Goal: Task Accomplishment & Management: Complete application form

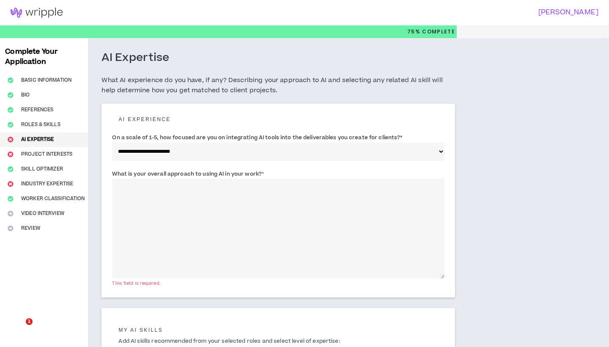
select select "*"
drag, startPoint x: 268, startPoint y: 169, endPoint x: 106, endPoint y: 164, distance: 161.9
click at [106, 164] on div "**********" at bounding box center [277, 201] width 353 height 194
click at [131, 196] on textarea "What is your overall approach to using AI in your work? *" at bounding box center [278, 228] width 332 height 100
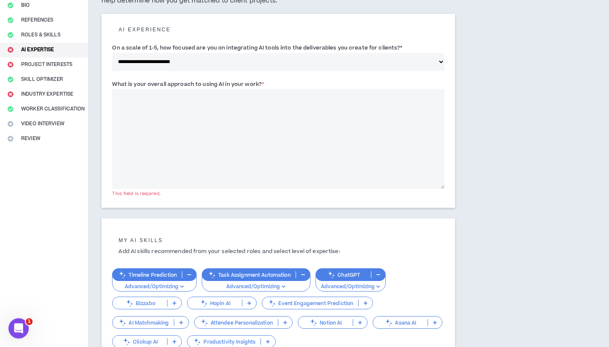
scroll to position [104, 0]
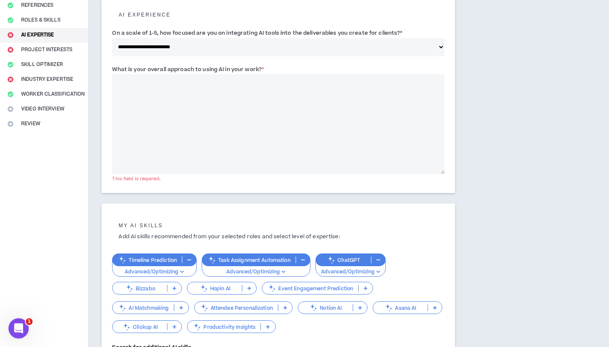
click at [245, 109] on textarea "What is your overall approach to using AI in your work? *" at bounding box center [278, 124] width 332 height 100
paste textarea "**********"
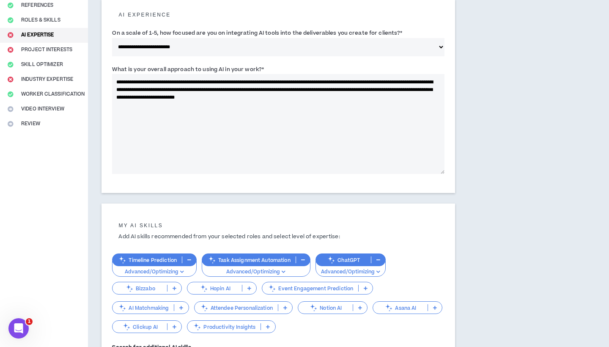
click at [134, 87] on textarea "**********" at bounding box center [278, 124] width 332 height 100
click at [153, 87] on textarea "**********" at bounding box center [278, 124] width 332 height 100
click at [240, 102] on textarea "**********" at bounding box center [278, 124] width 332 height 100
drag, startPoint x: 351, startPoint y: 94, endPoint x: 136, endPoint y: 97, distance: 214.7
click at [136, 97] on textarea "**********" at bounding box center [278, 124] width 332 height 100
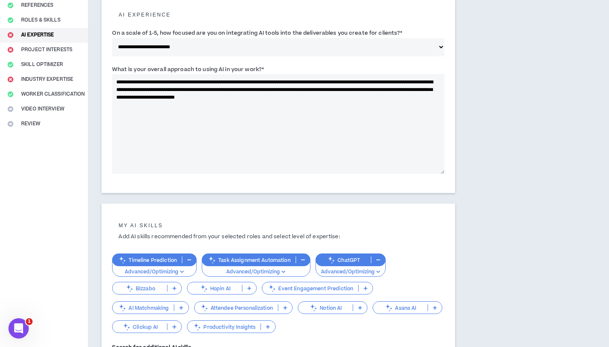
click at [152, 97] on textarea "**********" at bounding box center [278, 124] width 332 height 100
click at [230, 94] on textarea "**********" at bounding box center [278, 124] width 332 height 100
click at [276, 101] on textarea "**********" at bounding box center [278, 124] width 332 height 100
drag, startPoint x: 351, startPoint y: 100, endPoint x: 138, endPoint y: 98, distance: 213.0
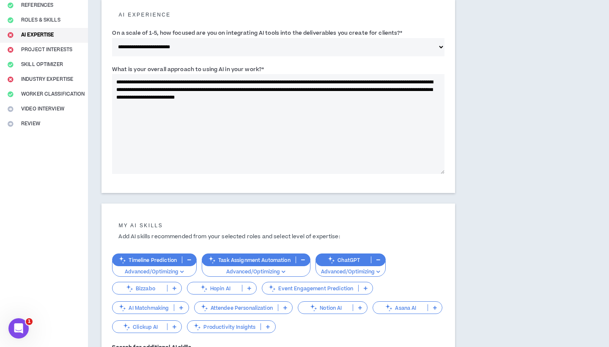
click at [138, 98] on textarea "**********" at bounding box center [278, 124] width 332 height 100
drag, startPoint x: 219, startPoint y: 96, endPoint x: 85, endPoint y: 62, distance: 137.8
click at [85, 62] on div "**********" at bounding box center [304, 177] width 609 height 486
click at [179, 111] on textarea "**********" at bounding box center [278, 124] width 332 height 100
drag, startPoint x: 137, startPoint y: 96, endPoint x: 106, endPoint y: 74, distance: 38.2
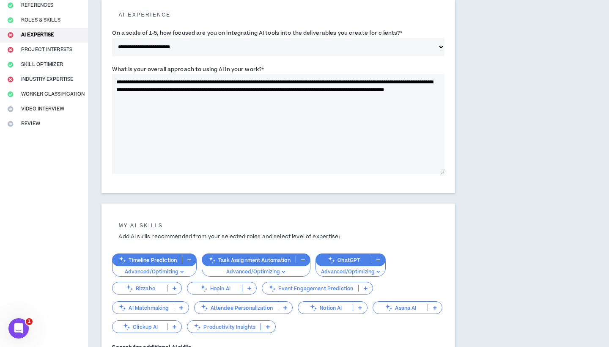
click at [106, 74] on div "**********" at bounding box center [277, 96] width 353 height 194
click at [306, 97] on textarea "**********" at bounding box center [278, 124] width 332 height 100
drag, startPoint x: 137, startPoint y: 96, endPoint x: 101, endPoint y: 71, distance: 43.7
click at [101, 71] on div "**********" at bounding box center [278, 177] width 380 height 486
click at [183, 66] on label "What is your overall approach to using AI in your work? *" at bounding box center [188, 70] width 152 height 14
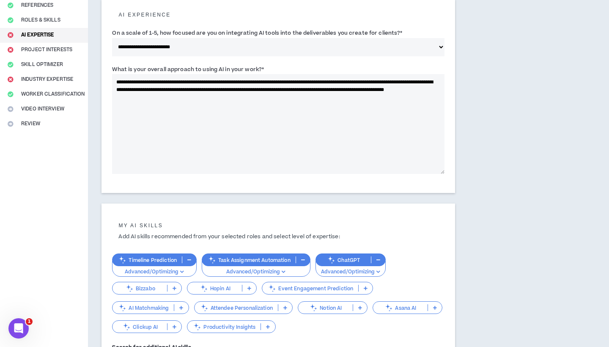
click at [183, 74] on textarea "**********" at bounding box center [278, 124] width 332 height 100
click at [280, 63] on div "**********" at bounding box center [278, 121] width 332 height 117
drag, startPoint x: 109, startPoint y: 65, endPoint x: 295, endPoint y: 68, distance: 186.0
click at [295, 68] on div "**********" at bounding box center [277, 96] width 353 height 194
copy label "What is your overall approach to using AI in your work? *"
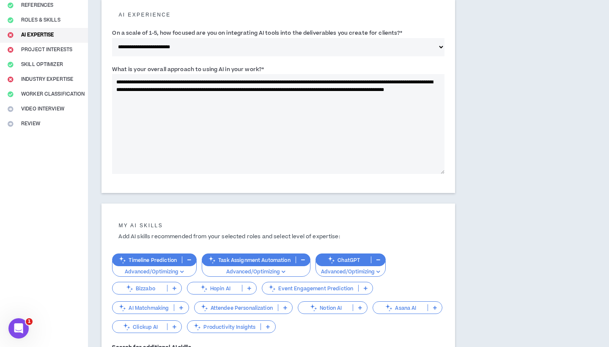
click at [258, 108] on textarea "**********" at bounding box center [278, 124] width 332 height 100
drag, startPoint x: 222, startPoint y: 105, endPoint x: 93, endPoint y: 82, distance: 131.7
click at [93, 82] on div "**********" at bounding box center [278, 177] width 380 height 486
click at [291, 116] on textarea "**********" at bounding box center [278, 124] width 332 height 100
drag, startPoint x: 225, startPoint y: 91, endPoint x: 183, endPoint y: 91, distance: 42.7
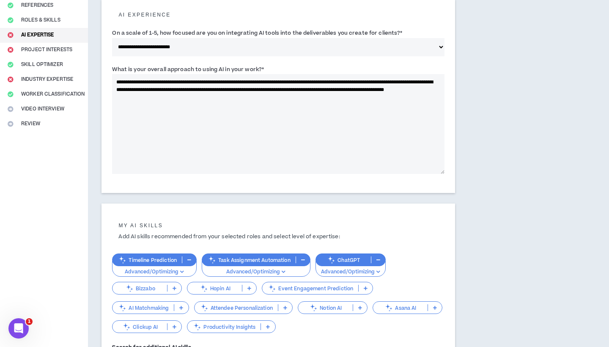
click at [183, 91] on textarea "**********" at bounding box center [278, 124] width 332 height 100
drag, startPoint x: 138, startPoint y: 97, endPoint x: 228, endPoint y: 97, distance: 90.0
click at [228, 97] on textarea "**********" at bounding box center [278, 124] width 332 height 100
paste textarea "**********"
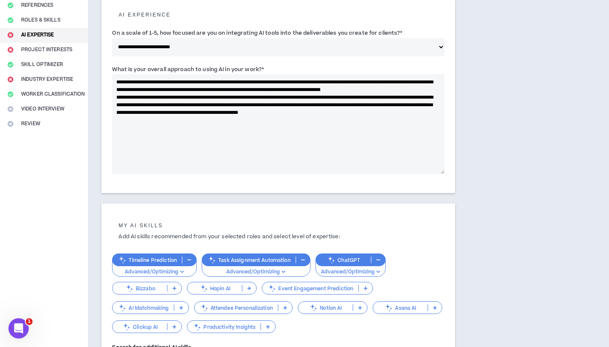
click at [193, 96] on textarea "**********" at bounding box center [278, 124] width 332 height 100
click at [176, 136] on textarea "**********" at bounding box center [278, 124] width 332 height 100
click at [292, 100] on textarea "**********" at bounding box center [278, 124] width 332 height 100
click at [280, 89] on textarea "**********" at bounding box center [278, 124] width 332 height 100
click at [237, 96] on textarea "**********" at bounding box center [278, 124] width 332 height 100
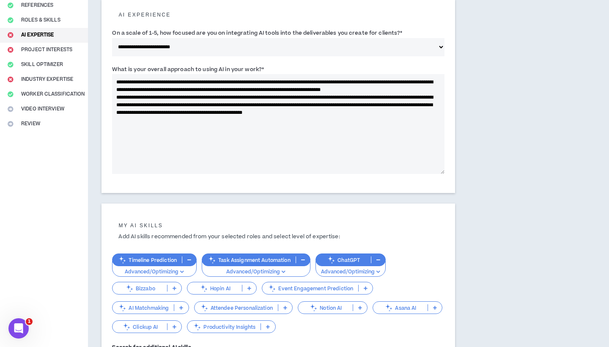
click at [443, 118] on textarea "**********" at bounding box center [278, 124] width 332 height 100
click at [365, 101] on textarea "**********" at bounding box center [278, 124] width 332 height 100
click at [357, 96] on textarea "**********" at bounding box center [278, 124] width 332 height 100
click at [219, 144] on textarea "**********" at bounding box center [278, 124] width 332 height 100
drag, startPoint x: 137, startPoint y: 95, endPoint x: 112, endPoint y: 77, distance: 30.6
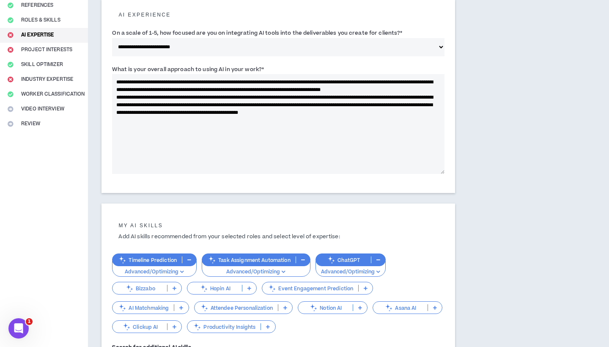
click at [112, 77] on div "**********" at bounding box center [277, 96] width 353 height 194
click at [141, 85] on textarea "**********" at bounding box center [278, 124] width 332 height 100
drag, startPoint x: 140, startPoint y: 95, endPoint x: 107, endPoint y: 81, distance: 35.4
click at [107, 81] on div "**********" at bounding box center [277, 96] width 353 height 194
click at [129, 90] on textarea "**********" at bounding box center [278, 124] width 332 height 100
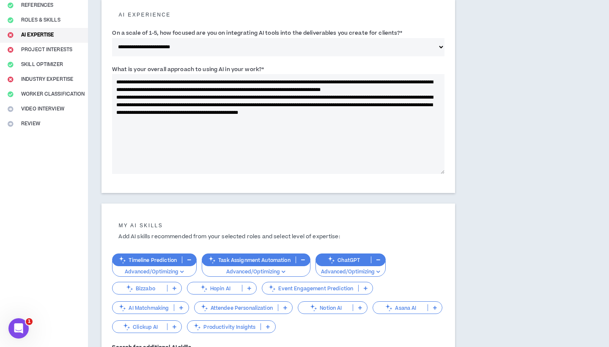
drag, startPoint x: 142, startPoint y: 93, endPoint x: 106, endPoint y: 82, distance: 37.8
click at [106, 82] on div "**********" at bounding box center [277, 96] width 353 height 194
click at [139, 90] on textarea "**********" at bounding box center [278, 124] width 332 height 100
click at [146, 96] on textarea "**********" at bounding box center [278, 124] width 332 height 100
click at [203, 74] on label "What is your overall approach to using AI in your work? *" at bounding box center [188, 70] width 152 height 14
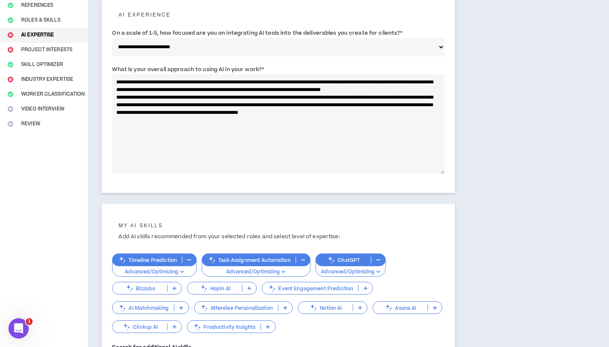
click at [203, 74] on textarea "**********" at bounding box center [278, 124] width 332 height 100
click at [203, 78] on textarea "**********" at bounding box center [278, 124] width 332 height 100
click at [385, 128] on textarea "**********" at bounding box center [278, 124] width 332 height 100
click at [156, 117] on textarea "**********" at bounding box center [278, 124] width 332 height 100
click at [331, 116] on textarea "**********" at bounding box center [278, 124] width 332 height 100
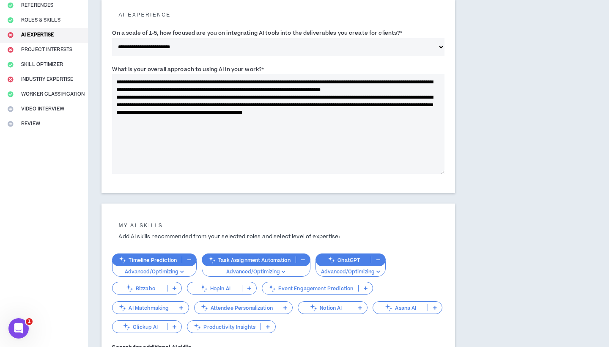
click at [358, 134] on textarea "**********" at bounding box center [278, 124] width 332 height 100
click at [169, 142] on textarea "**********" at bounding box center [278, 124] width 332 height 100
type textarea "**********"
drag, startPoint x: 109, startPoint y: 67, endPoint x: 267, endPoint y: 65, distance: 157.7
click at [267, 65] on div "**********" at bounding box center [277, 96] width 353 height 194
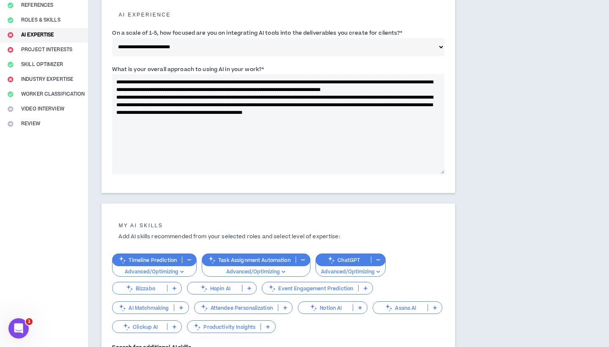
copy label "What is your overall approach to using AI in your work? *"
click at [226, 117] on textarea "**********" at bounding box center [278, 124] width 332 height 100
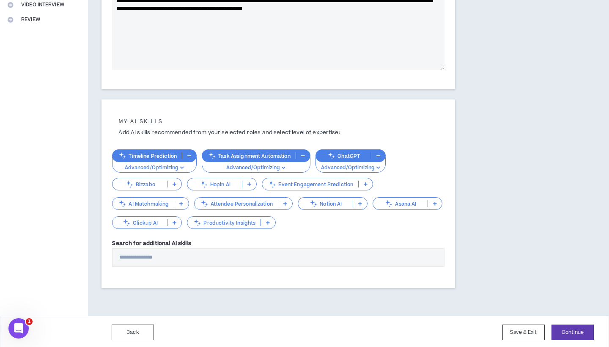
scroll to position [208, 0]
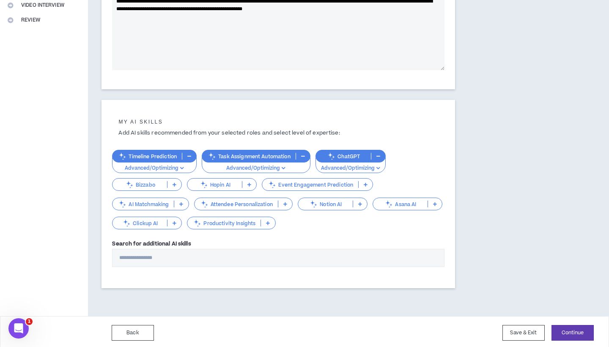
click at [240, 226] on div "Productivity Insights" at bounding box center [231, 222] width 88 height 13
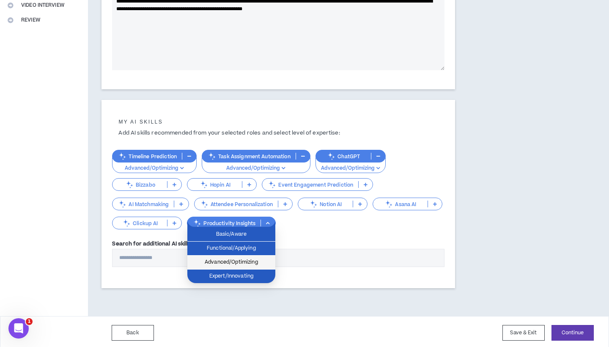
click at [235, 259] on span "Advanced/Optimizing" at bounding box center [231, 261] width 78 height 9
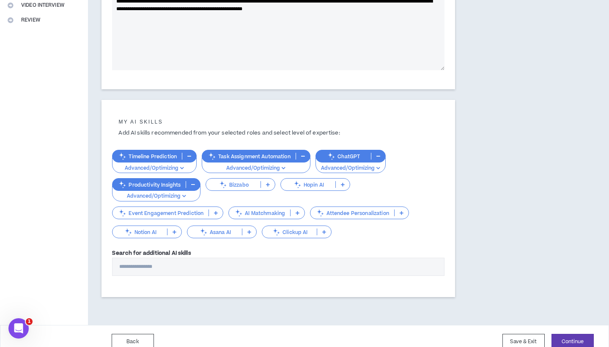
click at [340, 160] on div "ChatGPT" at bounding box center [350, 156] width 70 height 13
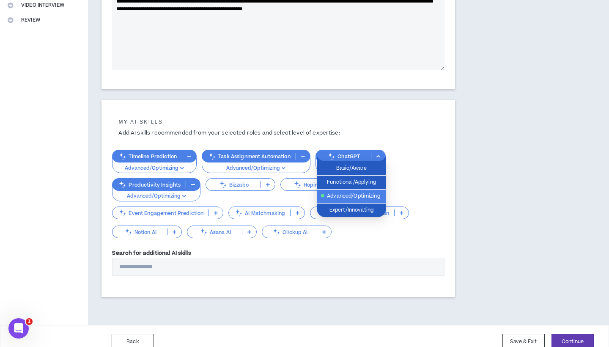
click at [416, 161] on div "Timeline Prediction Advanced/Optimizing Task Assignment Automation Advanced/Opt…" at bounding box center [278, 190] width 332 height 98
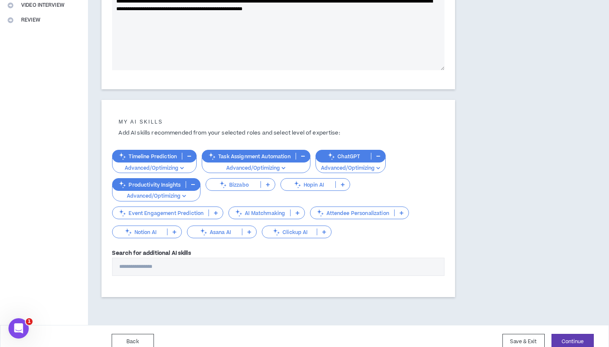
click at [271, 157] on p "Task Assignment Automation" at bounding box center [248, 156] width 93 height 6
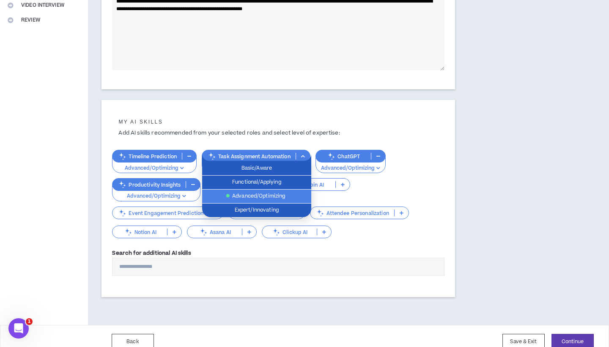
click at [453, 179] on div "My AI skills Add AI skills recommended from your selected roles and select leve…" at bounding box center [277, 198] width 353 height 197
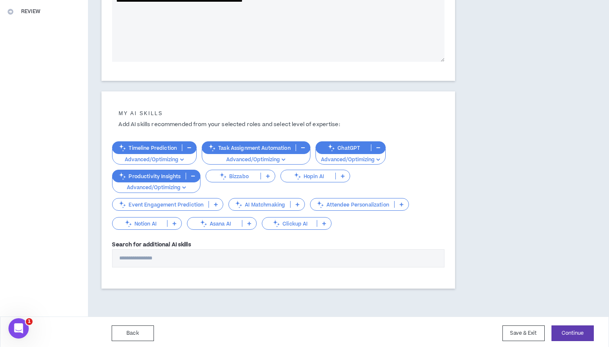
scroll to position [217, 0]
click at [262, 245] on div "Search for additional AI skills" at bounding box center [278, 252] width 332 height 27
click at [259, 250] on input "Search for additional AI skills" at bounding box center [278, 257] width 332 height 18
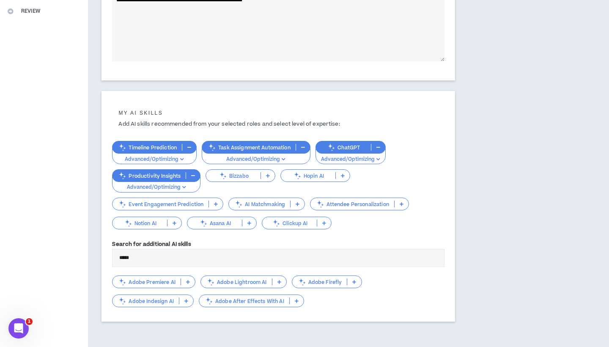
type input "*****"
click at [336, 280] on p "Adobe Firefly" at bounding box center [319, 282] width 55 height 6
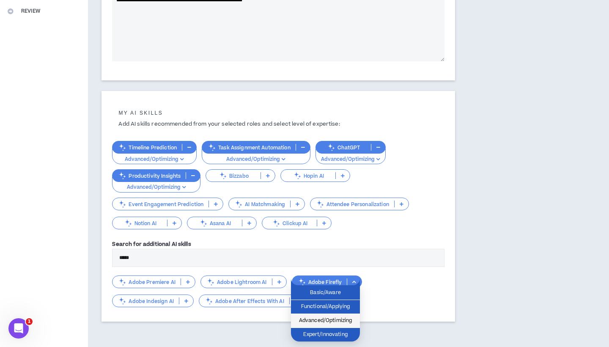
click at [336, 320] on span "Advanced/Optimizing" at bounding box center [325, 320] width 59 height 9
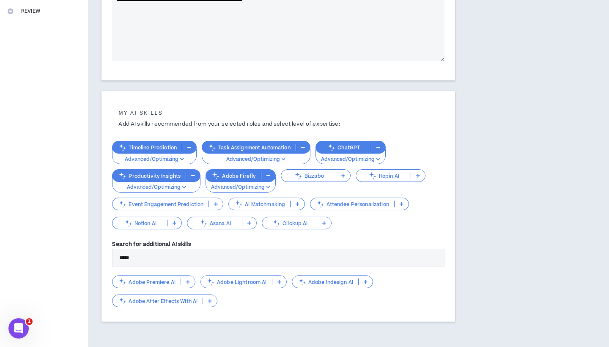
drag, startPoint x: 168, startPoint y: 251, endPoint x: 87, endPoint y: 248, distance: 80.4
click at [87, 248] on div "**********" at bounding box center [304, 85] width 609 height 528
drag, startPoint x: 141, startPoint y: 257, endPoint x: 109, endPoint y: 255, distance: 31.3
click at [110, 255] on div "My AI skills Add AI skills recommended from your selected roles and select leve…" at bounding box center [277, 206] width 353 height 230
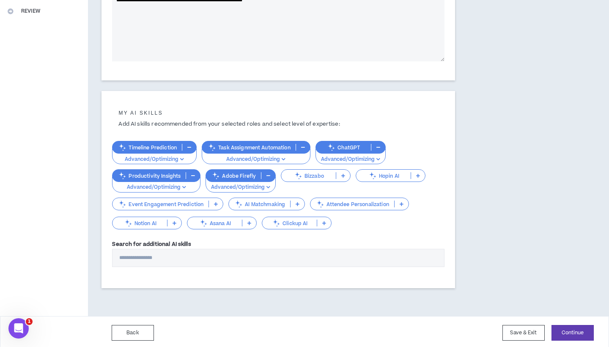
click at [187, 202] on p "Event Engagement Prediction" at bounding box center [160, 204] width 96 height 6
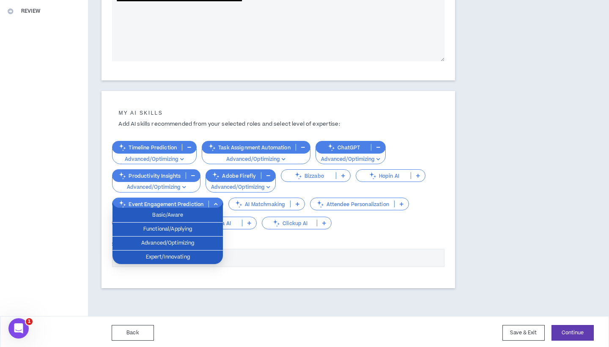
click at [309, 275] on div "My AI skills Add AI skills recommended from your selected roles and select leve…" at bounding box center [277, 189] width 353 height 197
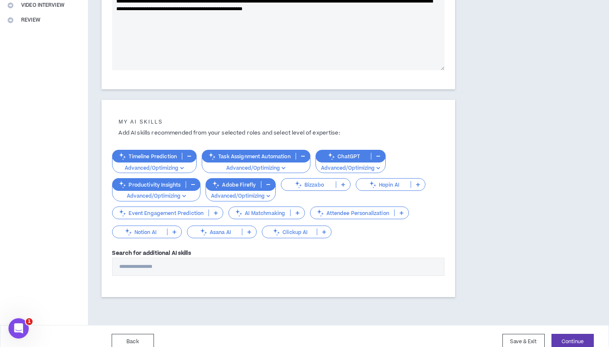
scroll to position [210, 0]
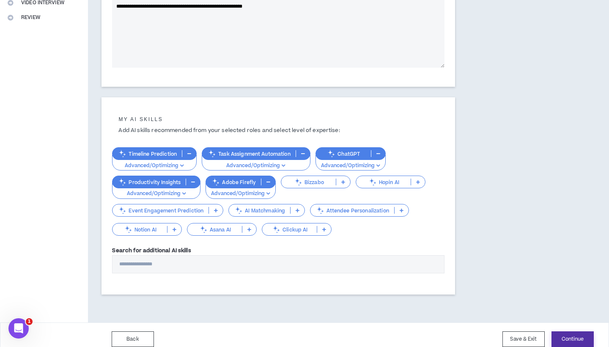
click at [564, 338] on button "Continue" at bounding box center [572, 339] width 42 height 16
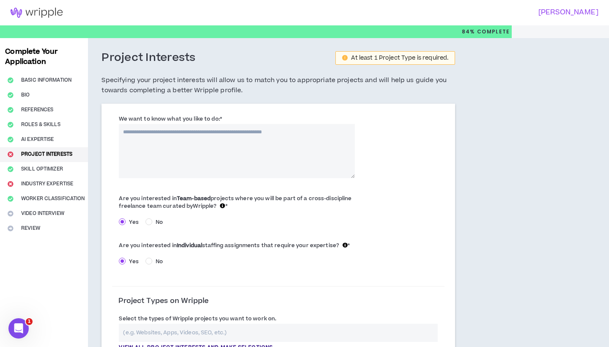
click at [255, 160] on textarea "We want to know what you like to do: *" at bounding box center [237, 151] width 236 height 54
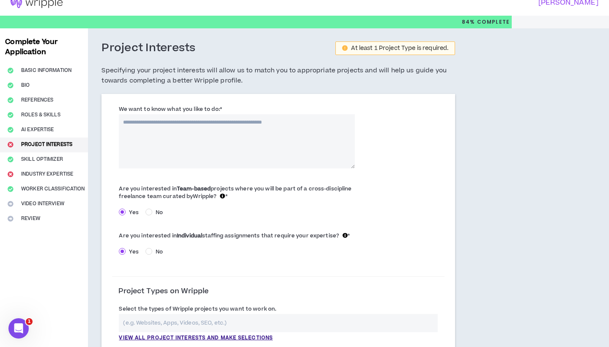
scroll to position [11, 0]
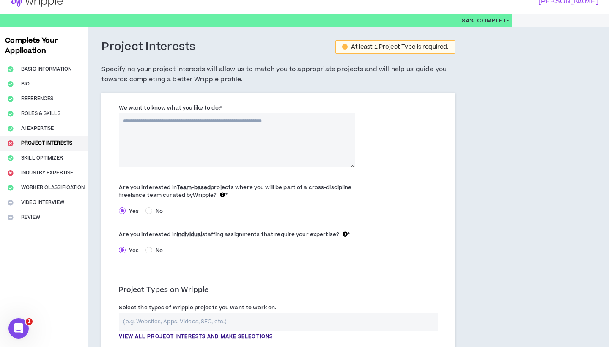
click at [176, 187] on span "Are you interested in Team-based projects where you will be part of a cross-dis…" at bounding box center [235, 190] width 232 height 15
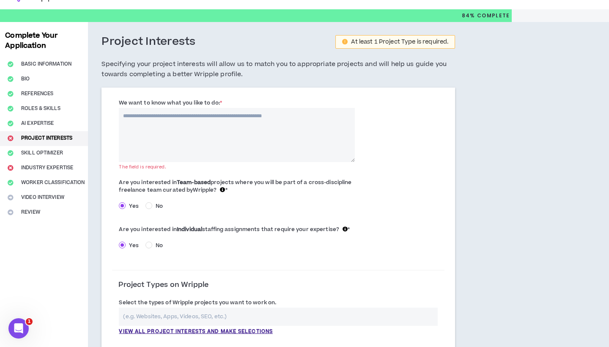
scroll to position [19, 0]
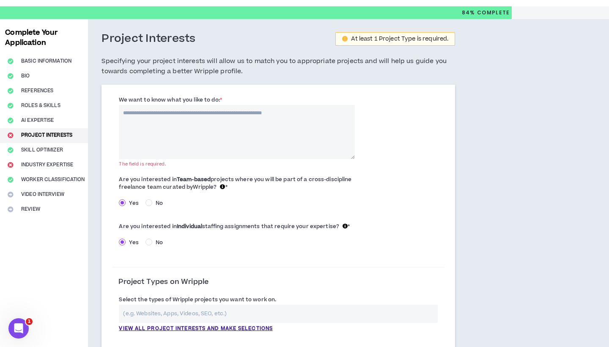
click at [249, 114] on textarea "We want to know what you like to do: *" at bounding box center [237, 132] width 236 height 54
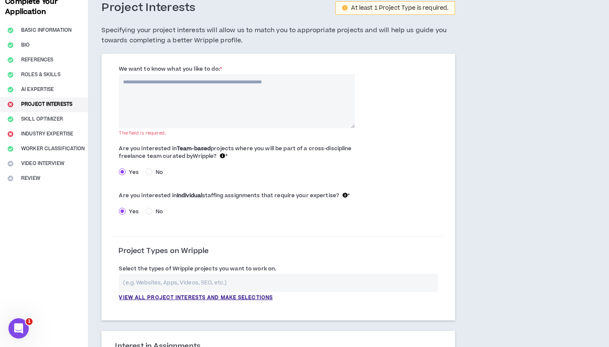
scroll to position [46, 0]
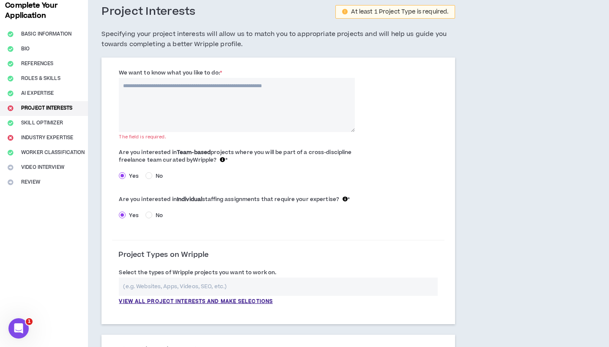
type textarea "*"
drag, startPoint x: 218, startPoint y: 72, endPoint x: 120, endPoint y: 72, distance: 97.6
click at [120, 72] on label "We want to know what you like to do: *" at bounding box center [170, 73] width 103 height 14
click at [120, 78] on textarea "We want to know what you like to do: *" at bounding box center [237, 105] width 236 height 54
click at [120, 74] on div "We want to know what you like to do: * The field is required." at bounding box center [236, 99] width 249 height 63
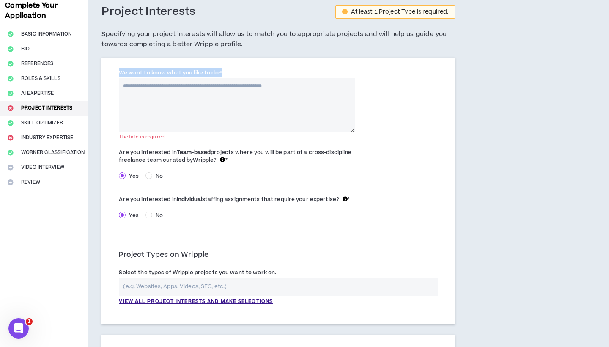
drag, startPoint x: 120, startPoint y: 72, endPoint x: 220, endPoint y: 71, distance: 100.6
click at [220, 71] on label "We want to know what you like to do: *" at bounding box center [170, 73] width 103 height 14
click at [220, 78] on textarea "We want to know what you like to do: *" at bounding box center [237, 105] width 236 height 54
drag, startPoint x: 218, startPoint y: 71, endPoint x: 123, endPoint y: 73, distance: 94.3
click at [124, 72] on label "We want to know what you like to do: *" at bounding box center [170, 73] width 103 height 14
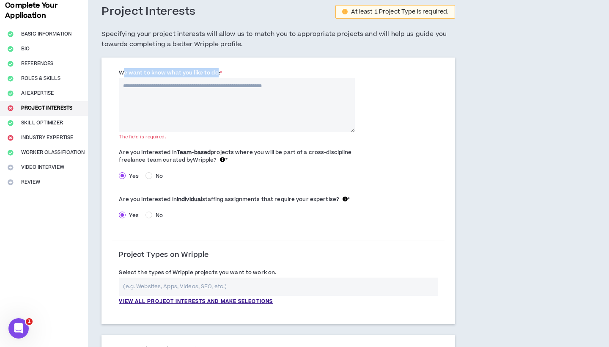
click at [124, 78] on textarea "We want to know what you like to do: *" at bounding box center [237, 105] width 236 height 54
click at [114, 46] on h5 "Specifying your project interests will allow us to match you to appropriate pro…" at bounding box center [277, 39] width 353 height 20
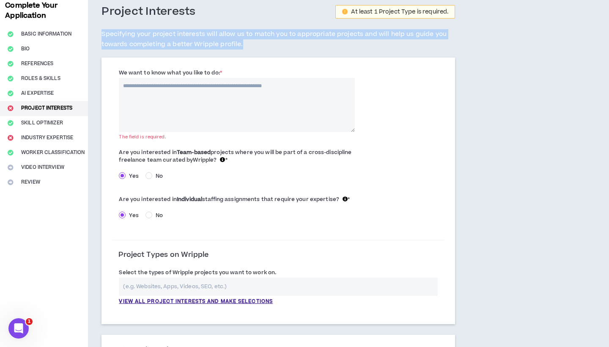
drag, startPoint x: 102, startPoint y: 32, endPoint x: 265, endPoint y: 39, distance: 162.9
click at [265, 39] on h5 "Specifying your project interests will allow us to match you to appropriate pro…" at bounding box center [277, 39] width 353 height 20
copy h5 "Specifying your project interests will allow us to match you to appropriate pro…"
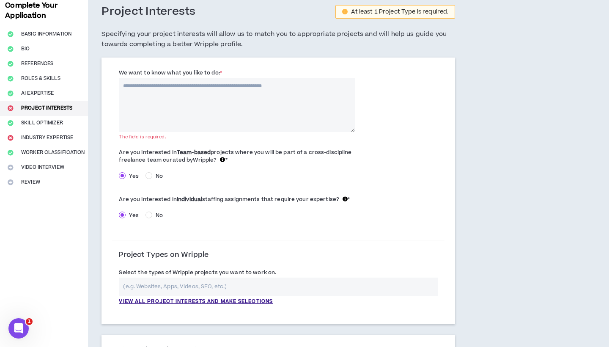
click at [200, 112] on textarea "We want to know what you like to do: *" at bounding box center [237, 105] width 236 height 54
paste textarea "**********"
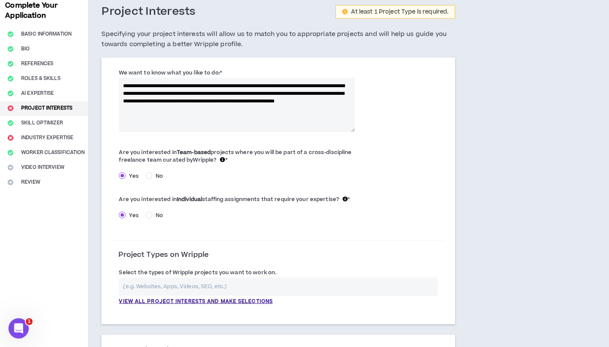
click at [257, 103] on textarea "**********" at bounding box center [237, 105] width 236 height 54
click at [256, 109] on textarea "**********" at bounding box center [237, 105] width 236 height 54
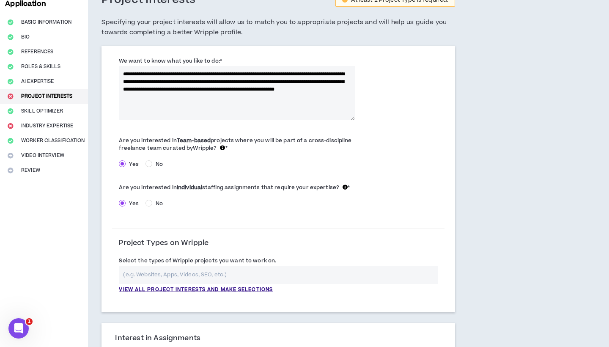
scroll to position [56, 0]
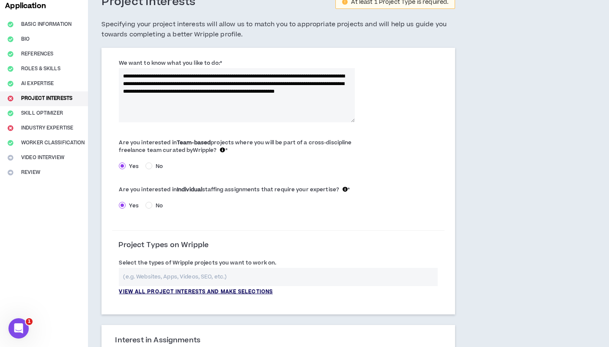
click at [220, 289] on p "View all project interests and make selections" at bounding box center [196, 292] width 154 height 8
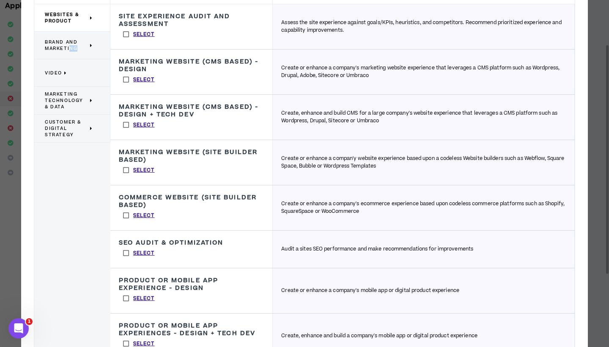
click at [69, 52] on p "Brand and Marketing" at bounding box center [69, 45] width 48 height 19
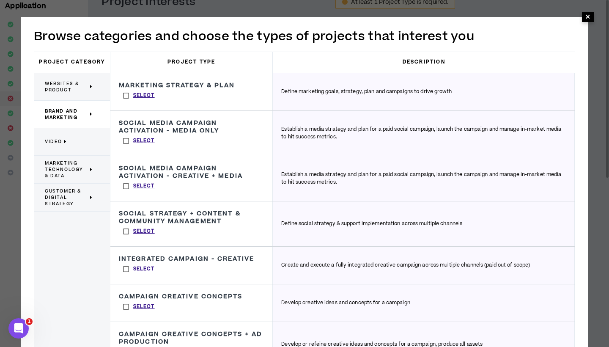
click at [589, 14] on span "×" at bounding box center [587, 16] width 5 height 10
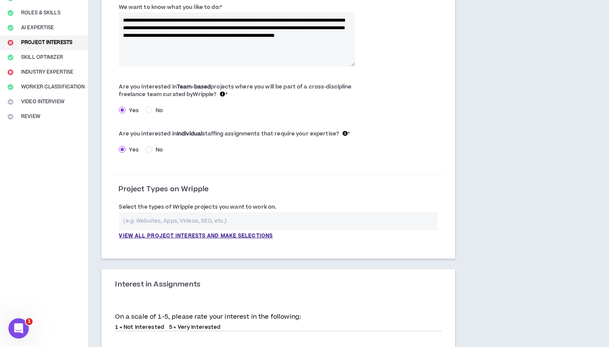
scroll to position [113, 0]
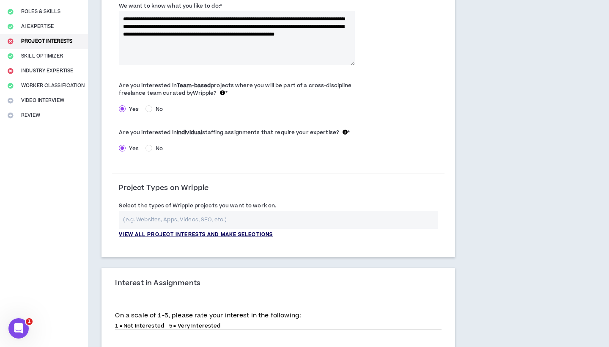
click at [194, 232] on p "View all project interests and make selections" at bounding box center [196, 235] width 154 height 8
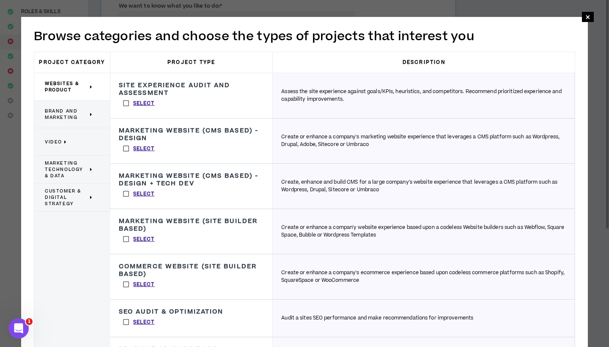
click at [61, 197] on span "Customer & Digital Strategy" at bounding box center [66, 197] width 43 height 19
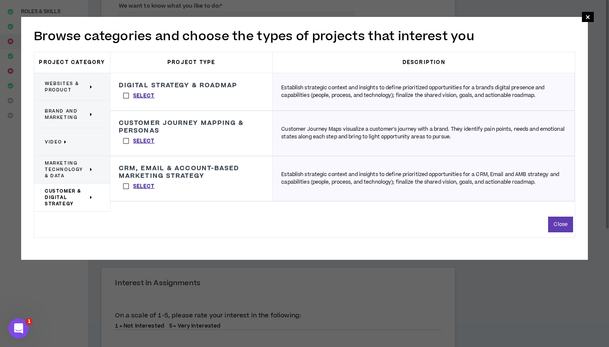
click at [64, 164] on span "Marketing Technology & Data" at bounding box center [66, 169] width 43 height 19
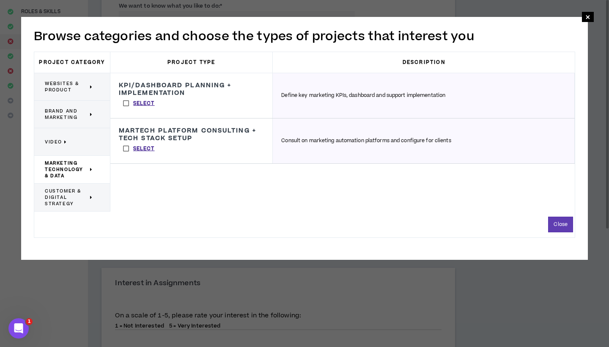
click at [61, 196] on span "Customer & Digital Strategy" at bounding box center [66, 197] width 43 height 19
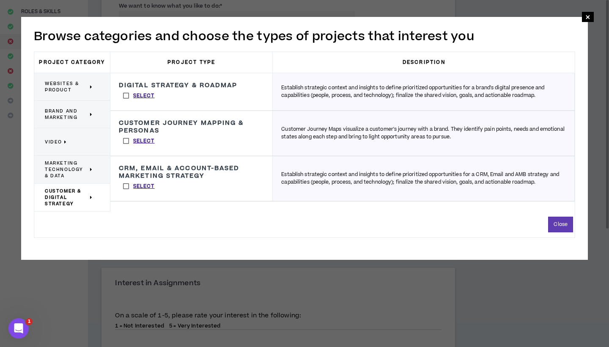
click at [69, 92] on span "Websites & Product" at bounding box center [66, 86] width 43 height 13
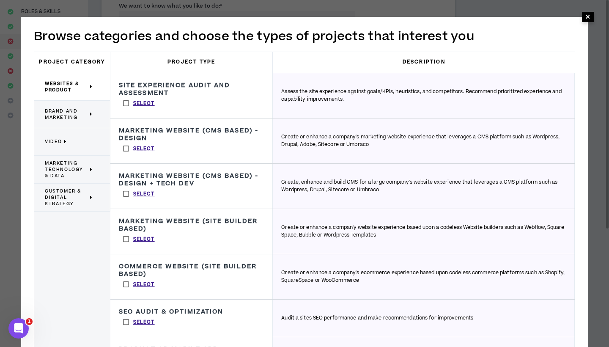
click at [586, 15] on span "×" at bounding box center [587, 16] width 5 height 10
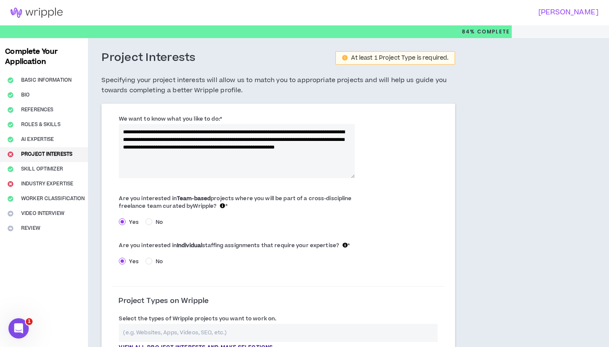
scroll to position [0, 0]
click at [125, 145] on textarea "**********" at bounding box center [237, 151] width 236 height 54
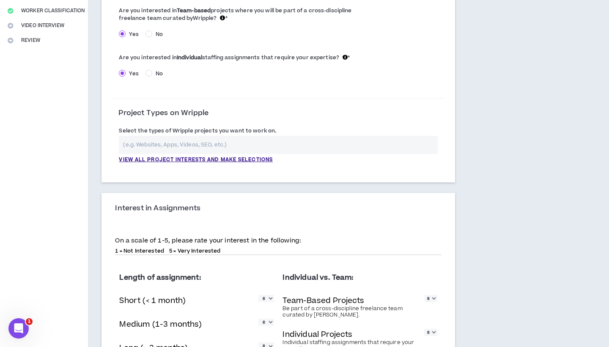
scroll to position [79, 0]
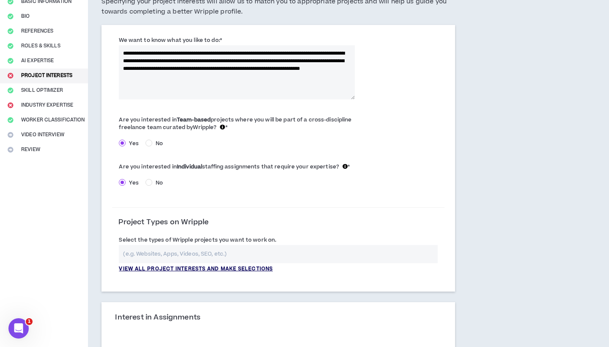
type textarea "**********"
click at [195, 269] on p "View all project interests and make selections" at bounding box center [196, 269] width 154 height 8
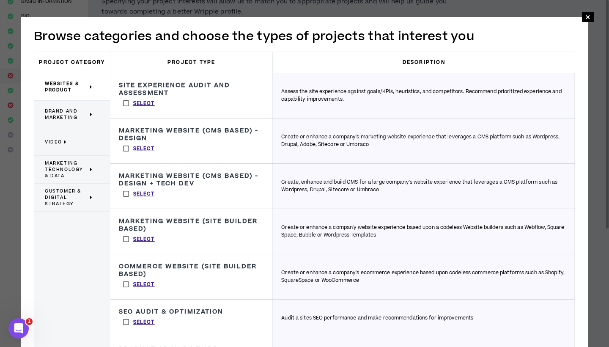
click at [130, 103] on label "Select" at bounding box center [139, 103] width 40 height 13
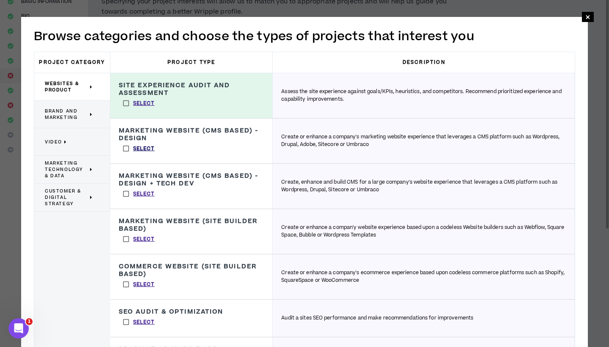
click at [138, 146] on p "Select" at bounding box center [144, 149] width 22 height 8
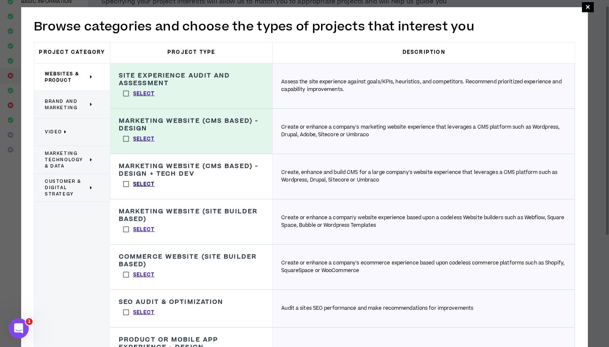
click at [142, 183] on p "Select" at bounding box center [144, 184] width 22 height 8
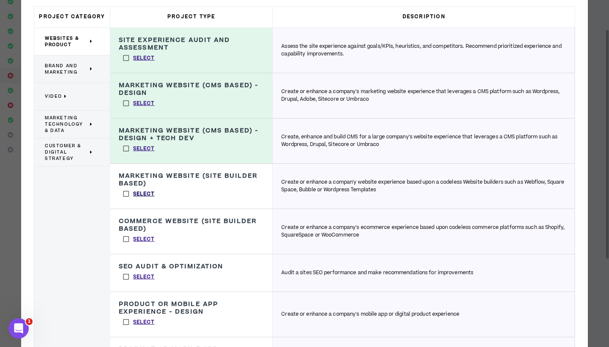
click at [148, 194] on p "Select" at bounding box center [144, 194] width 22 height 8
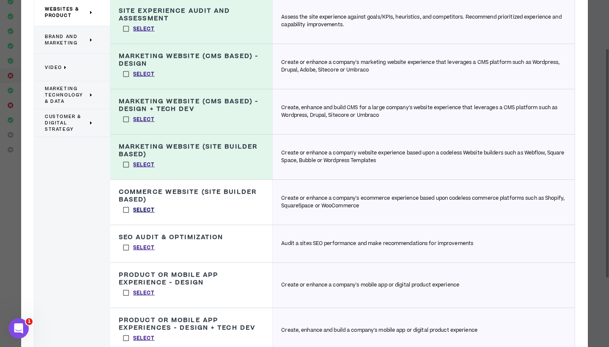
click at [145, 210] on p "Select" at bounding box center [144, 210] width 22 height 8
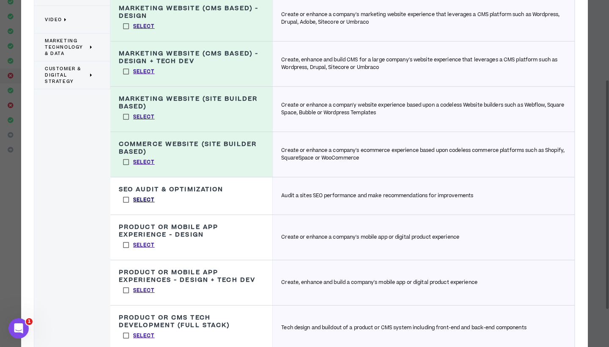
click at [148, 197] on p "Select" at bounding box center [144, 200] width 22 height 8
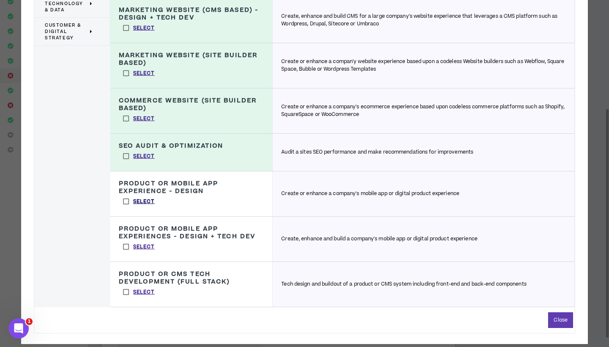
click at [147, 202] on p "Select" at bounding box center [144, 202] width 22 height 8
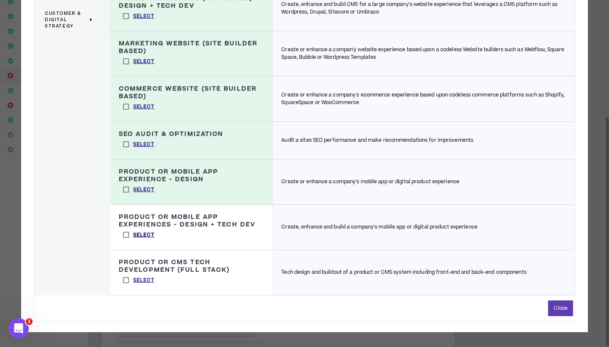
click at [146, 237] on p "Select" at bounding box center [144, 235] width 22 height 8
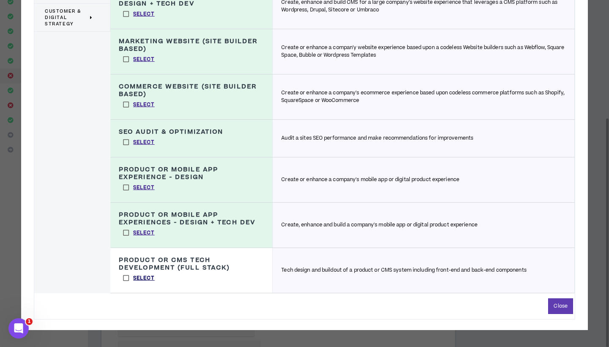
click at [145, 276] on p "Select" at bounding box center [144, 278] width 22 height 8
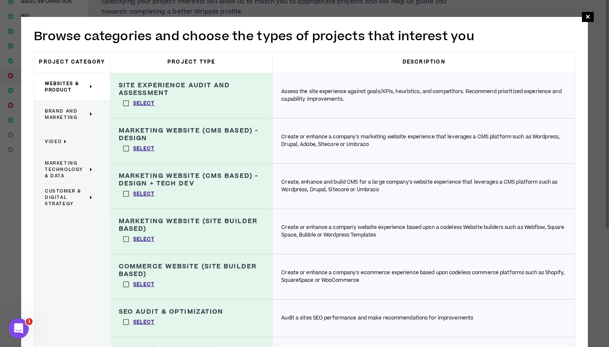
click at [79, 119] on span "Brand and Marketing" at bounding box center [66, 114] width 43 height 13
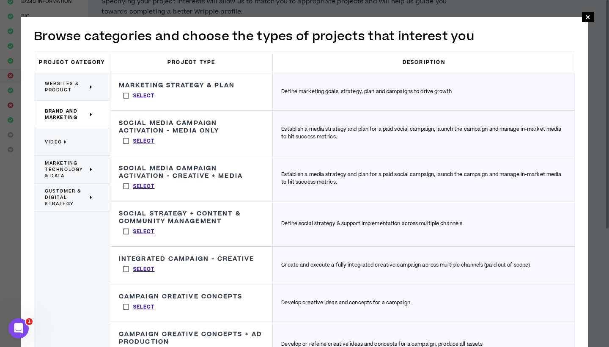
click at [173, 95] on div "Marketing Strategy & Plan Define marketing goals, strategy, plan and campaigns …" at bounding box center [191, 91] width 162 height 37
click at [158, 96] on label "Select" at bounding box center [139, 95] width 40 height 13
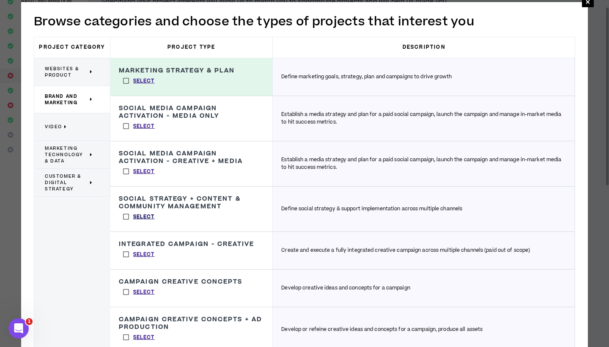
click at [145, 213] on p "Select" at bounding box center [144, 217] width 22 height 8
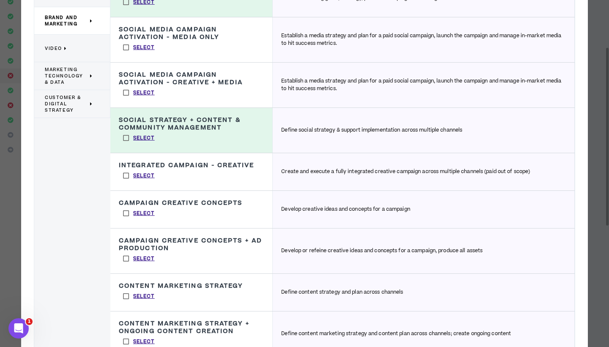
click at [225, 177] on div "Integrated Campaign - Creative Create and execute a fully integrated creative c…" at bounding box center [191, 171] width 162 height 37
click at [137, 176] on p "Select" at bounding box center [144, 176] width 22 height 8
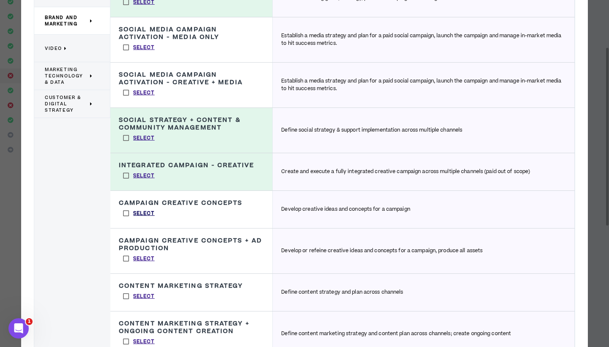
click at [141, 212] on p "Select" at bounding box center [144, 214] width 22 height 8
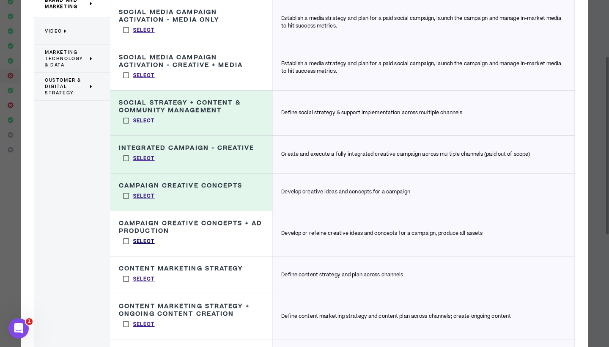
click at [138, 242] on p "Select" at bounding box center [144, 242] width 22 height 8
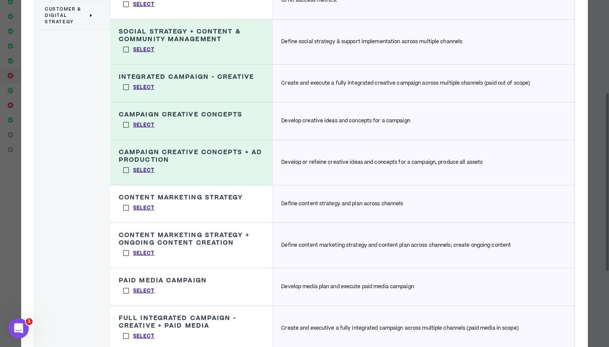
click at [145, 204] on label "Select" at bounding box center [139, 207] width 40 height 13
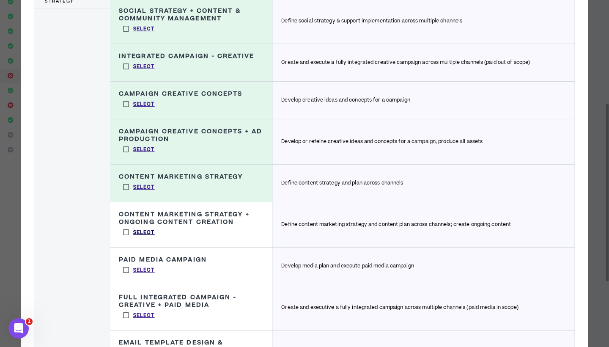
click at [148, 233] on p "Select" at bounding box center [144, 233] width 22 height 8
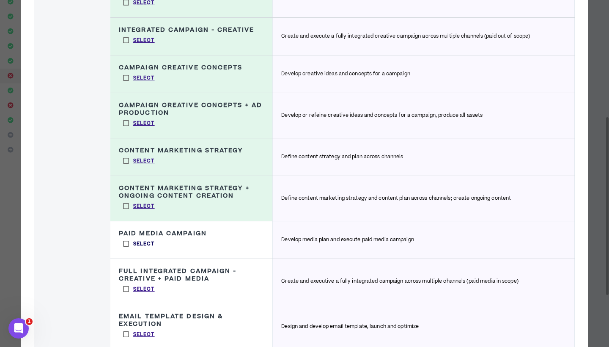
click at [147, 242] on p "Select" at bounding box center [144, 244] width 22 height 8
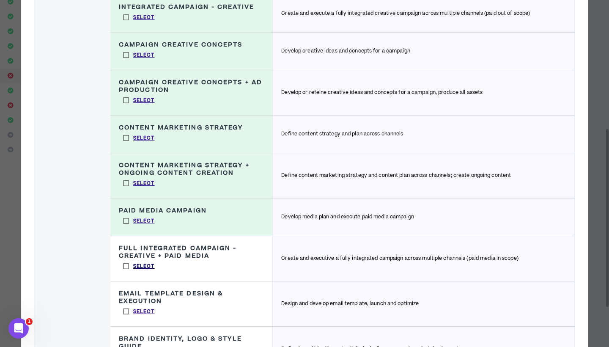
click at [141, 268] on p "Select" at bounding box center [144, 266] width 22 height 8
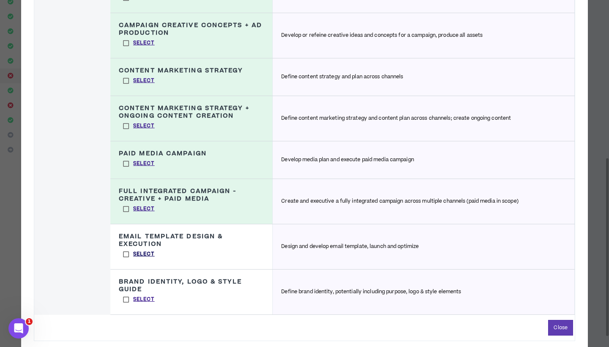
click at [145, 253] on p "Select" at bounding box center [144, 254] width 22 height 8
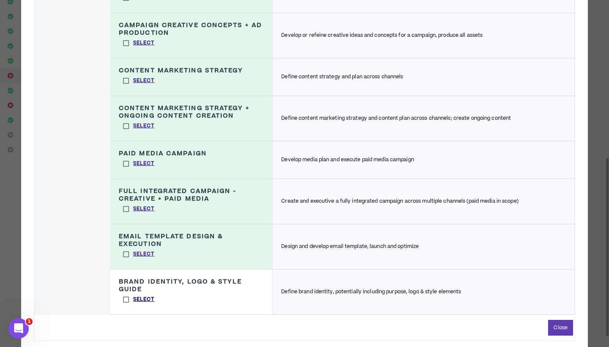
click at [146, 298] on p "Select" at bounding box center [144, 299] width 22 height 8
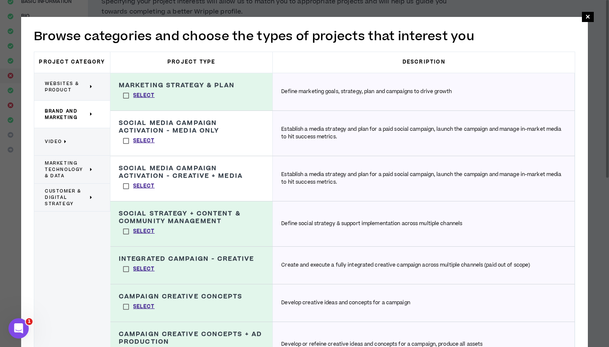
click at [85, 147] on p "Video" at bounding box center [69, 141] width 48 height 19
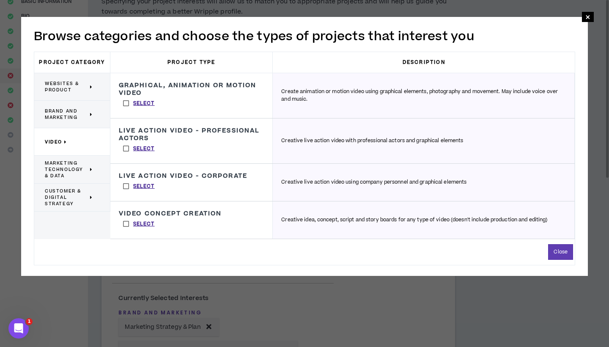
click at [165, 108] on div "Graphical, Animation or Motion Video Create animation or motion video using gra…" at bounding box center [191, 95] width 162 height 45
click at [163, 104] on div "Graphical, Animation or Motion Video Create animation or motion video using gra…" at bounding box center [191, 95] width 162 height 45
click at [152, 101] on p "Select" at bounding box center [144, 104] width 22 height 8
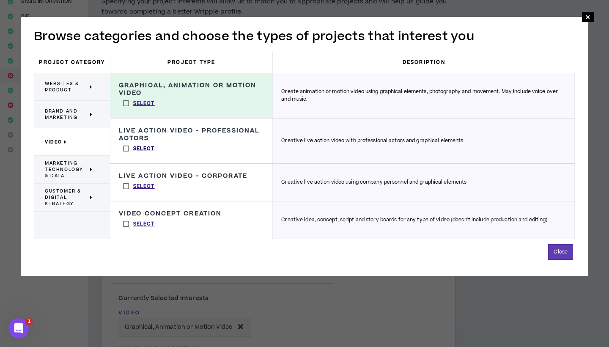
click at [145, 147] on p "Select" at bounding box center [144, 149] width 22 height 8
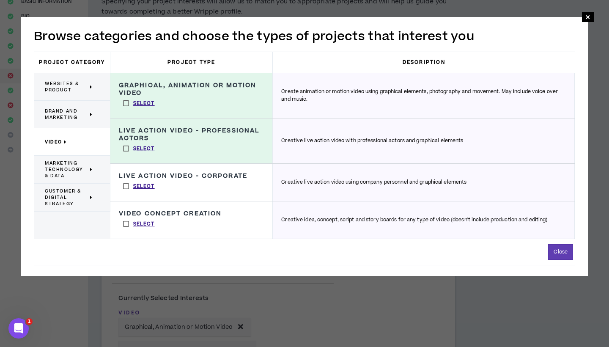
click at [140, 193] on div "Live Action Video - Corporate Creative live action video using company personne…" at bounding box center [191, 182] width 162 height 37
click at [140, 188] on p "Select" at bounding box center [144, 187] width 22 height 8
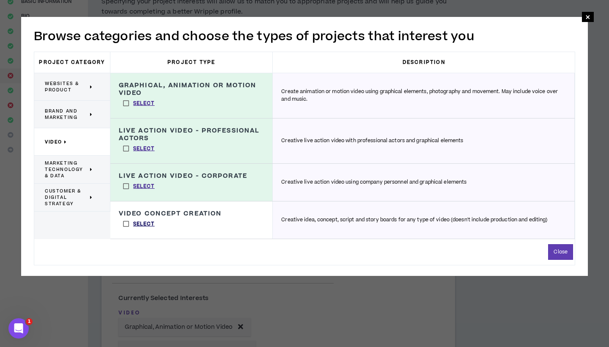
click at [143, 225] on p "Select" at bounding box center [144, 224] width 22 height 8
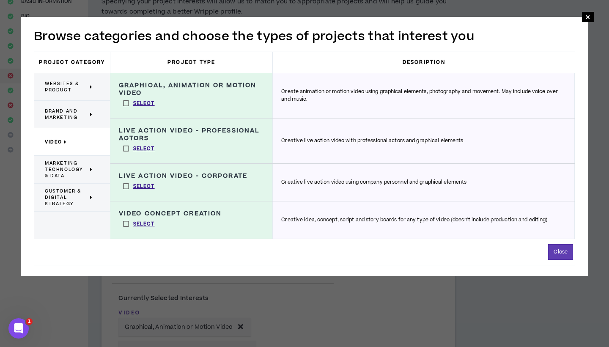
click at [81, 174] on span "Marketing Technology & Data" at bounding box center [66, 169] width 43 height 19
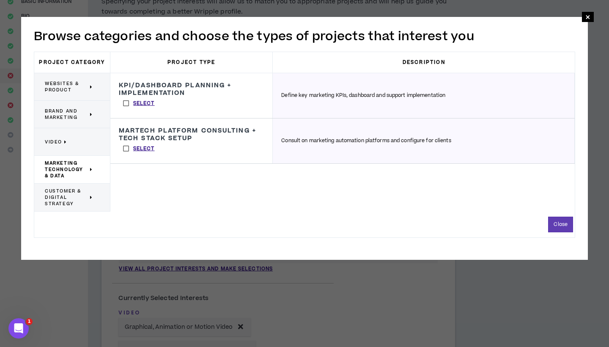
click at [65, 93] on span "Websites & Product" at bounding box center [66, 86] width 43 height 13
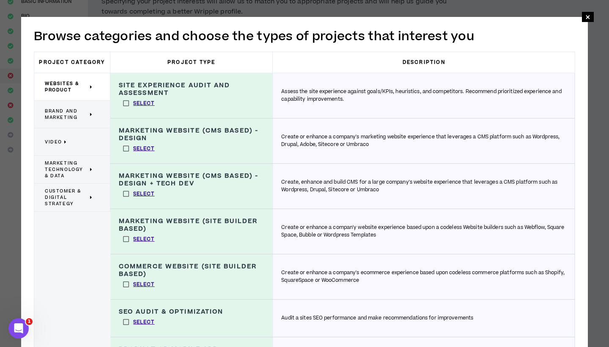
click at [69, 167] on span "Marketing Technology & Data" at bounding box center [66, 169] width 43 height 19
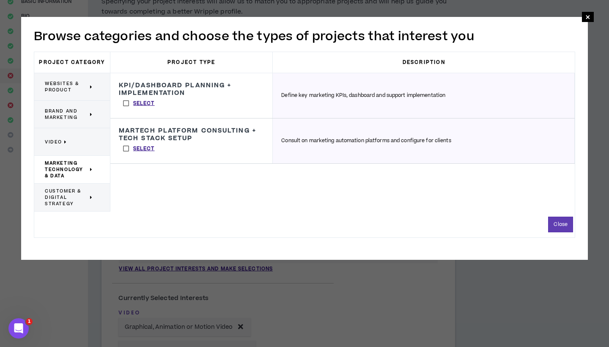
click at [185, 101] on div "KPI/Dashboard Planning + Implementation Define key marketing KPIs, dashboard an…" at bounding box center [191, 95] width 162 height 45
click at [169, 96] on h3 "KPI/Dashboard Planning + Implementation" at bounding box center [191, 89] width 145 height 15
click at [156, 98] on label "Select" at bounding box center [139, 103] width 40 height 13
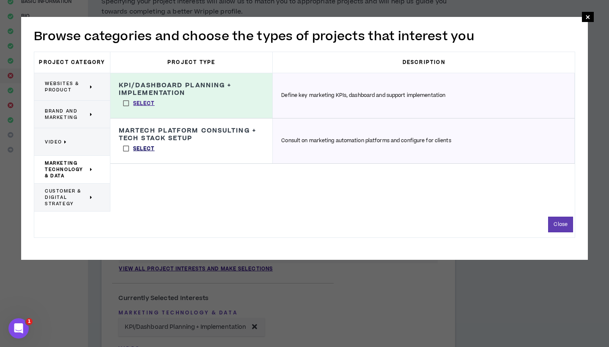
click at [153, 145] on p "Select" at bounding box center [144, 149] width 22 height 8
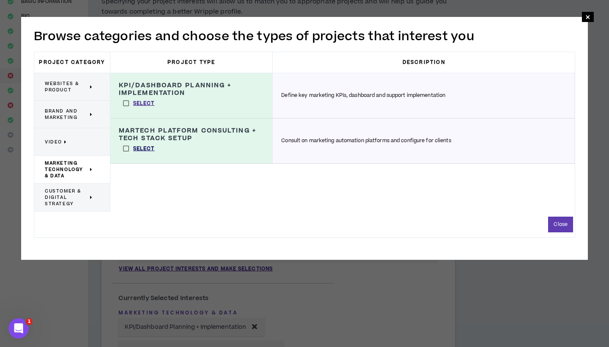
click at [153, 145] on p "Select" at bounding box center [144, 149] width 22 height 8
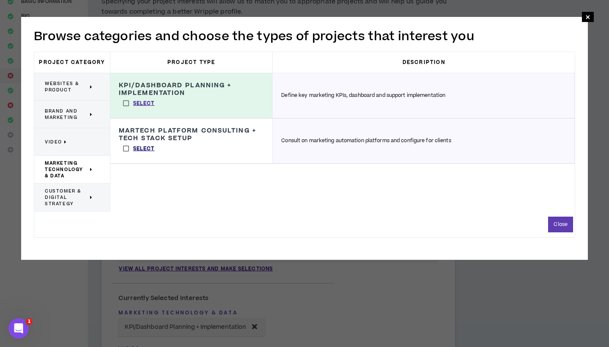
click at [153, 146] on p "Select" at bounding box center [144, 149] width 22 height 8
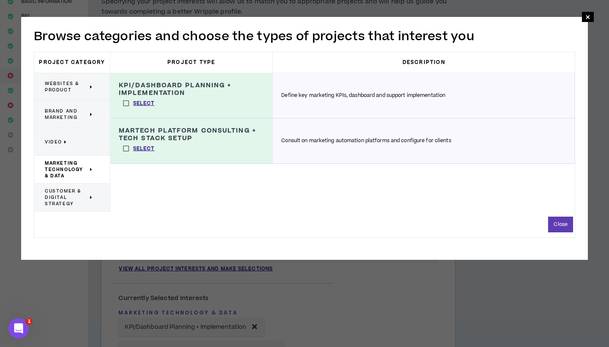
click at [90, 197] on icon at bounding box center [91, 197] width 3 height 6
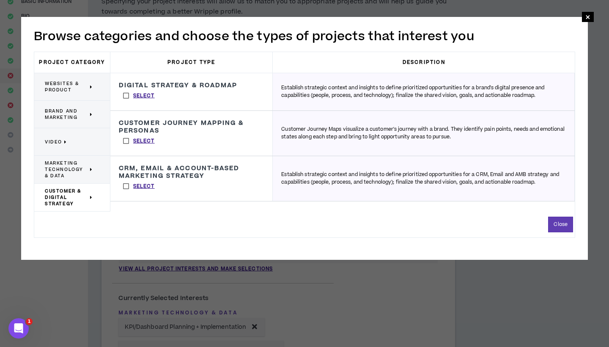
click at [142, 102] on div "Digital Strategy & Roadmap Establish strategic context and insights to define p…" at bounding box center [191, 91] width 162 height 37
click at [141, 95] on p "Select" at bounding box center [144, 96] width 22 height 8
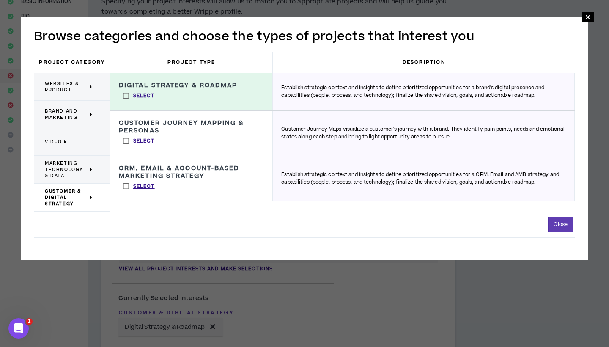
click at [199, 126] on h3 "Customer Journey Mapping & Personas" at bounding box center [191, 126] width 145 height 15
click at [151, 134] on h3 "Customer Journey Mapping & Personas" at bounding box center [191, 126] width 145 height 15
click at [145, 138] on p "Select" at bounding box center [144, 141] width 22 height 8
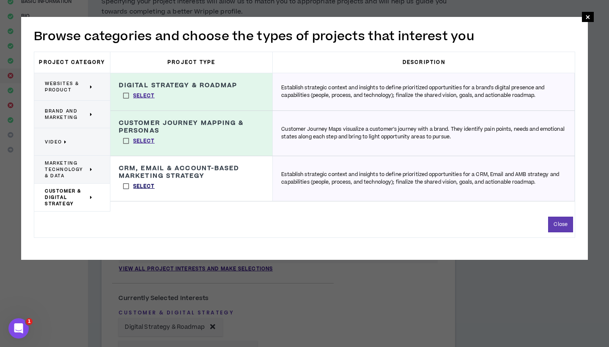
click at [137, 187] on p "Select" at bounding box center [144, 187] width 22 height 8
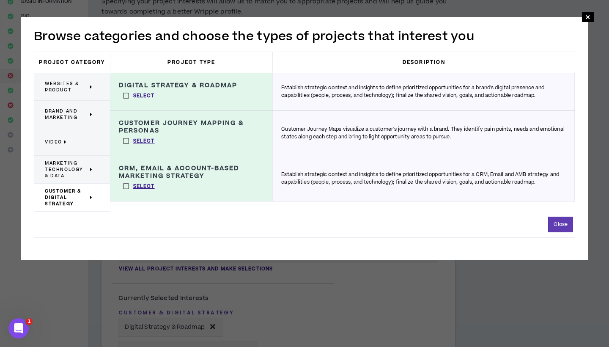
click at [77, 87] on span "Websites & Product" at bounding box center [66, 86] width 43 height 13
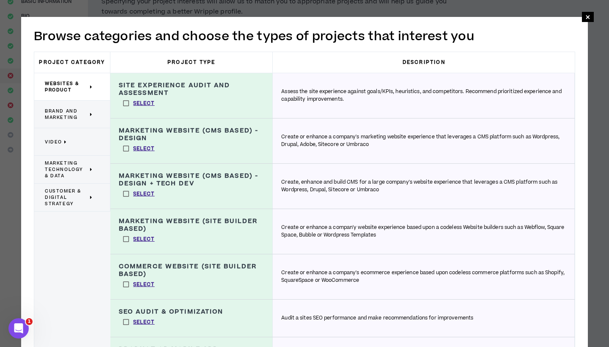
click at [71, 113] on span "Brand and Marketing" at bounding box center [66, 114] width 43 height 13
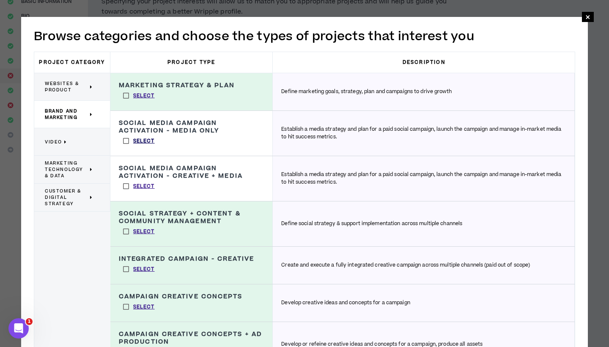
click at [143, 142] on p "Select" at bounding box center [144, 141] width 22 height 8
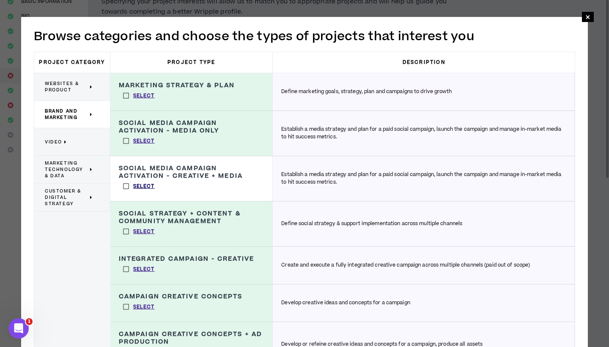
click at [144, 184] on p "Select" at bounding box center [144, 187] width 22 height 8
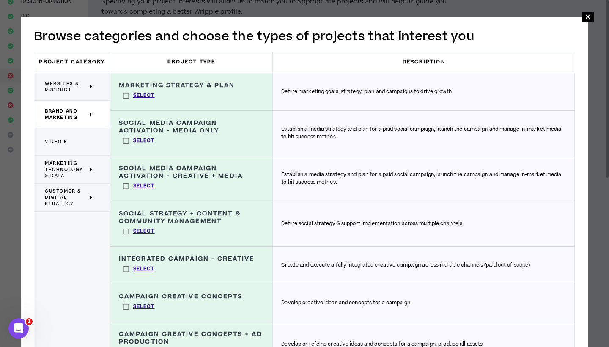
click at [91, 139] on p "Video" at bounding box center [69, 141] width 48 height 19
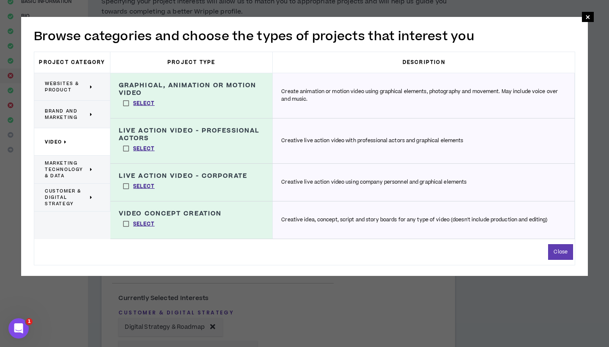
click at [73, 172] on span "Marketing Technology & Data" at bounding box center [66, 169] width 43 height 19
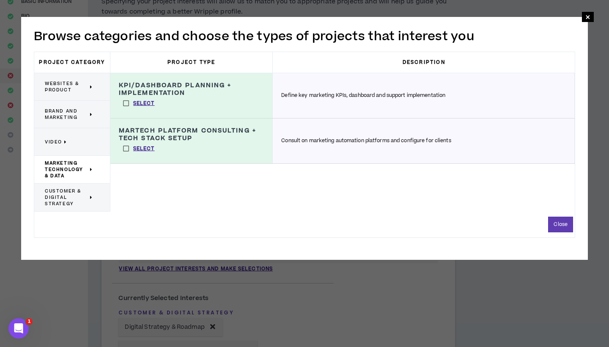
click at [66, 201] on span "Customer & Digital Strategy" at bounding box center [66, 197] width 43 height 19
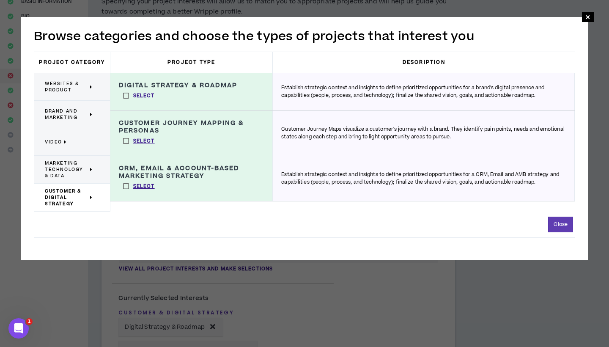
click at [66, 87] on span "Websites & Product" at bounding box center [66, 86] width 43 height 13
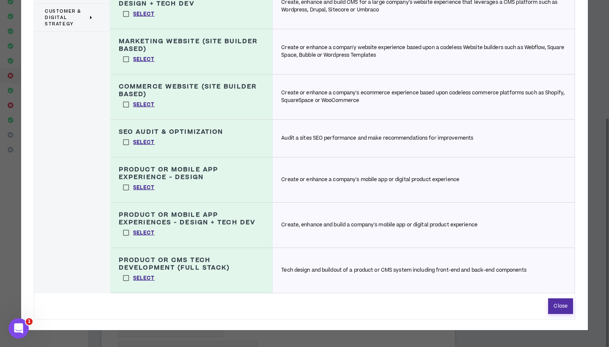
click at [554, 304] on button "Close" at bounding box center [560, 306] width 25 height 16
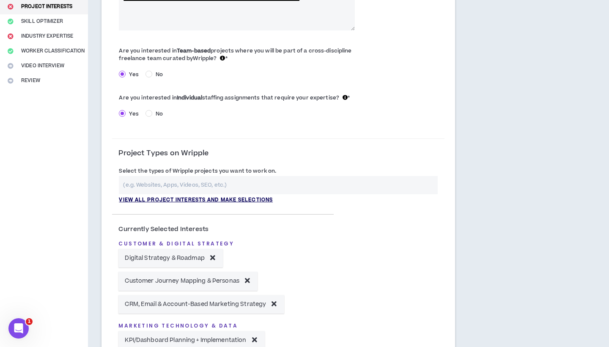
scroll to position [173, 0]
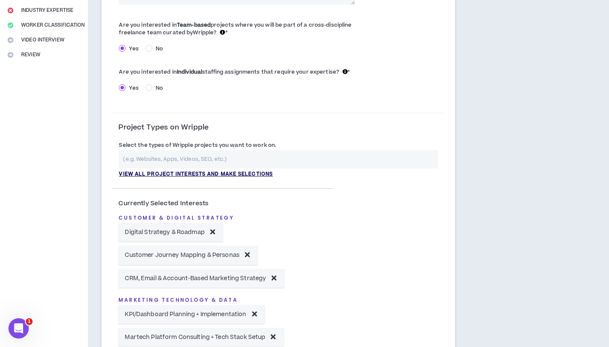
click at [174, 172] on p "View all project interests and make selections" at bounding box center [196, 174] width 154 height 8
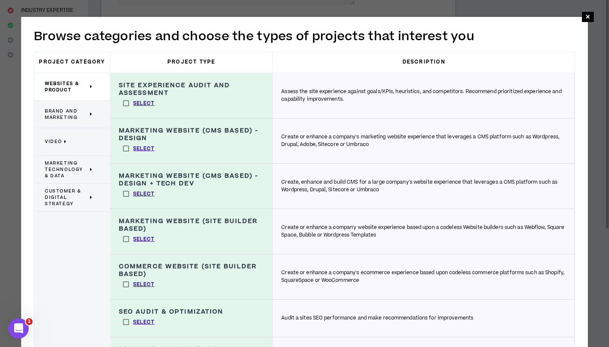
click at [65, 117] on span "Brand and Marketing" at bounding box center [66, 114] width 43 height 13
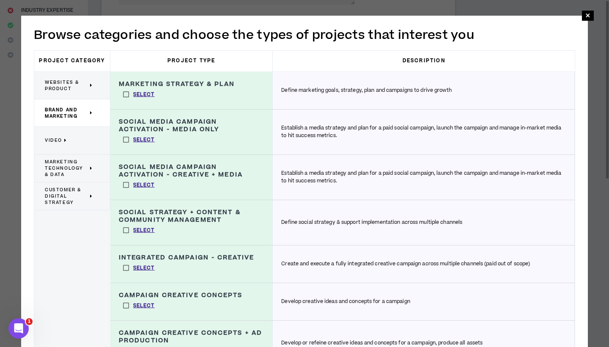
click at [86, 138] on p "Video" at bounding box center [69, 140] width 48 height 19
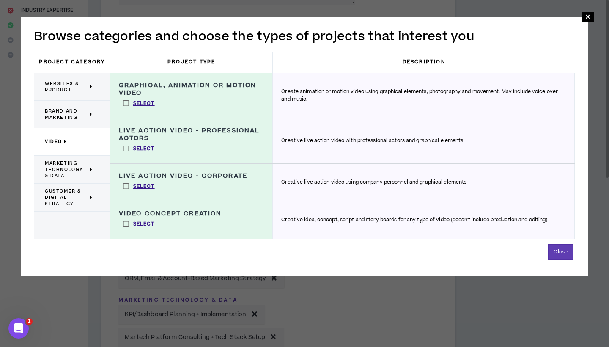
click at [78, 167] on span "Marketing Technology & Data" at bounding box center [66, 169] width 43 height 19
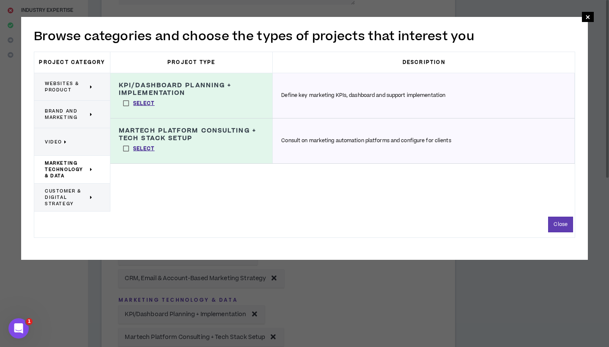
click at [78, 195] on span "Customer & Digital Strategy" at bounding box center [66, 197] width 43 height 19
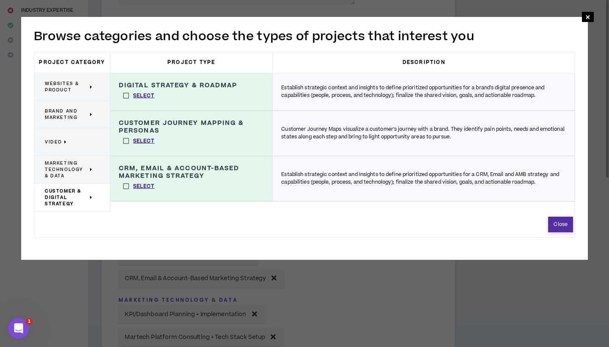
click at [560, 223] on button "Close" at bounding box center [560, 224] width 25 height 16
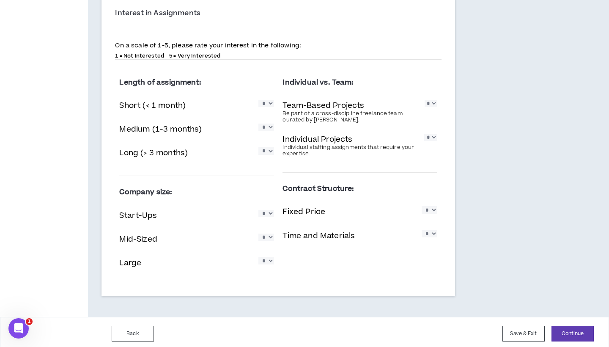
scroll to position [1190, 0]
select select "*"
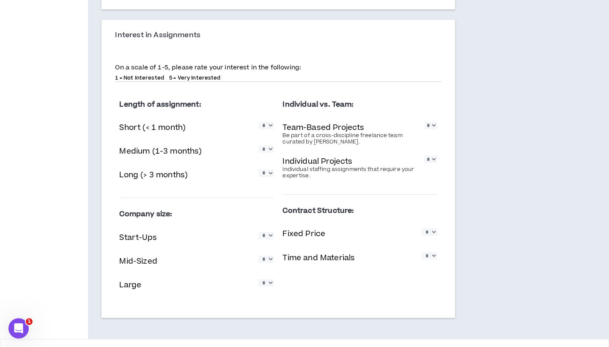
scroll to position [1144, 0]
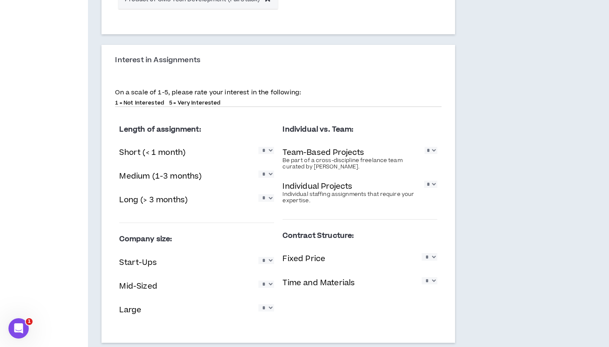
select select "*"
click at [268, 164] on div "Length of assignment: Short (< 1 month) * * * * * Medium (1-3 months) * * * * *…" at bounding box center [196, 168] width 155 height 96
select select "*"
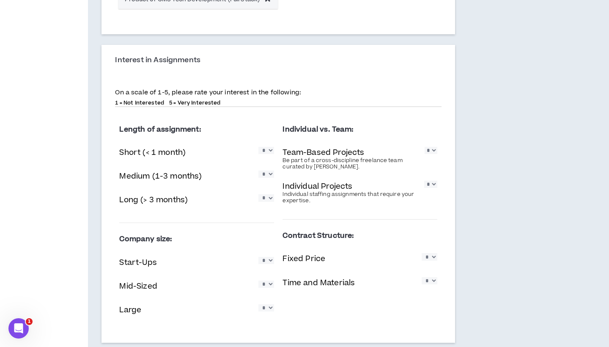
click at [265, 201] on div "Long (> 3 months) * * * * *" at bounding box center [196, 200] width 155 height 17
select select "*"
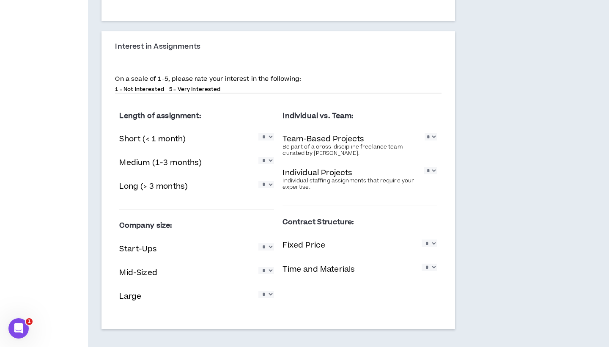
select select "*"
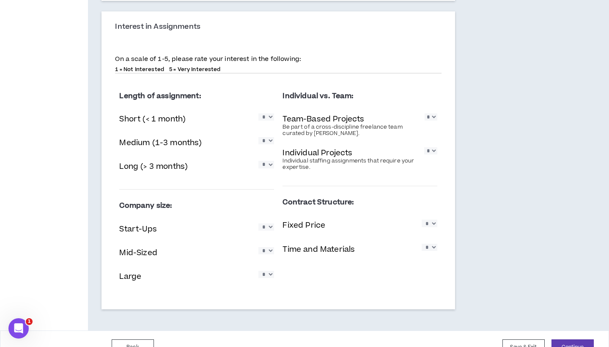
select select "*"
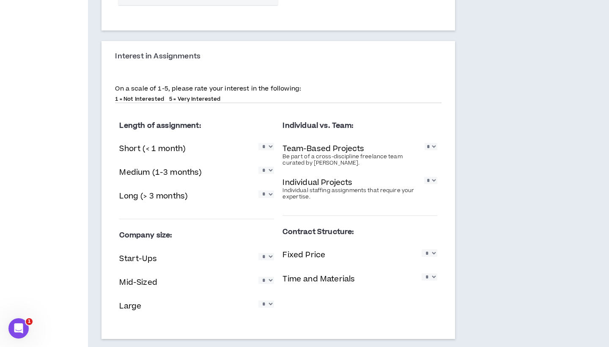
scroll to position [1157, 0]
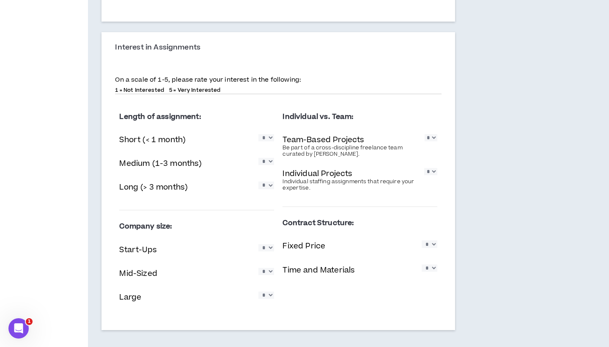
select select "*"
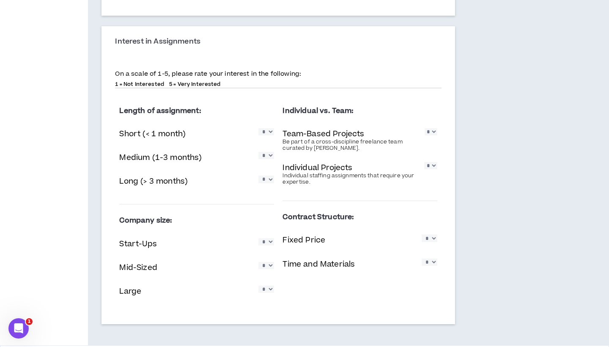
select select "*"
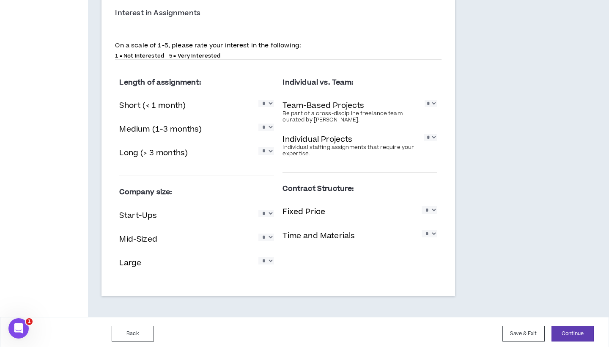
scroll to position [1190, 0]
click at [578, 338] on button "Continue" at bounding box center [572, 334] width 42 height 16
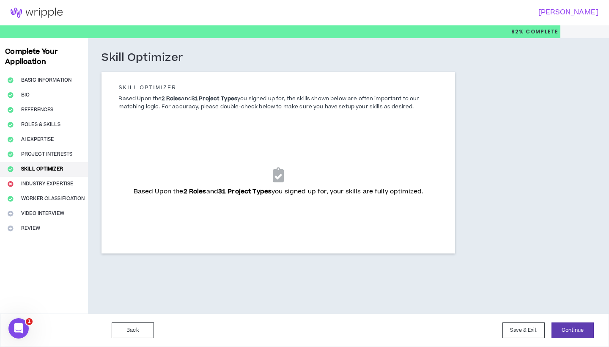
click at [278, 174] on icon at bounding box center [278, 174] width 11 height 15
click at [262, 156] on div "Based Upon the 2 Roles and 31 Project Types you signed up for, your skills are …" at bounding box center [278, 181] width 306 height 106
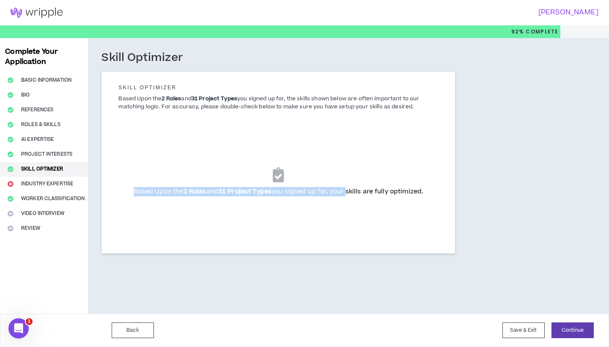
drag, startPoint x: 132, startPoint y: 192, endPoint x: 348, endPoint y: 186, distance: 216.4
click at [348, 187] on span "Based Upon the 2 Roles and 31 Project Types you signed up for, your skills are …" at bounding box center [279, 191] width 290 height 9
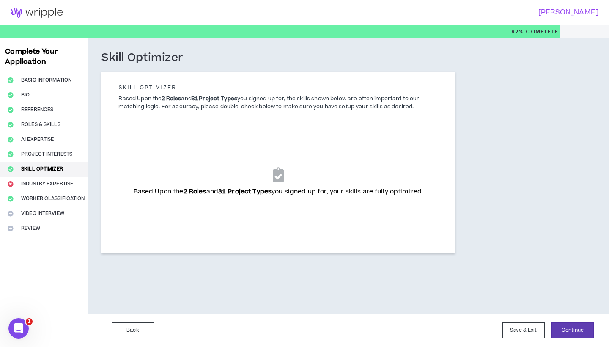
click at [336, 164] on div "Based Upon the 2 Roles and 31 Project Types you signed up for, your skills are …" at bounding box center [278, 181] width 306 height 106
click at [279, 176] on icon at bounding box center [278, 174] width 11 height 15
click at [208, 87] on h5 "Skill Optimizer" at bounding box center [278, 88] width 332 height 6
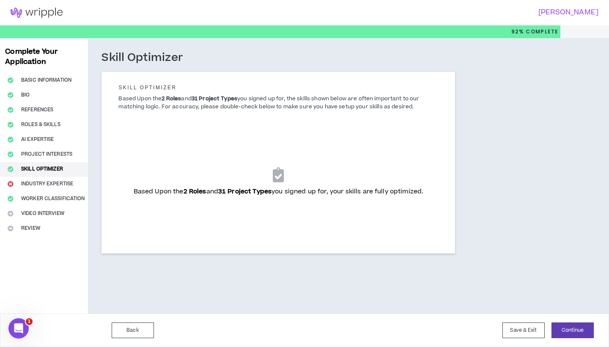
click at [158, 105] on p "Based Upon the 2 Roles and 31 Project Types you signed up for, the skills shown…" at bounding box center [278, 103] width 332 height 16
click at [260, 147] on div "Based Upon the 2 Roles and 31 Project Types you signed up for, your skills are …" at bounding box center [278, 181] width 306 height 106
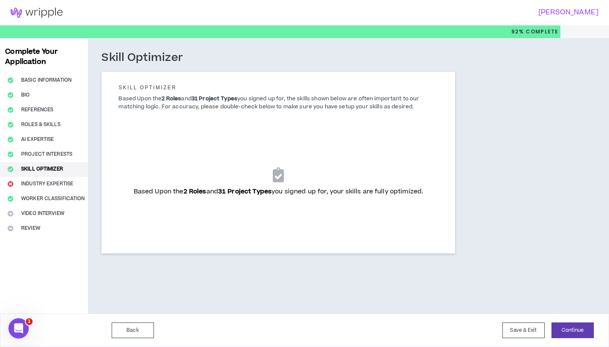
click at [260, 147] on div "Based Upon the 2 Roles and 31 Project Types you signed up for, your skills are …" at bounding box center [278, 181] width 306 height 106
click at [279, 172] on icon at bounding box center [278, 174] width 11 height 15
drag, startPoint x: 271, startPoint y: 165, endPoint x: 175, endPoint y: 120, distance: 106.8
click at [175, 120] on form "Skill Optimizer Based Upon the 2 Roles and 31 Project Types you signed up for, …" at bounding box center [278, 160] width 332 height 160
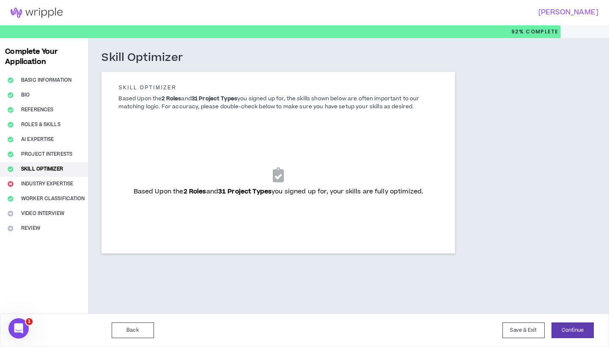
click at [180, 124] on div "Based Upon the 2 Roles and 31 Project Types you signed up for, your skills are …" at bounding box center [278, 178] width 332 height 111
click at [135, 115] on div "Skill Optimizer Based Upon the 2 Roles and 31 Project Types you signed up for, …" at bounding box center [278, 98] width 332 height 33
drag, startPoint x: 124, startPoint y: 117, endPoint x: 270, endPoint y: 183, distance: 159.5
click at [271, 184] on form "Skill Optimizer Based Upon the 2 Roles and 31 Project Types you signed up for, …" at bounding box center [278, 160] width 332 height 160
click at [217, 142] on div "Based Upon the 2 Roles and 31 Project Types you signed up for, your skills are …" at bounding box center [278, 181] width 306 height 106
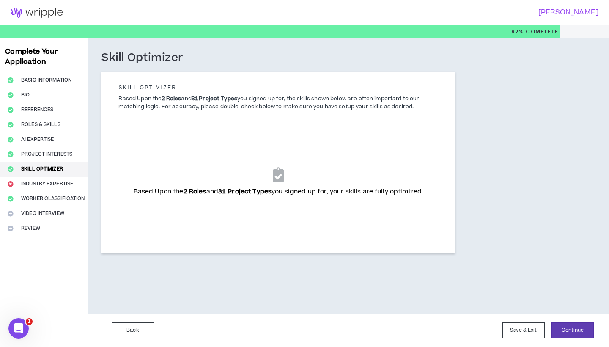
drag, startPoint x: 231, startPoint y: 160, endPoint x: 275, endPoint y: 179, distance: 47.7
click at [277, 180] on div "Based Upon the 2 Roles and 31 Project Types you signed up for, your skills are …" at bounding box center [278, 181] width 306 height 106
click at [267, 194] on b "31 Project Types" at bounding box center [244, 191] width 53 height 9
drag, startPoint x: 301, startPoint y: 191, endPoint x: 351, endPoint y: 215, distance: 55.0
click at [352, 215] on div "Based Upon the 2 Roles and 31 Project Types you signed up for, your skills are …" at bounding box center [278, 181] width 306 height 106
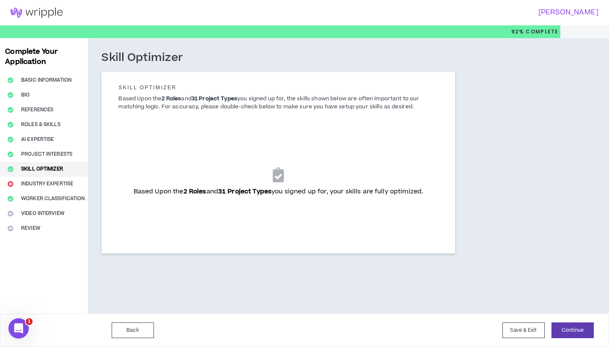
click at [351, 215] on div "Based Upon the 2 Roles and 31 Project Types you signed up for, your skills are …" at bounding box center [278, 181] width 306 height 106
click at [274, 172] on icon at bounding box center [278, 174] width 11 height 15
click at [569, 330] on button "Continue" at bounding box center [572, 330] width 42 height 16
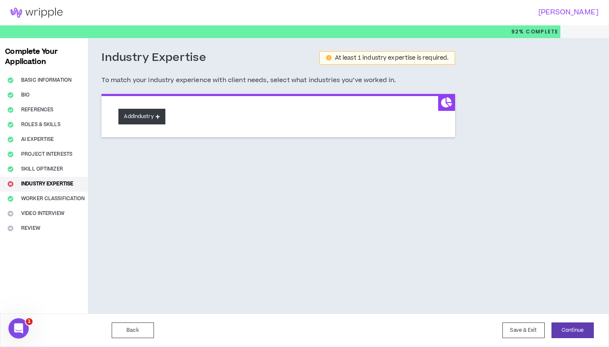
click at [154, 115] on button "Add Industry" at bounding box center [141, 117] width 46 height 16
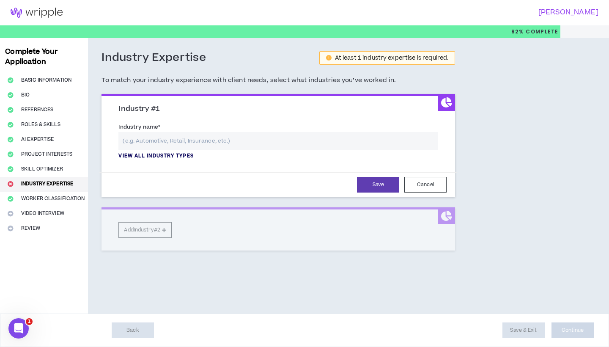
click at [159, 155] on p "View all industry types" at bounding box center [155, 156] width 75 height 8
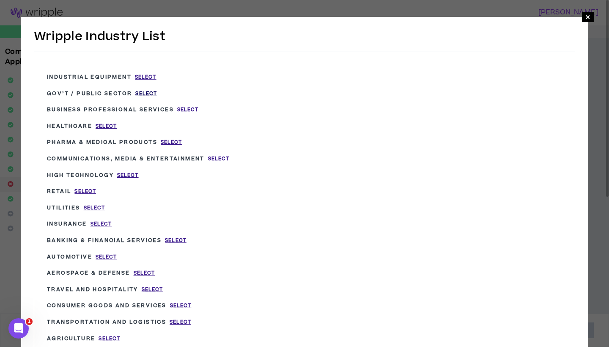
click at [144, 91] on span "Select" at bounding box center [146, 93] width 22 height 7
type input "Gov’t / Public Sector"
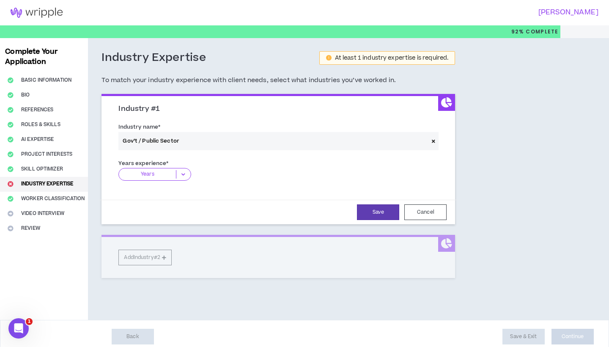
click at [183, 173] on icon at bounding box center [183, 174] width 14 height 8
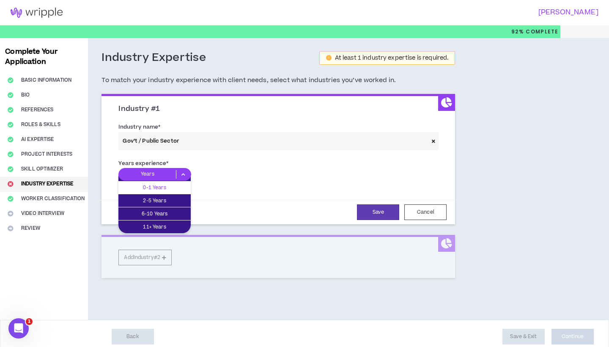
click at [177, 184] on p "0-1 Years" at bounding box center [154, 187] width 72 height 9
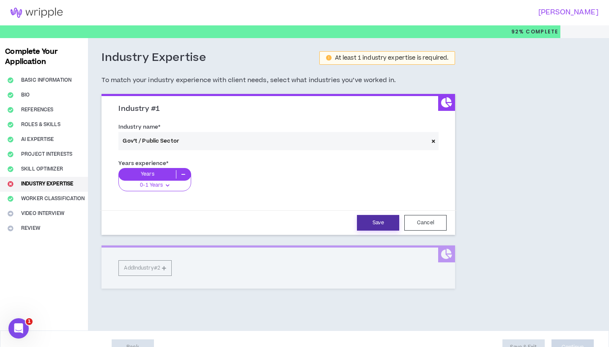
click at [384, 216] on button "Save" at bounding box center [378, 223] width 42 height 16
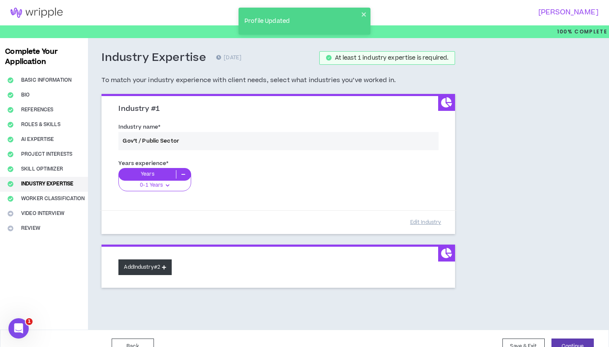
click at [155, 265] on button "Add Industry #2" at bounding box center [144, 267] width 53 height 16
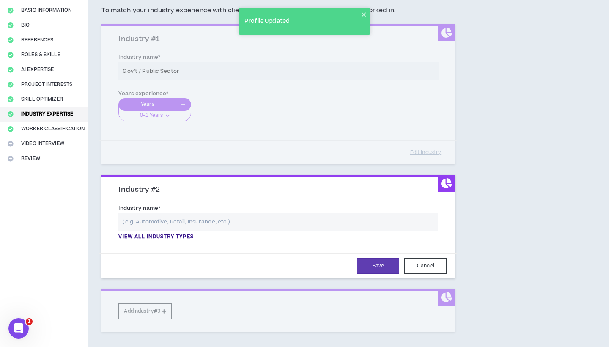
scroll to position [75, 0]
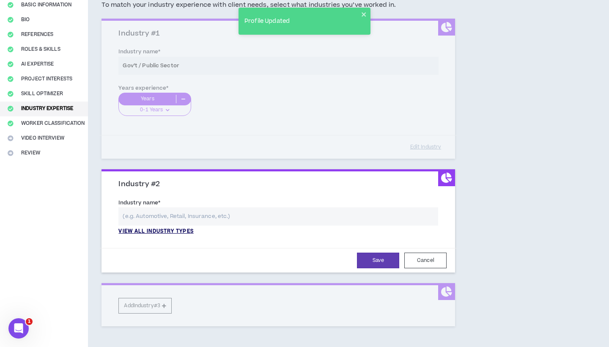
click at [169, 227] on p "View all industry types" at bounding box center [155, 231] width 75 height 8
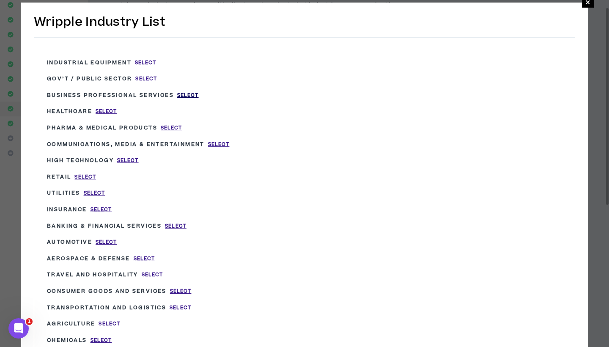
click at [196, 97] on span "Select" at bounding box center [188, 95] width 22 height 7
type input "Business Professional Services"
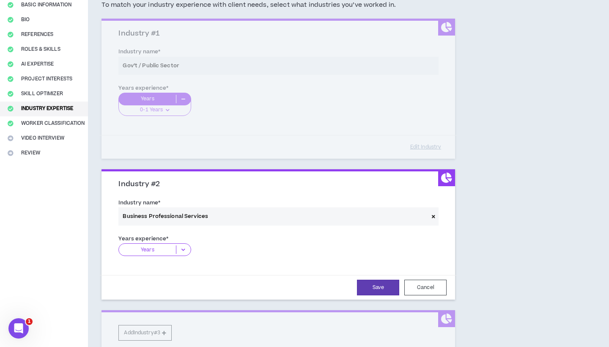
click at [184, 248] on icon at bounding box center [183, 249] width 14 height 8
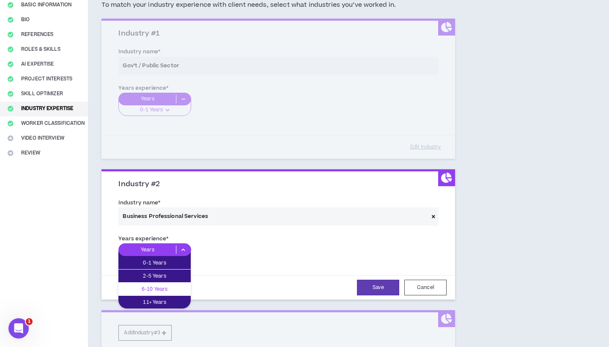
click at [175, 286] on p "6-10 Years" at bounding box center [154, 288] width 72 height 9
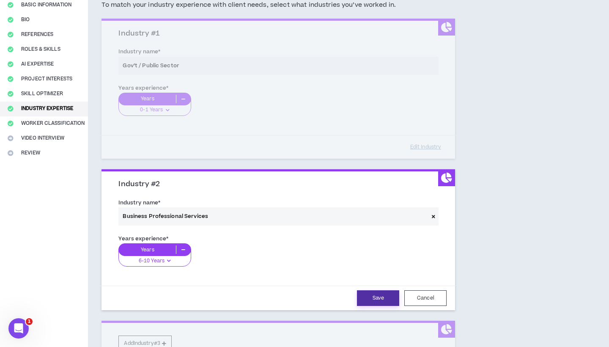
click at [366, 293] on button "Save" at bounding box center [378, 298] width 42 height 16
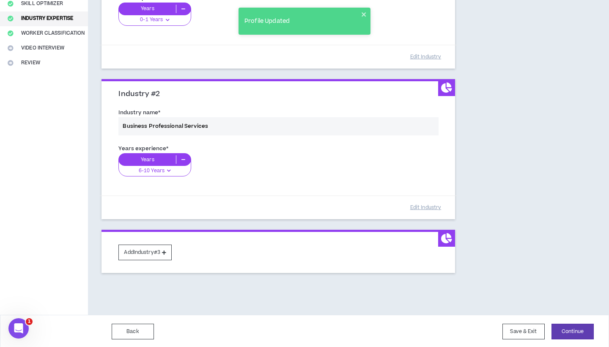
scroll to position [165, 0]
click at [153, 247] on button "Add Industry #3" at bounding box center [144, 253] width 53 height 16
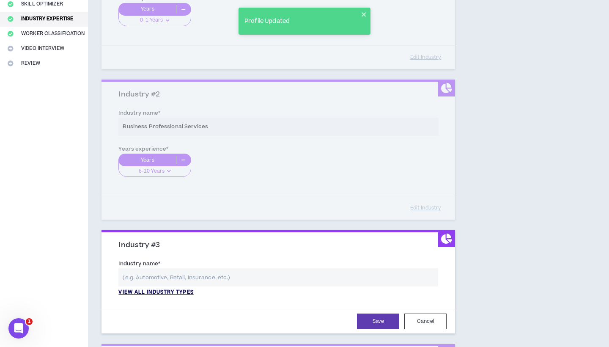
click at [157, 288] on p "View all industry types" at bounding box center [155, 292] width 75 height 8
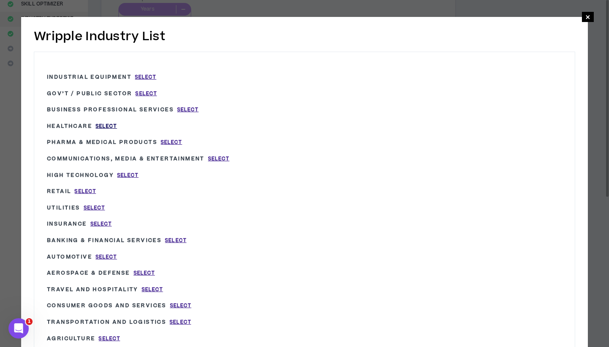
click at [98, 125] on span "Select" at bounding box center [107, 126] width 22 height 7
type input "Healthcare"
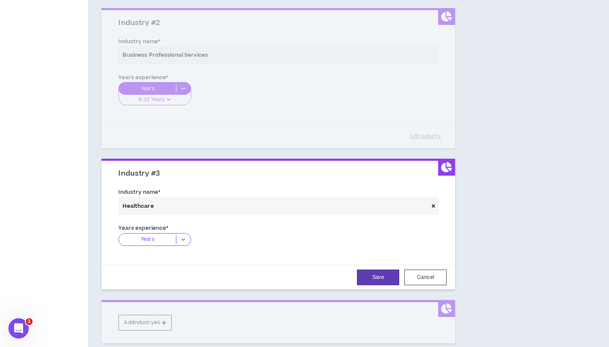
scroll to position [251, 0]
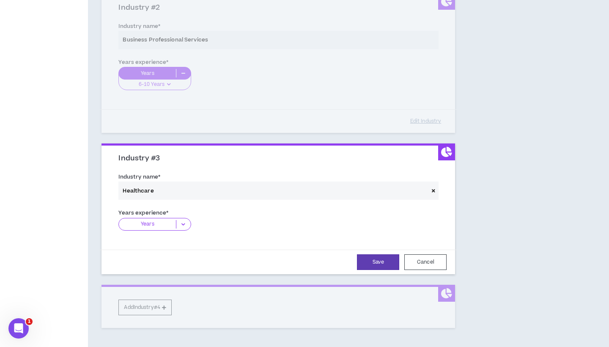
click at [186, 223] on icon at bounding box center [183, 224] width 14 height 8
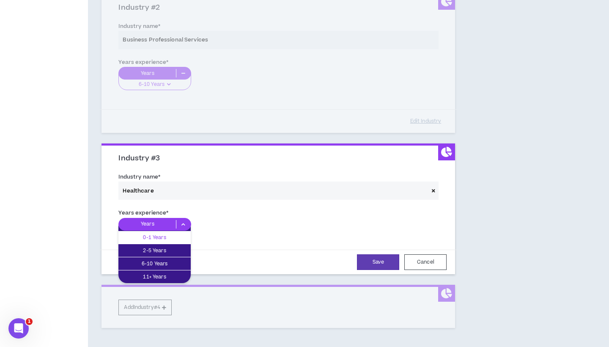
click at [184, 237] on p "0-1 Years" at bounding box center [154, 236] width 72 height 9
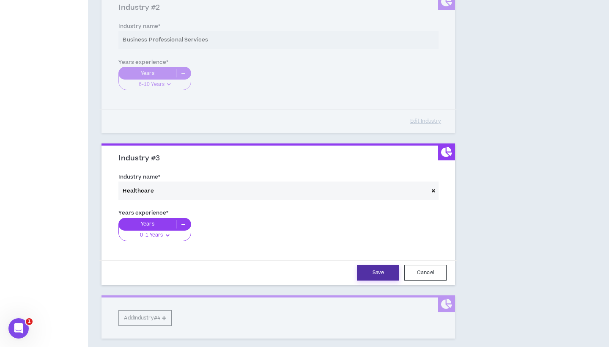
click at [373, 268] on button "Save" at bounding box center [378, 273] width 42 height 16
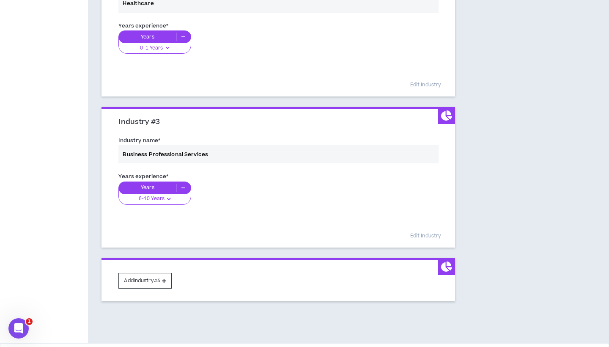
scroll to position [295, 0]
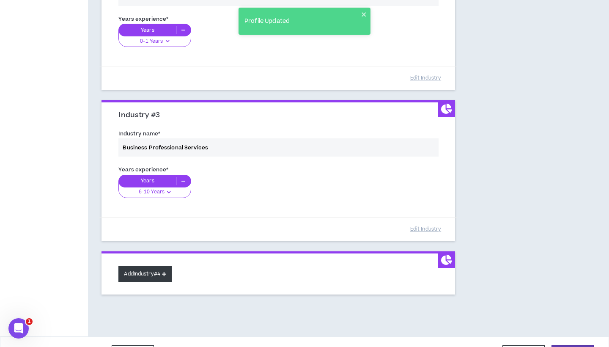
click at [164, 272] on button "Add Industry #4" at bounding box center [144, 274] width 53 height 16
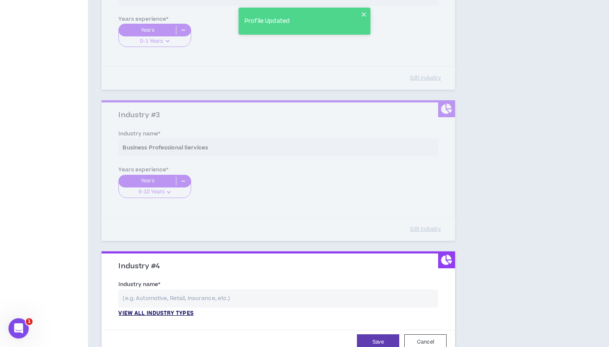
click at [171, 309] on p "View all industry types" at bounding box center [155, 313] width 75 height 8
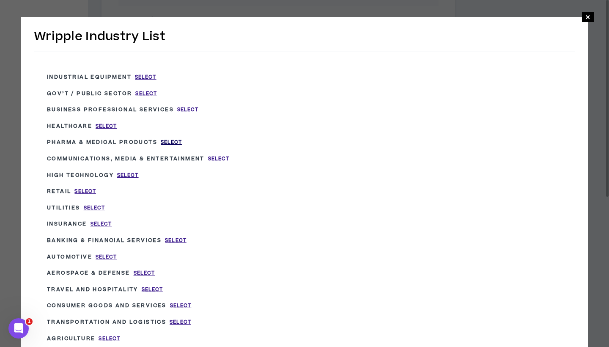
click at [172, 142] on span "Select" at bounding box center [172, 142] width 22 height 7
type input "Pharma & Medical Products"
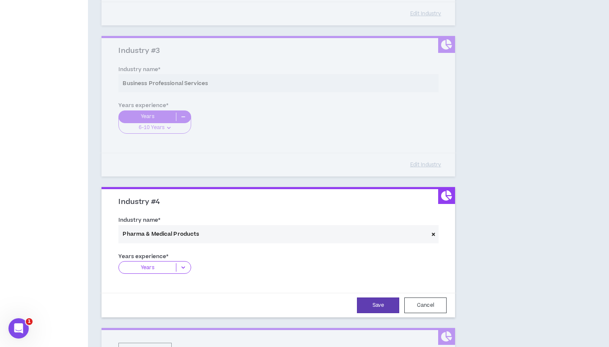
scroll to position [375, 0]
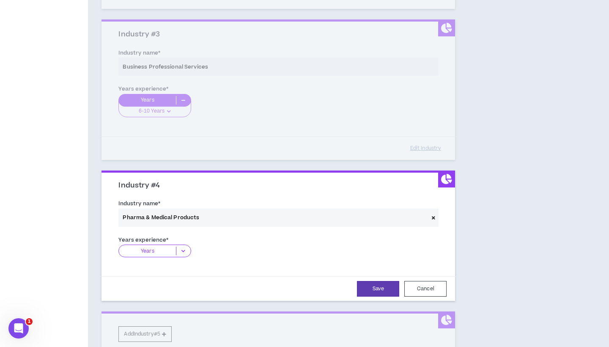
click at [182, 248] on icon at bounding box center [183, 250] width 14 height 8
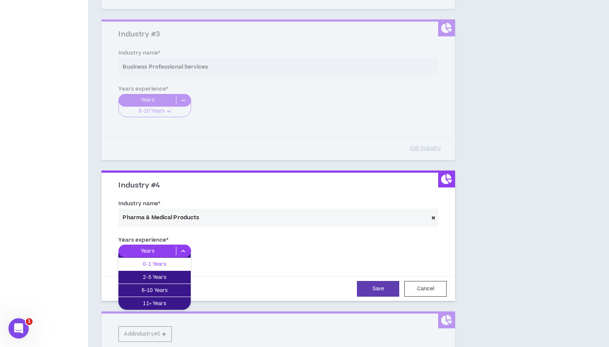
click at [171, 263] on p "0-1 Years" at bounding box center [154, 263] width 72 height 9
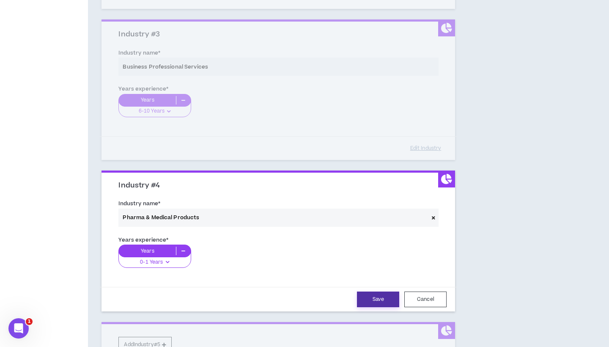
click at [371, 299] on button "Save" at bounding box center [378, 299] width 42 height 16
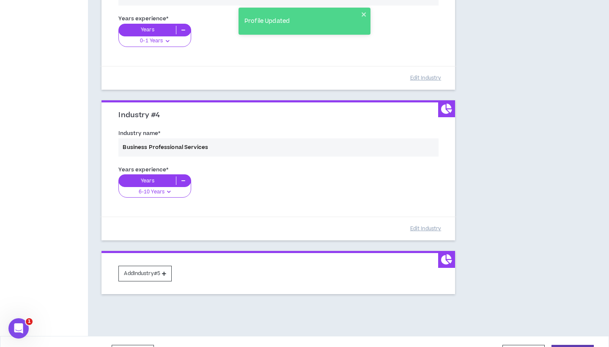
scroll to position [461, 0]
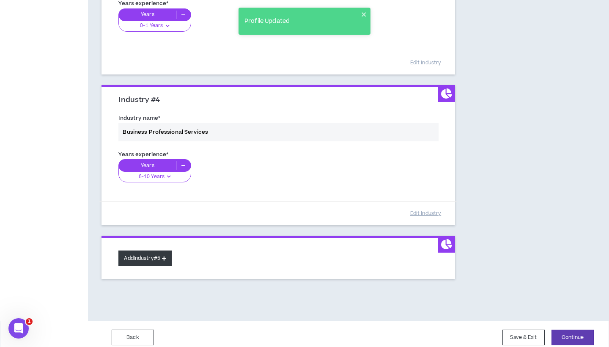
click at [152, 253] on button "Add Industry #5" at bounding box center [144, 258] width 53 height 16
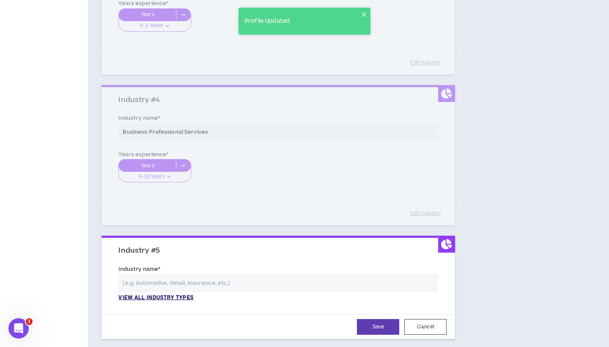
click at [160, 296] on p "View all industry types" at bounding box center [155, 298] width 75 height 8
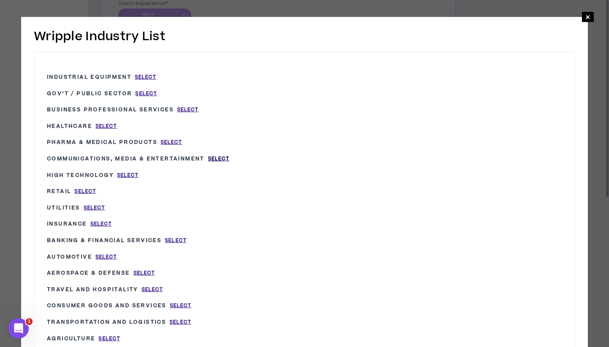
click at [227, 155] on span "Select" at bounding box center [219, 158] width 22 height 7
type input "Communications, Media & Entertainment"
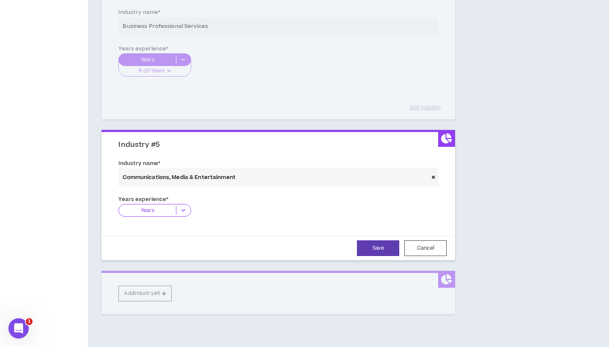
scroll to position [570, 0]
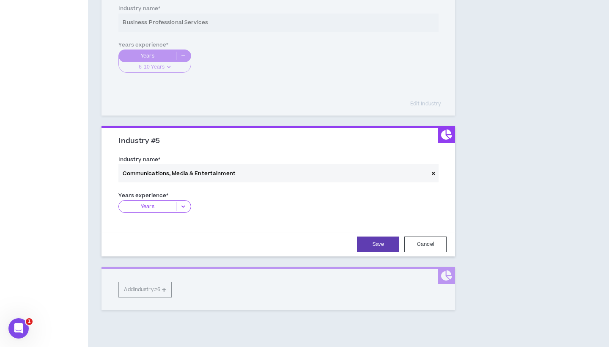
click at [181, 202] on icon at bounding box center [183, 206] width 14 height 8
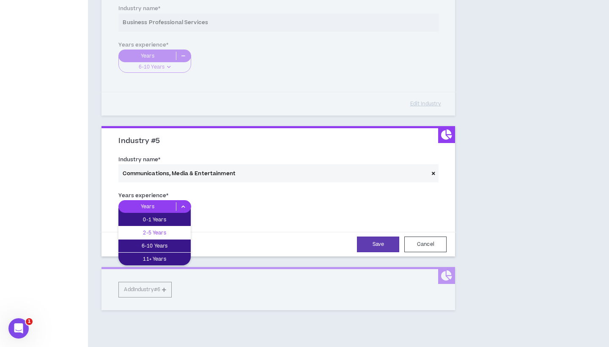
click at [178, 229] on p "2-5 Years" at bounding box center [154, 232] width 72 height 9
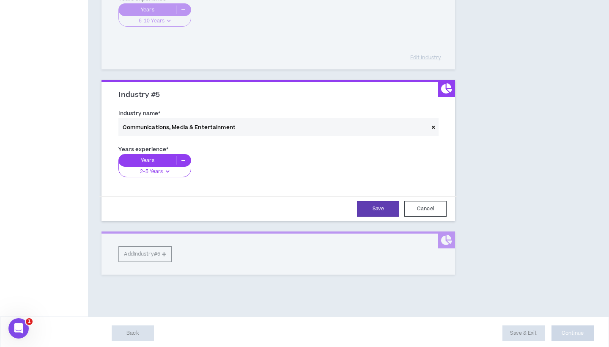
scroll to position [616, 0]
click at [183, 157] on icon at bounding box center [183, 160] width 14 height 8
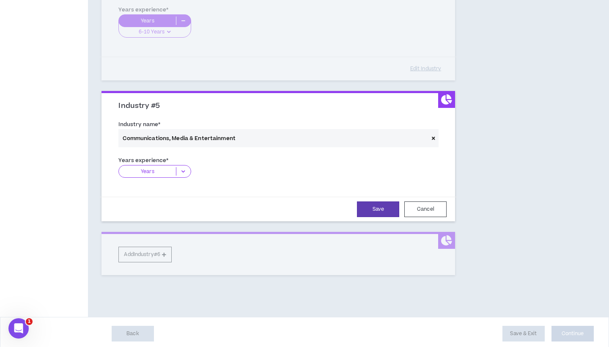
click at [182, 167] on icon at bounding box center [183, 171] width 14 height 8
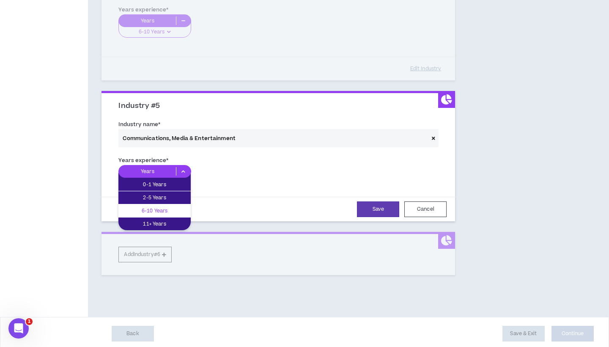
click at [176, 206] on p "6-10 Years" at bounding box center [154, 210] width 72 height 9
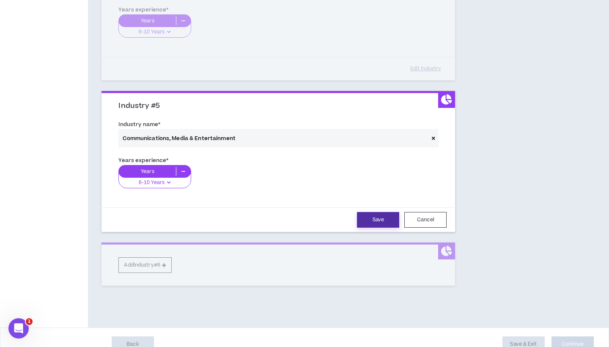
click at [369, 212] on button "Save" at bounding box center [378, 220] width 42 height 16
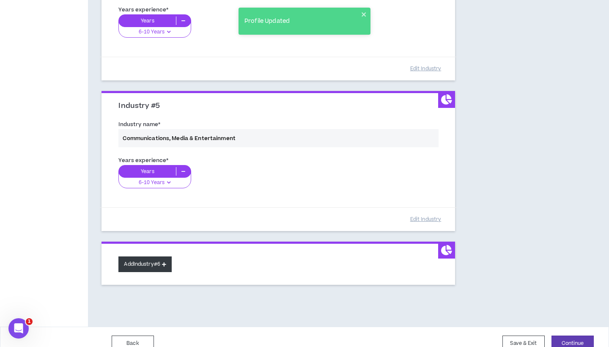
click at [154, 262] on button "Add Industry #6" at bounding box center [144, 264] width 53 height 16
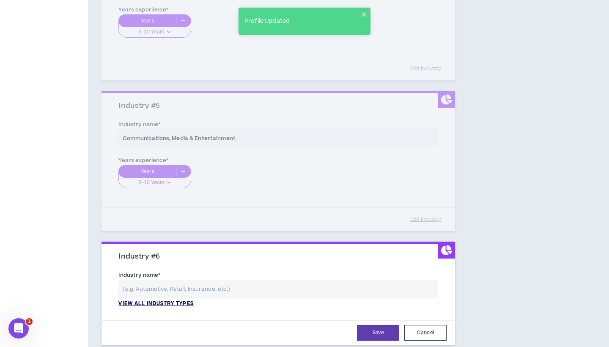
click at [142, 300] on p "View all industry types" at bounding box center [155, 304] width 75 height 8
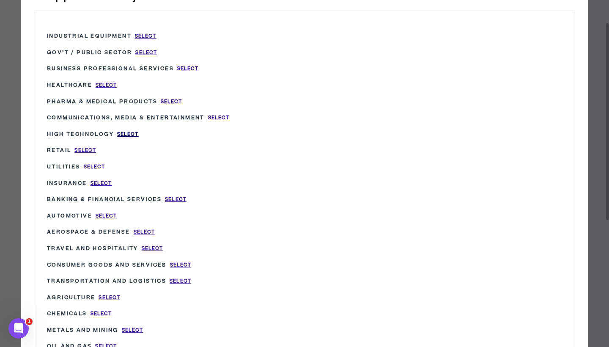
click at [128, 131] on span "Select" at bounding box center [128, 134] width 22 height 7
type input "High Technology"
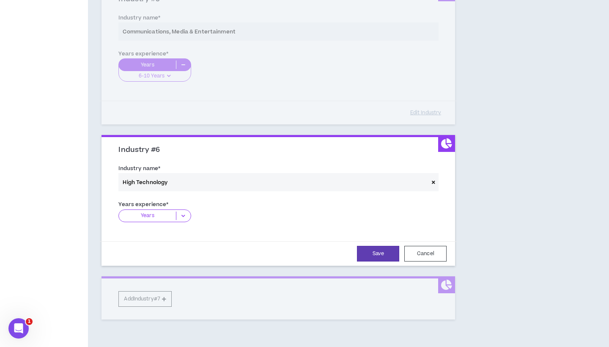
scroll to position [713, 0]
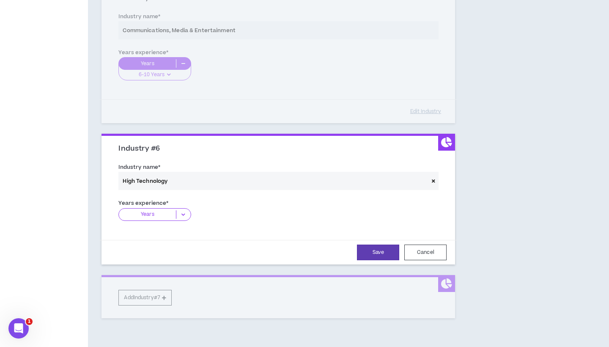
click at [186, 210] on icon at bounding box center [183, 214] width 14 height 8
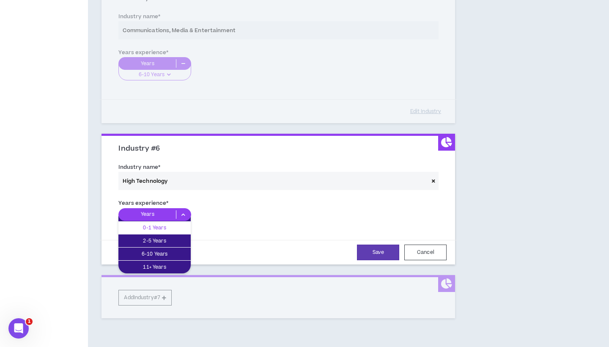
click at [179, 223] on p "0-1 Years" at bounding box center [154, 227] width 72 height 9
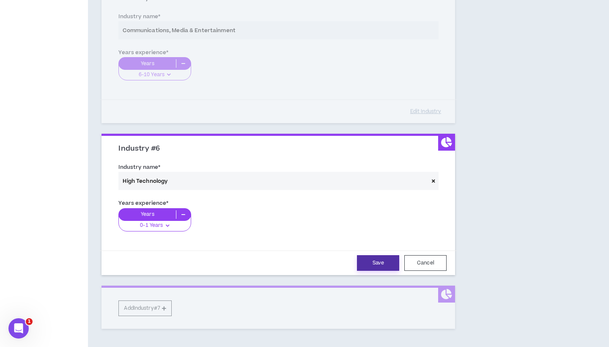
click at [382, 257] on button "Save" at bounding box center [378, 263] width 42 height 16
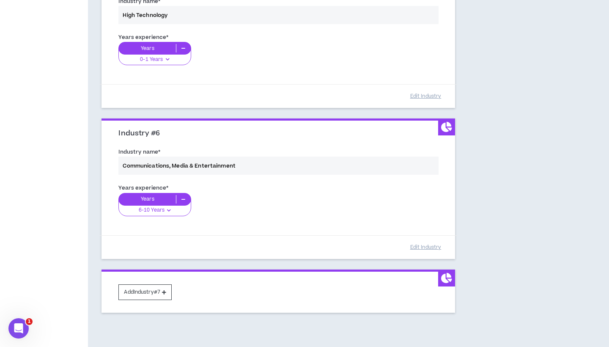
scroll to position [741, 0]
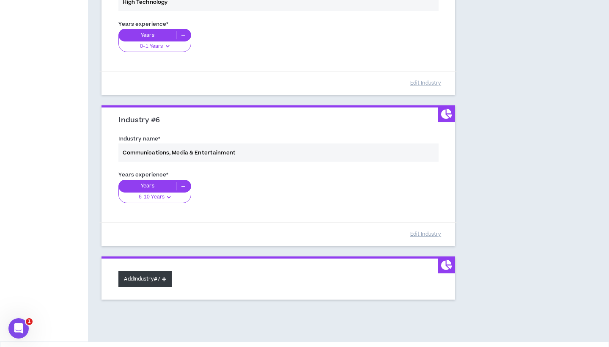
click at [151, 276] on button "Add Industry #7" at bounding box center [144, 279] width 53 height 16
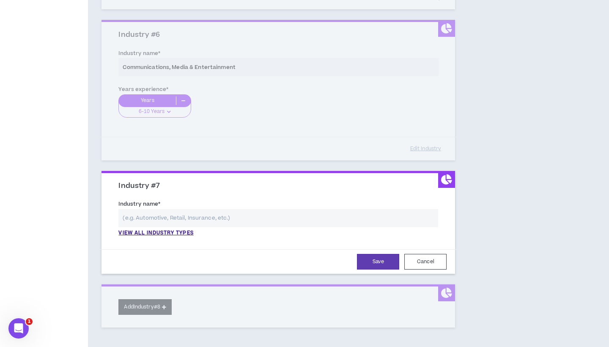
scroll to position [843, 0]
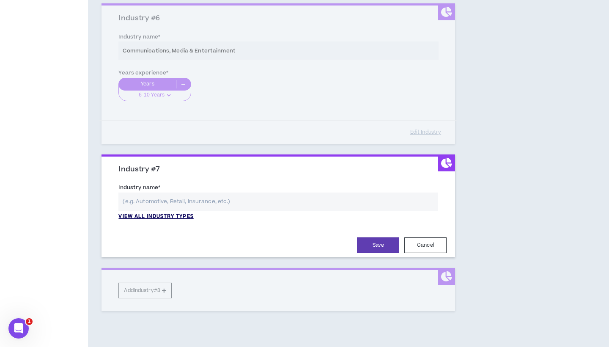
click at [152, 213] on p "View all industry types" at bounding box center [155, 217] width 75 height 8
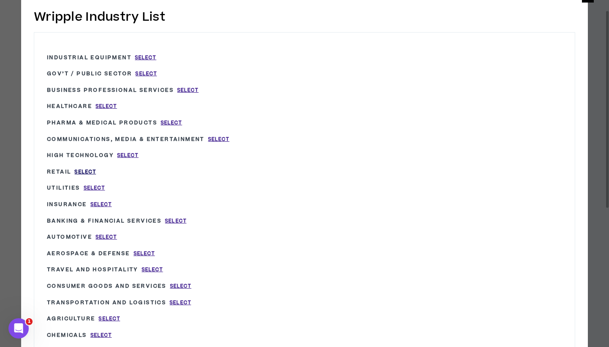
click at [84, 169] on span "Select" at bounding box center [85, 171] width 22 height 7
type input "Retail"
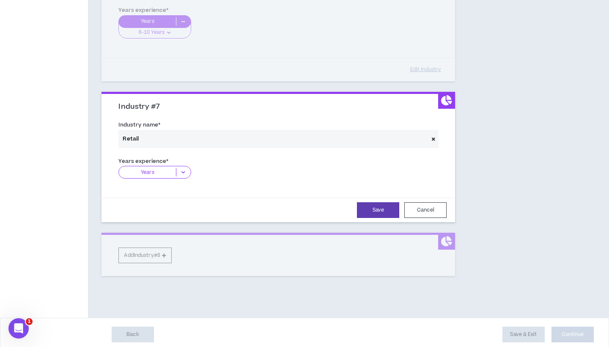
scroll to position [905, 0]
click at [183, 168] on icon at bounding box center [183, 172] width 14 height 8
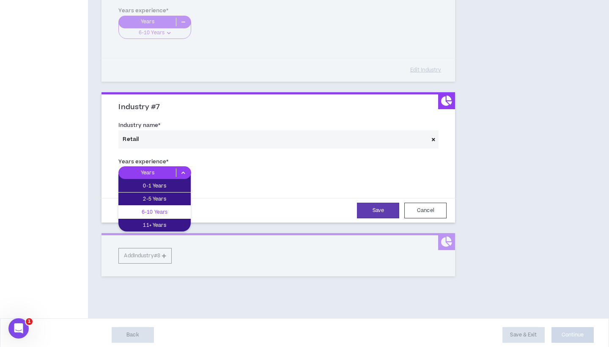
click at [175, 207] on p "6-10 Years" at bounding box center [154, 211] width 72 height 9
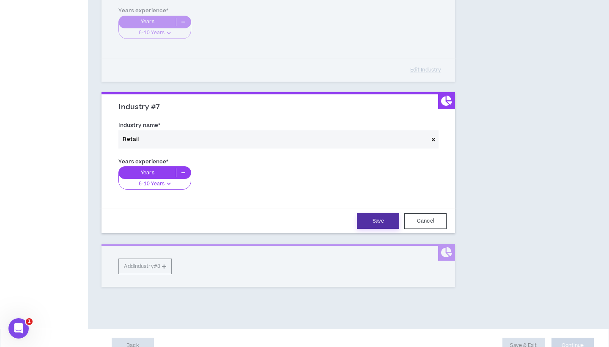
click at [369, 213] on button "Save" at bounding box center [378, 221] width 42 height 16
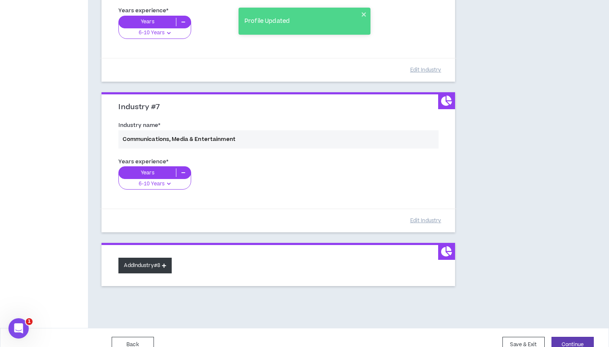
click at [158, 261] on button "Add Industry #8" at bounding box center [144, 265] width 53 height 16
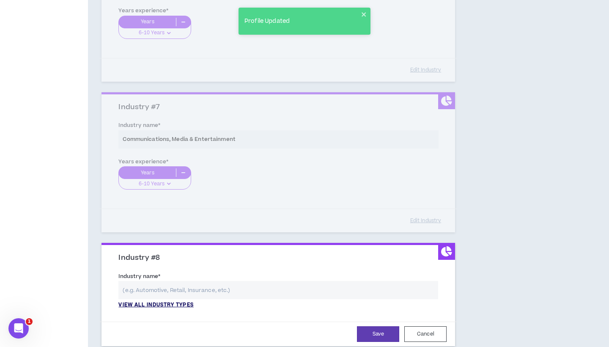
click at [150, 301] on p "View all industry types" at bounding box center [155, 305] width 75 height 8
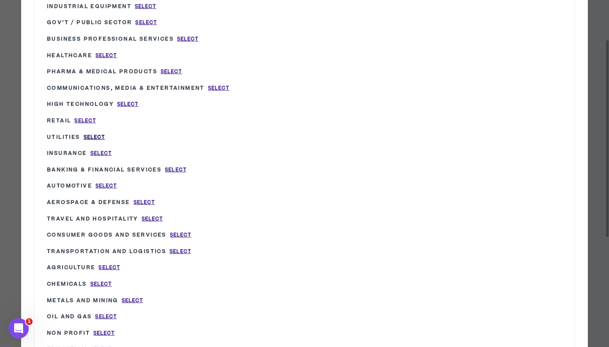
click at [93, 134] on span "Select" at bounding box center [95, 137] width 22 height 7
type input "Utilities"
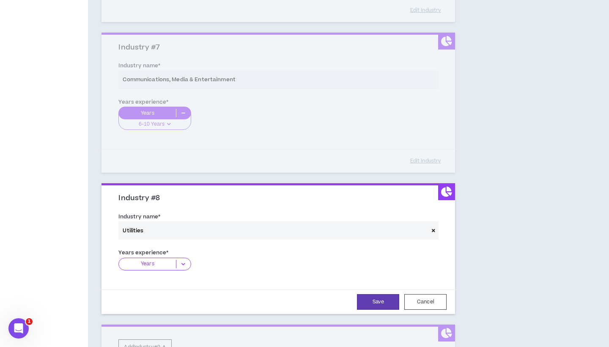
scroll to position [967, 0]
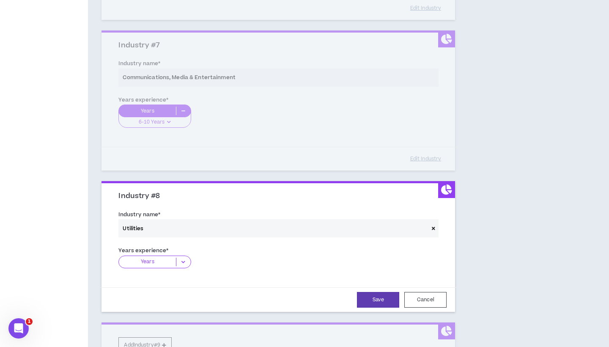
click at [182, 258] on icon at bounding box center [183, 261] width 14 height 8
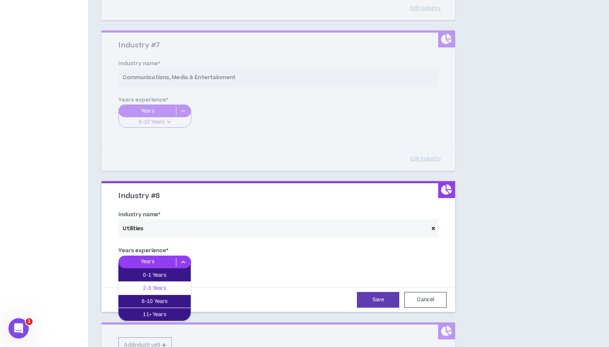
click at [172, 284] on p "2-5 Years" at bounding box center [154, 287] width 72 height 9
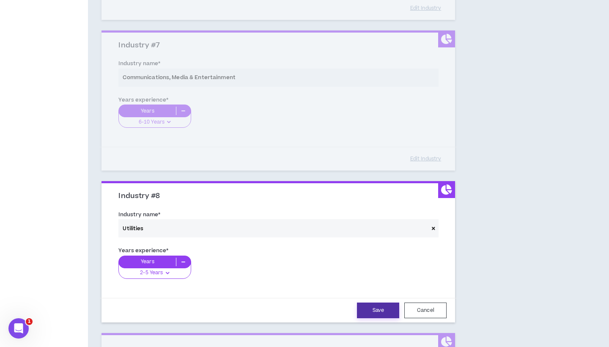
click at [367, 302] on button "Save" at bounding box center [378, 310] width 42 height 16
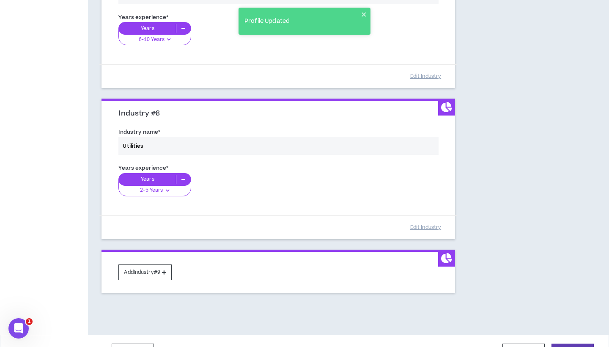
scroll to position [1065, 0]
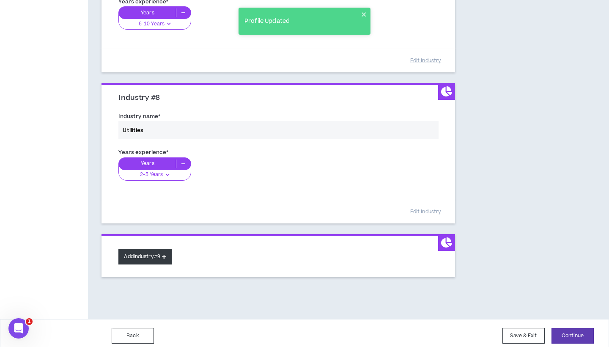
click at [146, 252] on button "Add Industry #9" at bounding box center [144, 256] width 53 height 16
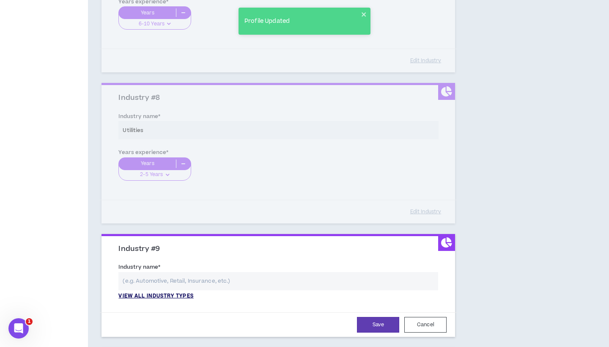
click at [152, 292] on p "View all industry types" at bounding box center [155, 296] width 75 height 8
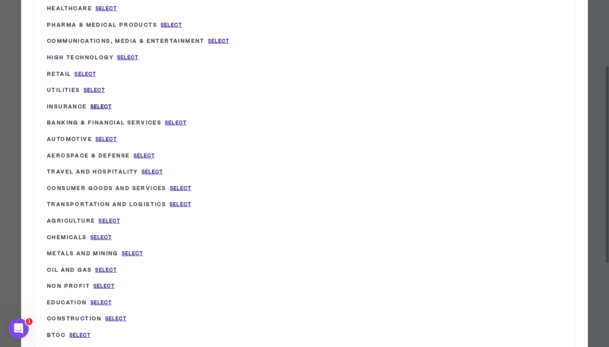
click at [99, 103] on span "Select" at bounding box center [101, 106] width 22 height 7
type input "Insurance"
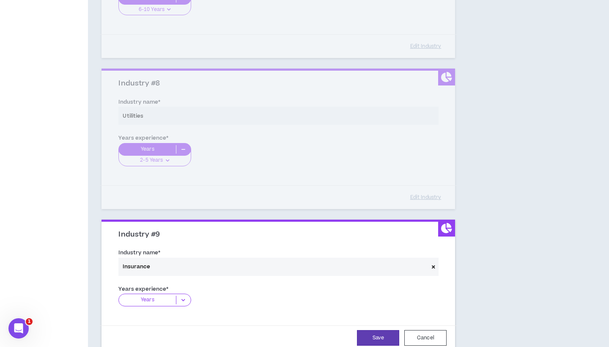
scroll to position [1086, 0]
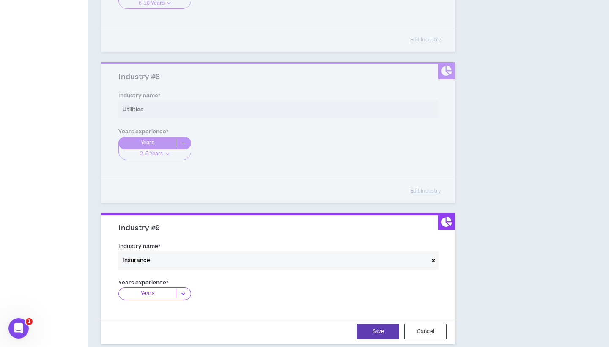
click at [177, 289] on icon at bounding box center [183, 293] width 14 height 8
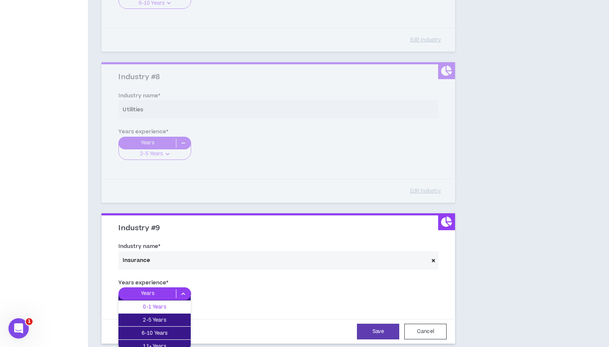
click at [170, 305] on div "0-1 Years" at bounding box center [154, 306] width 72 height 13
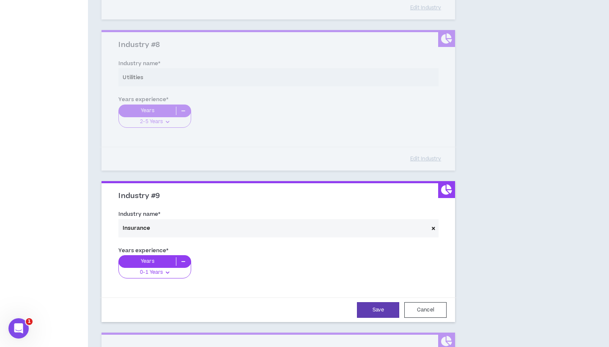
scroll to position [1123, 0]
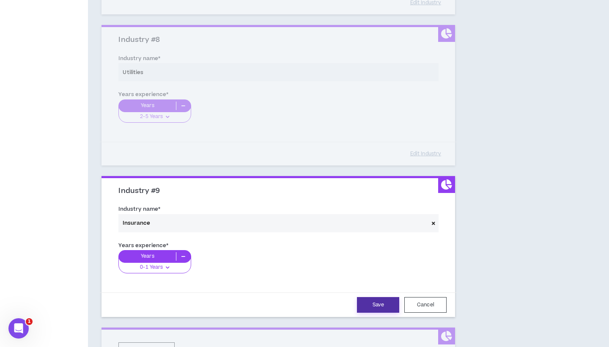
click at [367, 297] on button "Save" at bounding box center [378, 305] width 42 height 16
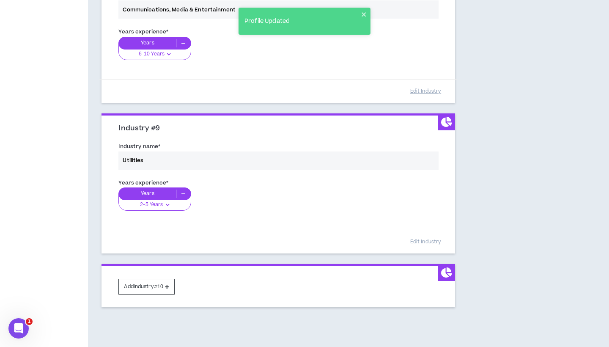
scroll to position [1194, 0]
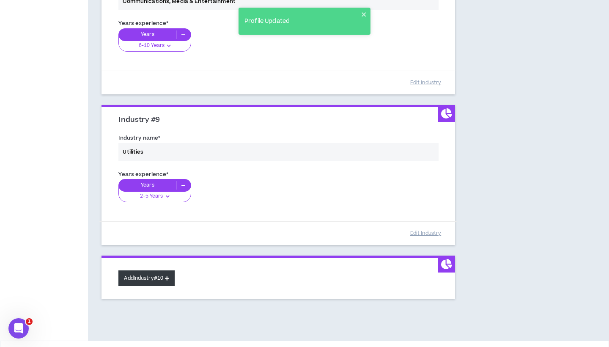
click at [152, 273] on button "Add Industry #10" at bounding box center [146, 278] width 56 height 16
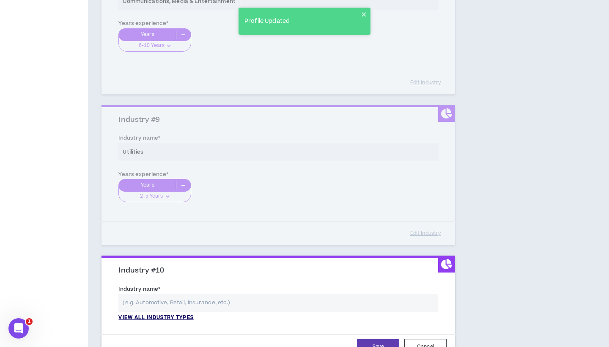
click at [147, 314] on p "View all industry types" at bounding box center [155, 318] width 75 height 8
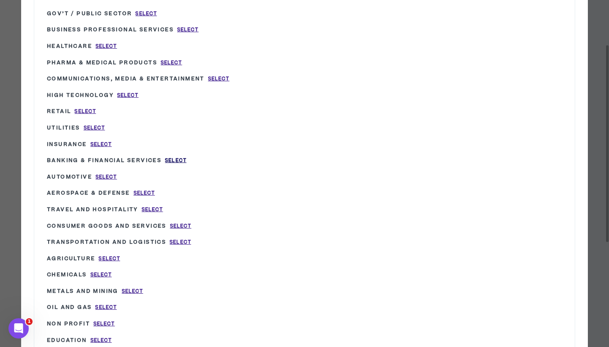
click at [186, 157] on span "Select" at bounding box center [176, 160] width 22 height 7
type input "Banking & Financial Services"
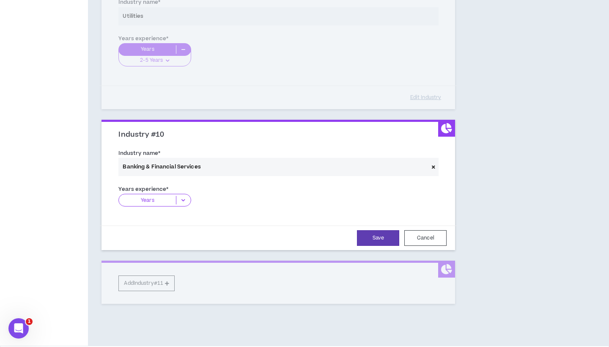
scroll to position [1349, 0]
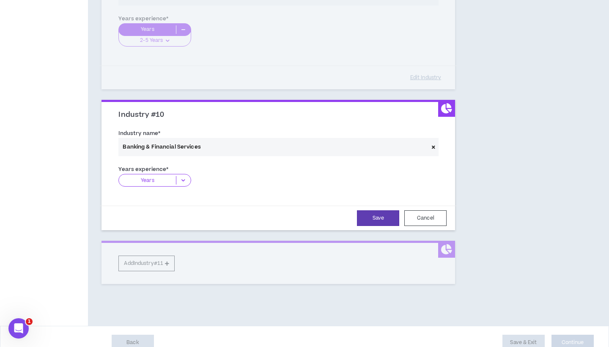
click at [179, 176] on icon at bounding box center [183, 180] width 14 height 8
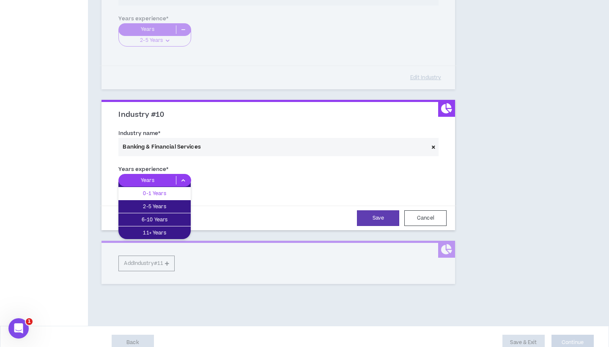
click at [175, 188] on p "0-1 Years" at bounding box center [154, 192] width 72 height 9
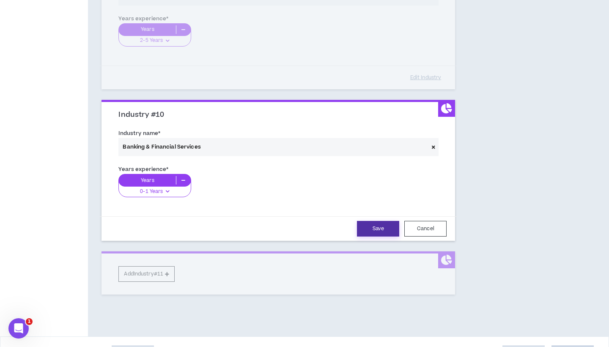
click at [375, 227] on button "Save" at bounding box center [378, 229] width 42 height 16
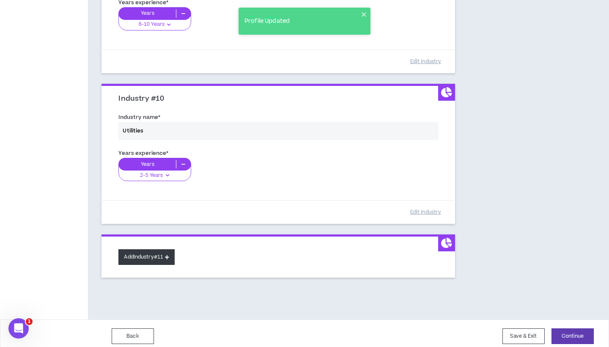
scroll to position [1365, 0]
click at [165, 256] on button "Add Industry #11" at bounding box center [146, 257] width 56 height 16
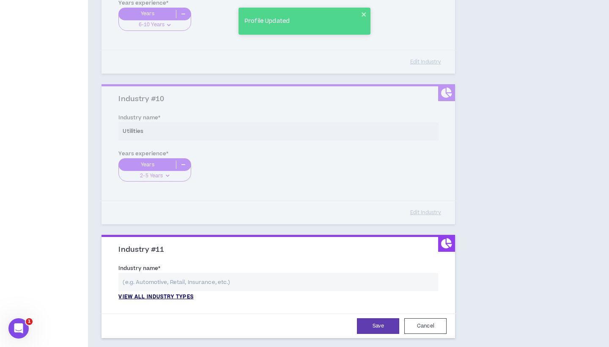
click at [160, 293] on p "View all industry types" at bounding box center [155, 297] width 75 height 8
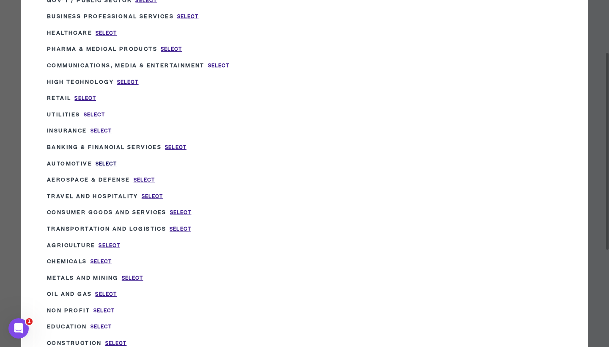
click at [108, 160] on span "Select" at bounding box center [107, 163] width 22 height 7
type input "Automotive"
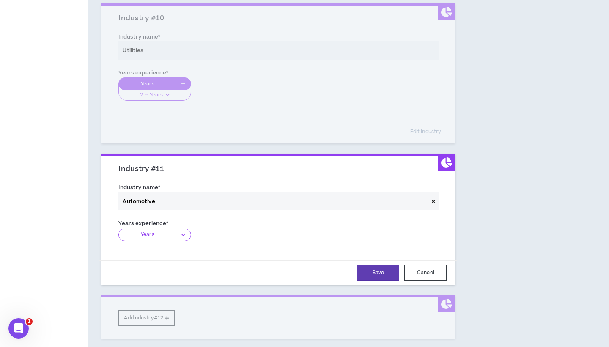
scroll to position [1448, 0]
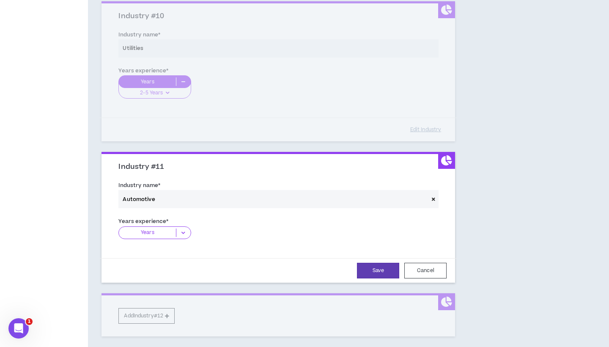
click at [183, 228] on icon at bounding box center [183, 232] width 14 height 8
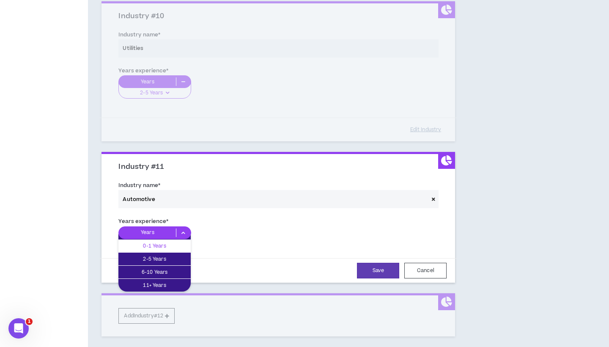
click at [173, 241] on p "0-1 Years" at bounding box center [154, 245] width 72 height 9
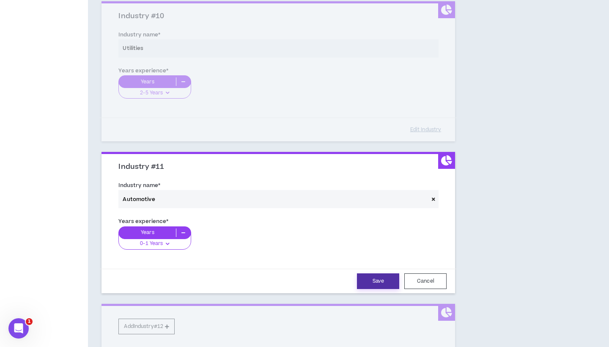
click at [373, 274] on button "Save" at bounding box center [378, 281] width 42 height 16
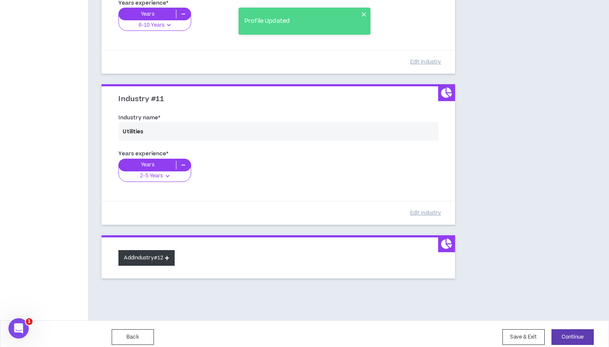
scroll to position [1515, 0]
click at [145, 253] on button "Add Industry #12" at bounding box center [146, 258] width 56 height 16
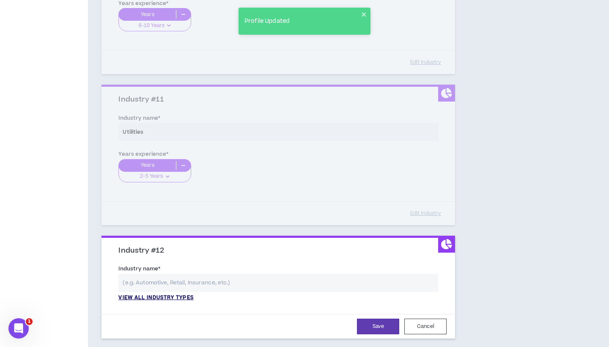
click at [156, 294] on p "View all industry types" at bounding box center [155, 298] width 75 height 8
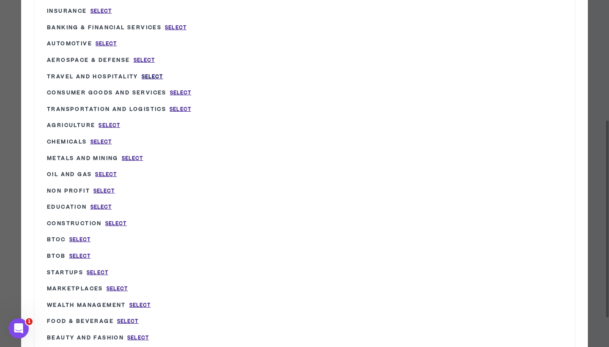
click at [155, 73] on span "Select" at bounding box center [153, 76] width 22 height 7
type input "Travel and Hospitality"
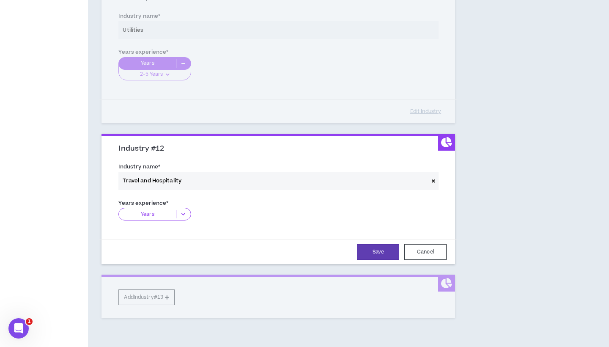
scroll to position [1619, 0]
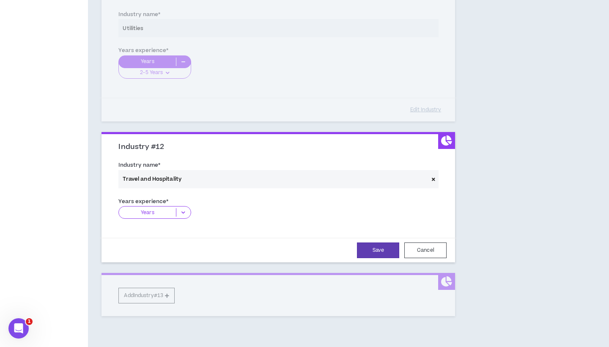
click at [183, 208] on icon at bounding box center [183, 212] width 14 height 8
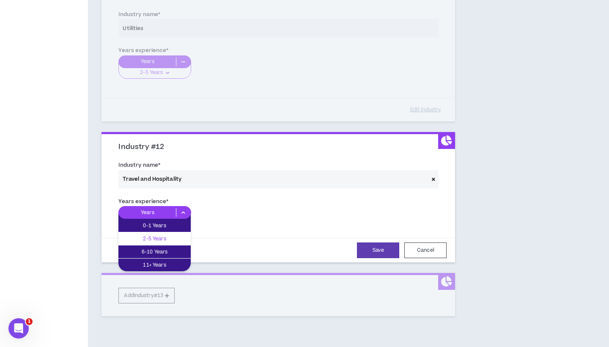
click at [177, 232] on div "2-5 Years" at bounding box center [154, 238] width 72 height 13
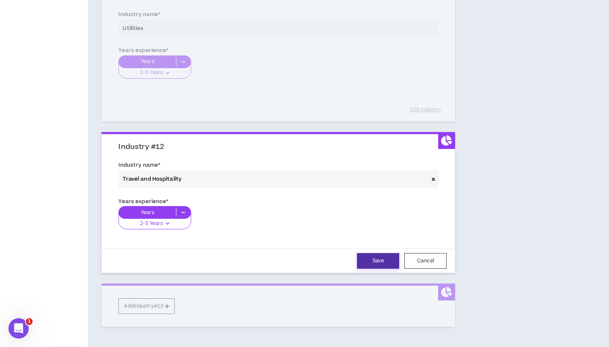
click at [371, 253] on button "Save" at bounding box center [378, 261] width 42 height 16
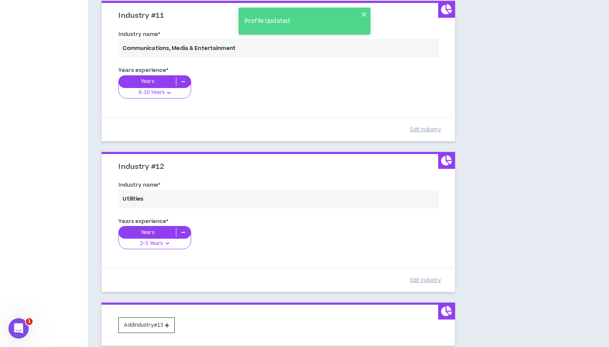
scroll to position [1600, 0]
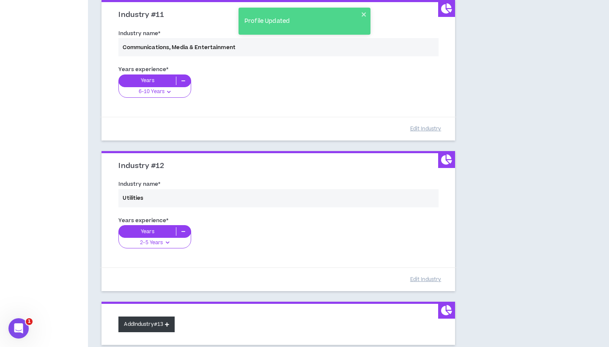
click at [142, 317] on button "Add Industry #13" at bounding box center [146, 324] width 56 height 16
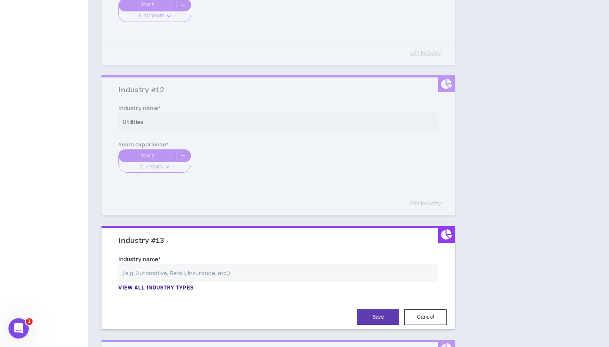
scroll to position [1682, 0]
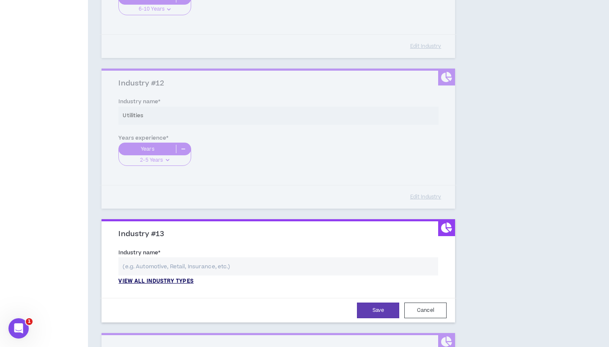
click at [139, 277] on p "View all industry types" at bounding box center [155, 281] width 75 height 8
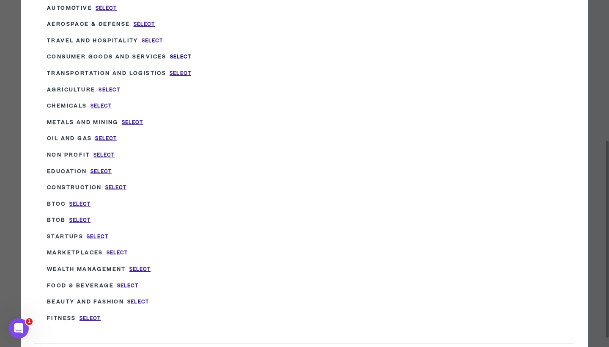
click at [176, 53] on span "Select" at bounding box center [181, 56] width 22 height 7
type input "Consumer Goods and Services"
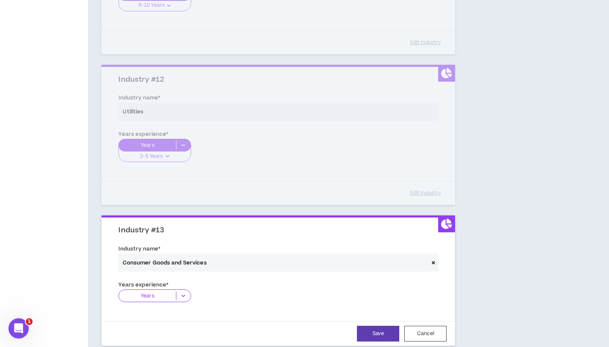
scroll to position [1700, 0]
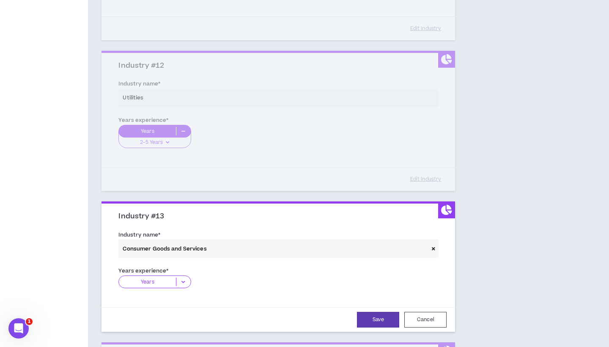
click at [181, 277] on icon at bounding box center [183, 281] width 14 height 8
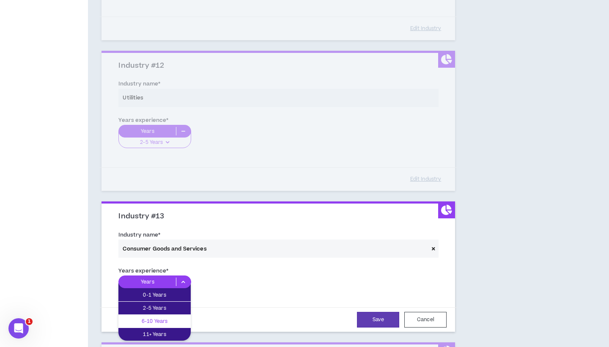
click at [171, 316] on p "6-10 Years" at bounding box center [154, 320] width 72 height 9
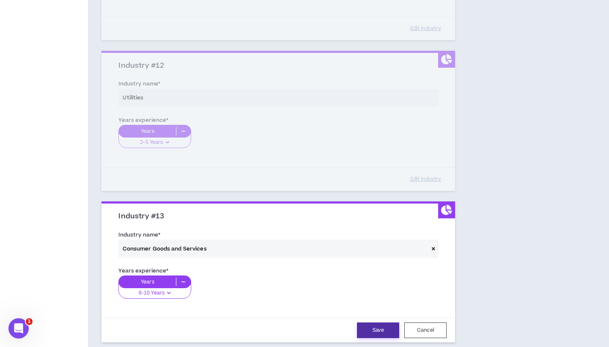
click at [369, 322] on button "Save" at bounding box center [378, 330] width 42 height 16
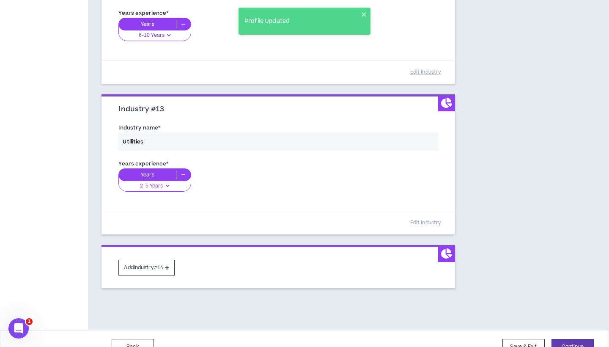
scroll to position [1814, 0]
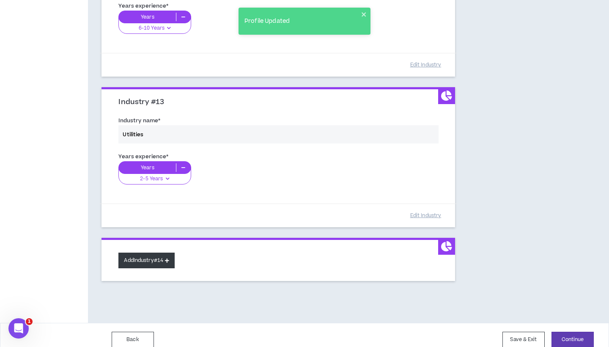
click at [159, 252] on button "Add Industry #14" at bounding box center [146, 260] width 56 height 16
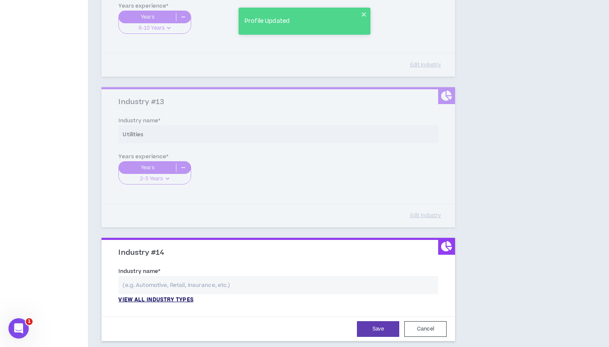
click at [165, 296] on p "View all industry types" at bounding box center [155, 300] width 75 height 8
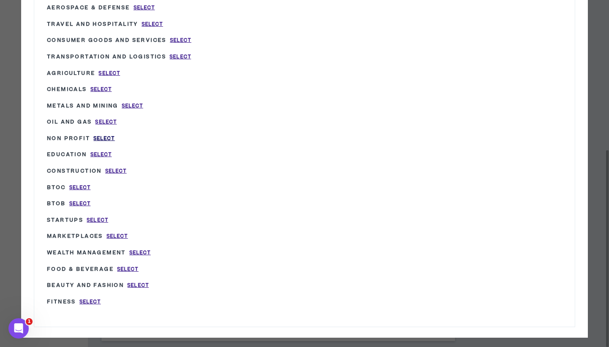
click at [108, 135] on span "Select" at bounding box center [104, 138] width 22 height 7
type input "Non Profit"
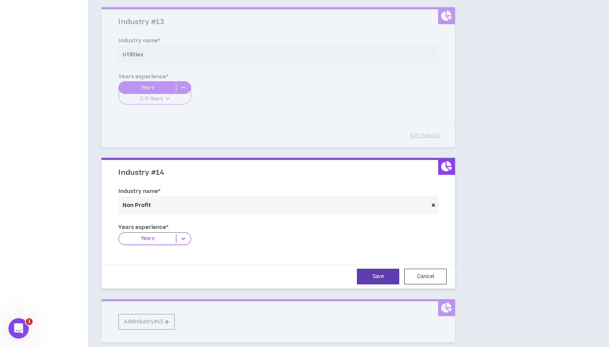
scroll to position [1898, 0]
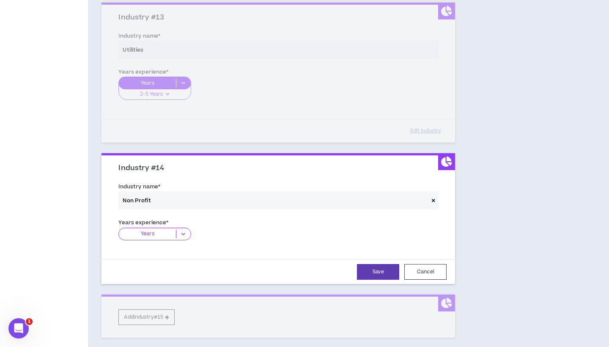
click at [181, 229] on div "Years" at bounding box center [154, 233] width 72 height 13
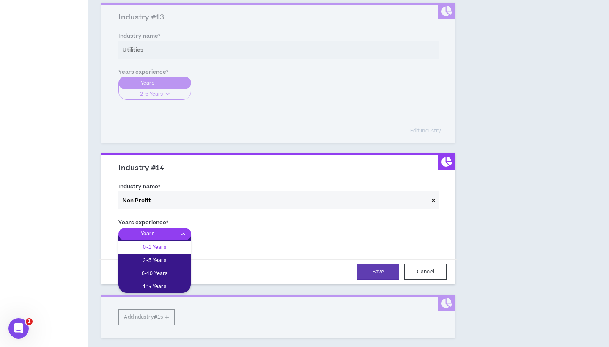
click at [177, 242] on p "0-1 Years" at bounding box center [154, 246] width 72 height 9
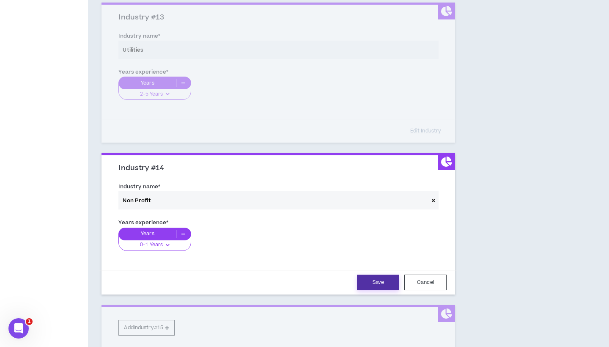
click at [386, 274] on button "Save" at bounding box center [378, 282] width 42 height 16
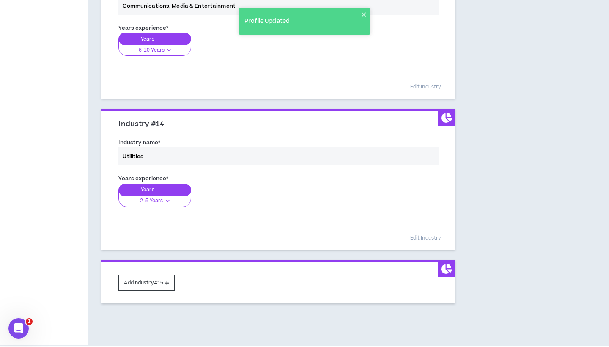
scroll to position [1950, 0]
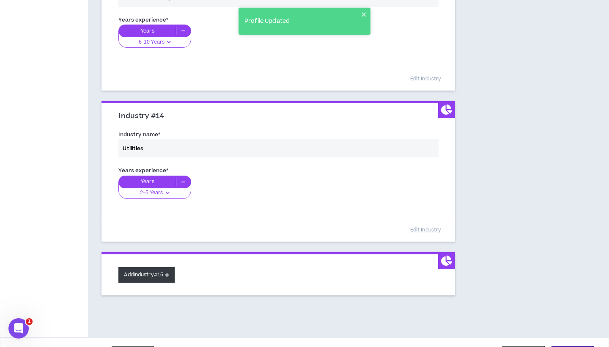
click at [163, 267] on button "Add Industry #15" at bounding box center [146, 275] width 56 height 16
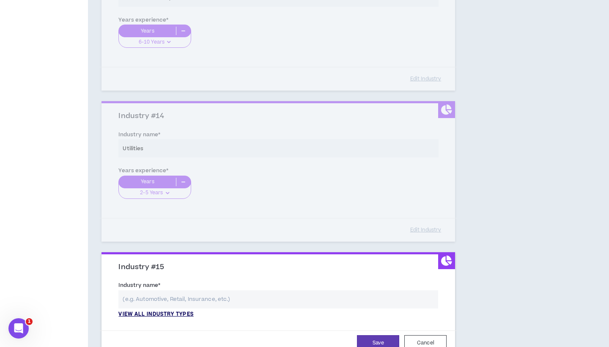
click at [162, 310] on p "View all industry types" at bounding box center [155, 314] width 75 height 8
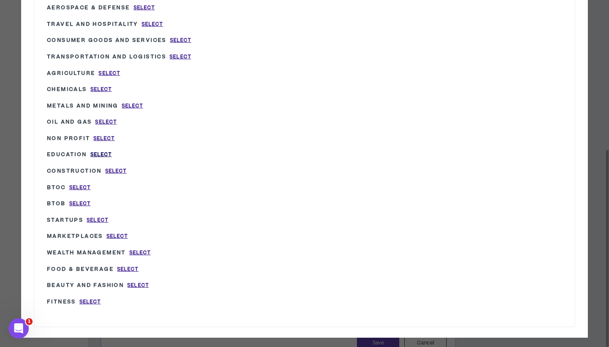
click at [100, 151] on span "Select" at bounding box center [101, 154] width 22 height 7
type input "Education"
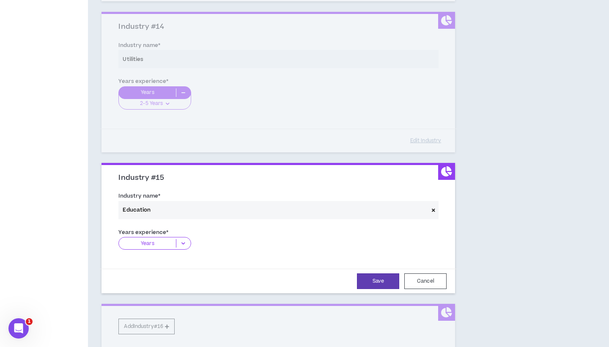
scroll to position [2044, 0]
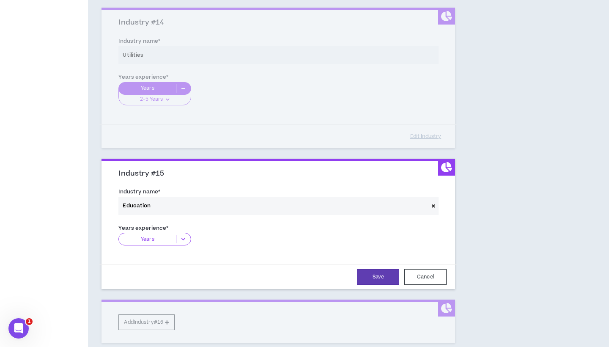
click at [190, 235] on icon at bounding box center [183, 239] width 14 height 8
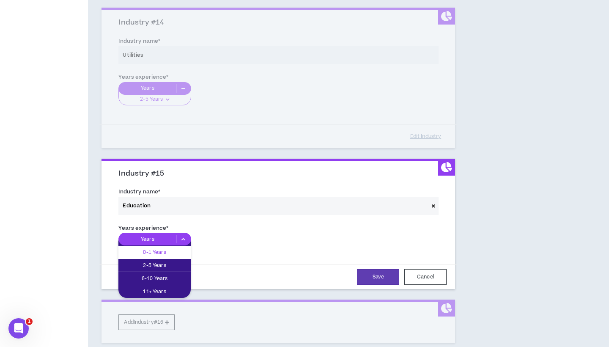
click at [183, 247] on p "0-1 Years" at bounding box center [154, 251] width 72 height 9
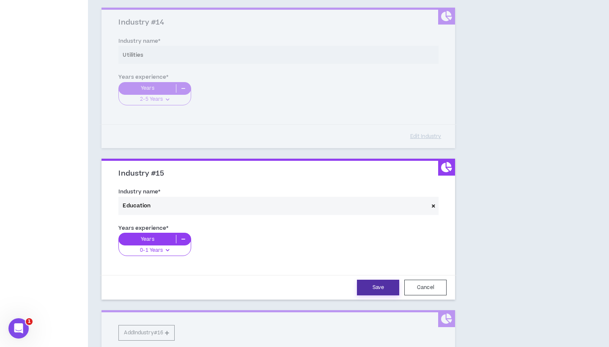
click at [367, 281] on button "Save" at bounding box center [378, 287] width 42 height 16
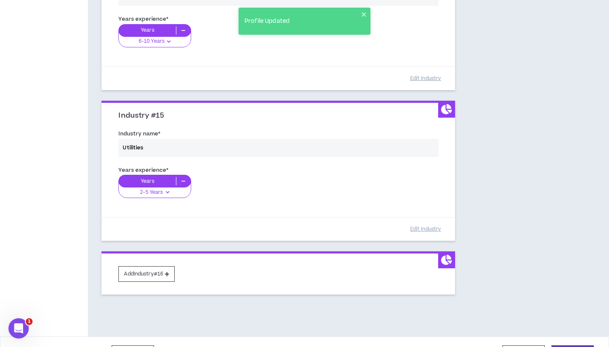
scroll to position [2113, 0]
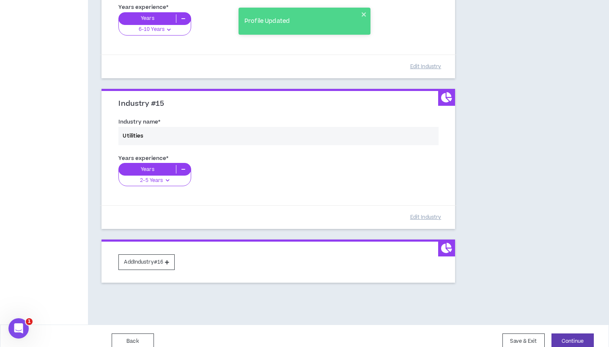
click at [156, 261] on div "Add Industry #16" at bounding box center [277, 260] width 353 height 43
click at [153, 257] on button "Add Industry #16" at bounding box center [146, 262] width 56 height 16
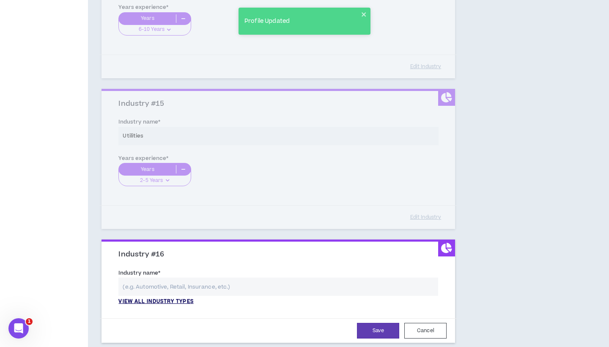
click at [175, 298] on p "View all industry types" at bounding box center [155, 302] width 75 height 8
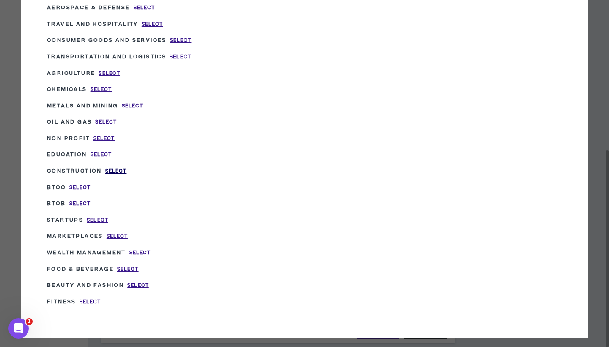
click at [114, 167] on span "Select" at bounding box center [116, 170] width 22 height 7
type input "Construction"
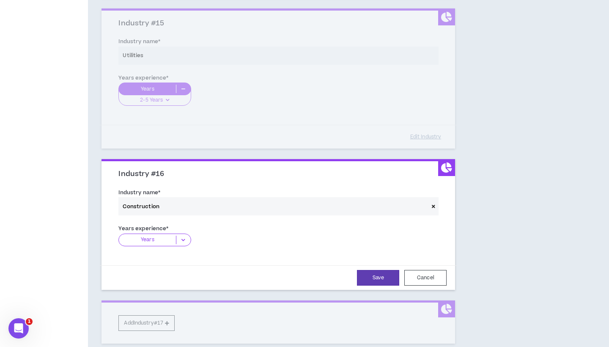
scroll to position [2199, 0]
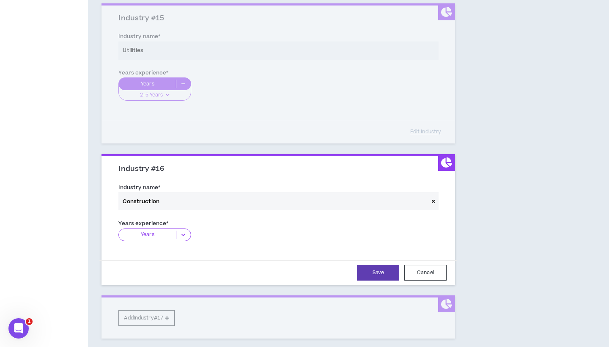
click at [186, 230] on icon at bounding box center [183, 234] width 14 height 8
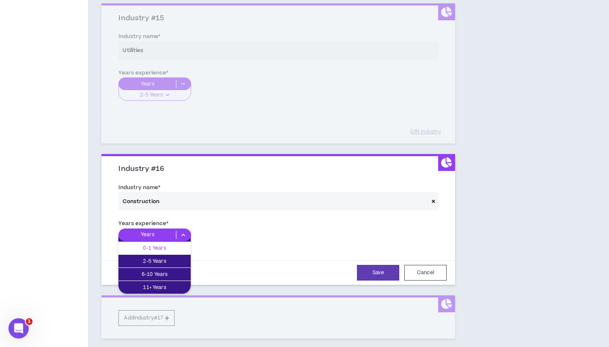
click at [181, 243] on p "0-1 Years" at bounding box center [154, 247] width 72 height 9
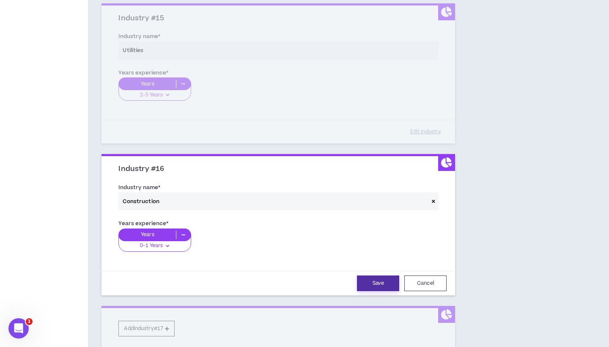
click at [376, 277] on button "Save" at bounding box center [378, 283] width 42 height 16
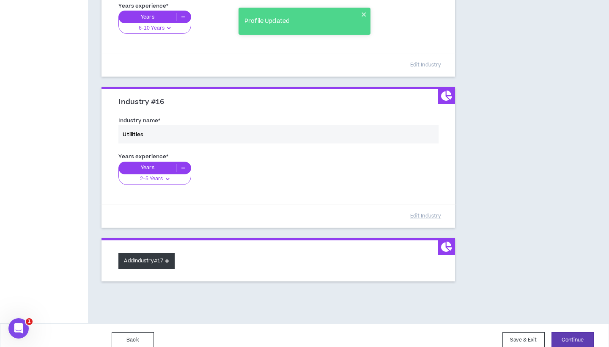
scroll to position [2265, 0]
click at [156, 257] on button "Add Industry #17" at bounding box center [146, 261] width 56 height 16
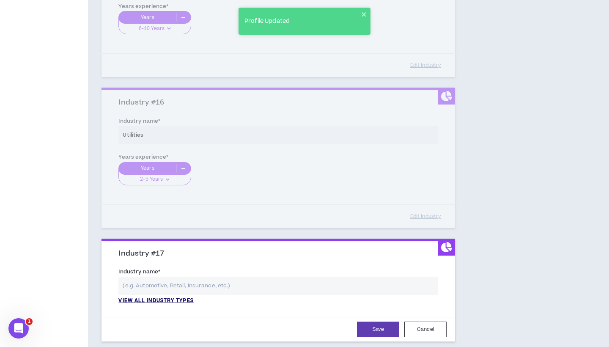
click at [151, 297] on p "View all industry types" at bounding box center [155, 301] width 75 height 8
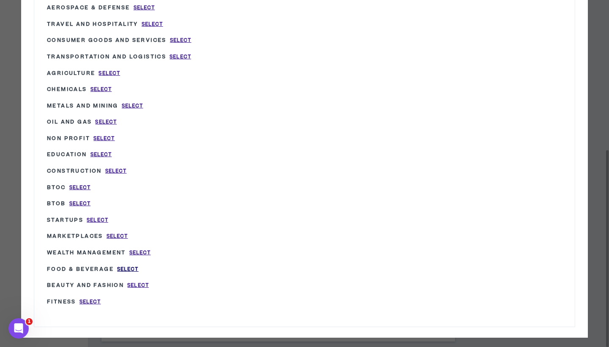
click at [135, 265] on span "Select" at bounding box center [128, 268] width 22 height 7
type input "Food & Beverage"
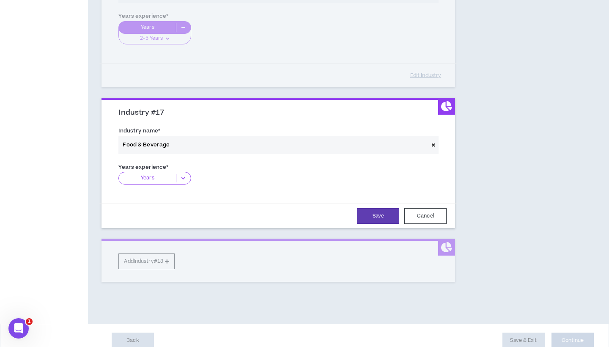
scroll to position [2405, 0]
click at [186, 174] on icon at bounding box center [183, 178] width 14 height 8
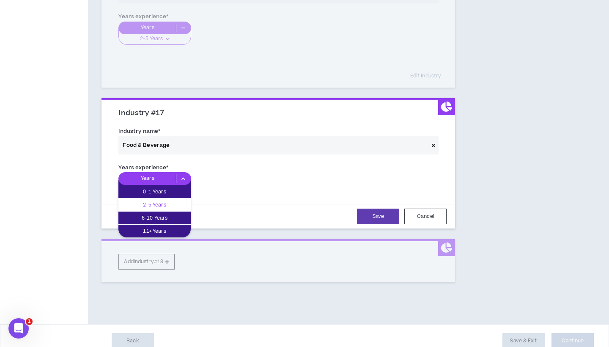
click at [180, 200] on p "2-5 Years" at bounding box center [154, 204] width 72 height 9
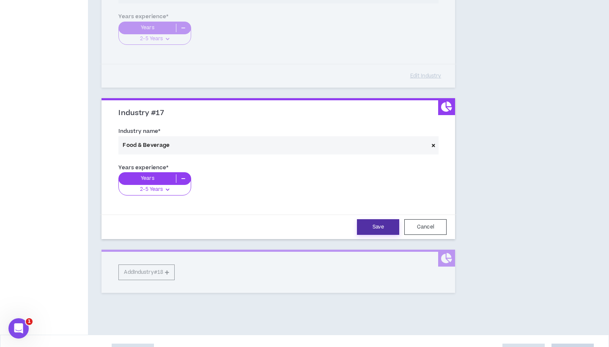
click at [383, 219] on button "Save" at bounding box center [378, 227] width 42 height 16
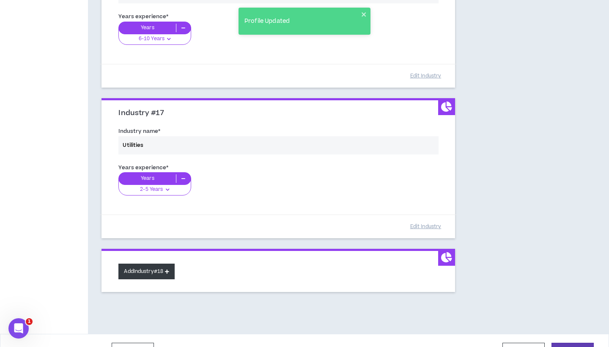
click at [155, 263] on button "Add Industry #18" at bounding box center [146, 271] width 56 height 16
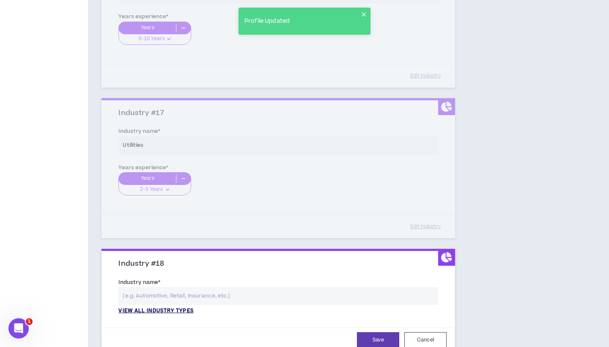
click at [152, 307] on p "View all industry types" at bounding box center [155, 311] width 75 height 8
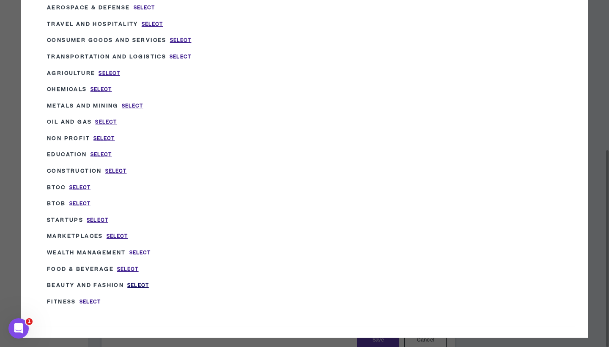
click at [139, 281] on span "Select" at bounding box center [138, 284] width 22 height 7
type input "Beauty and Fashion"
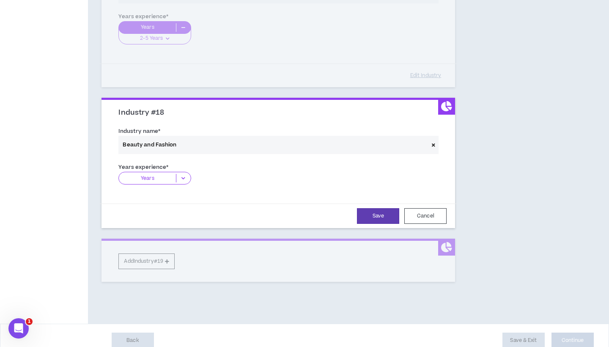
scroll to position [2556, 0]
click at [184, 175] on icon at bounding box center [183, 179] width 14 height 8
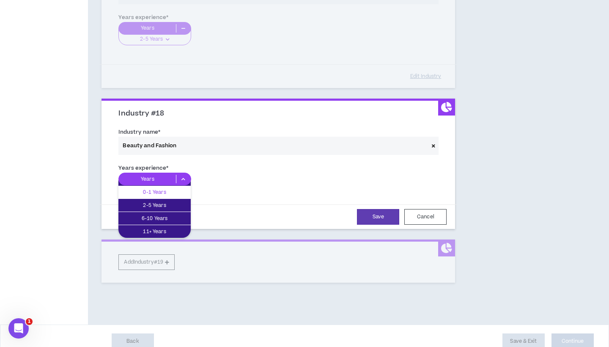
click at [177, 187] on p "0-1 Years" at bounding box center [154, 191] width 72 height 9
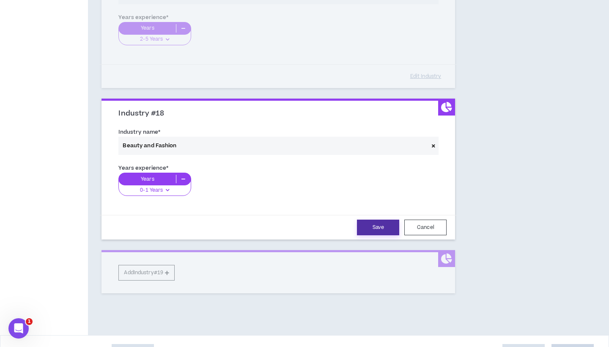
click at [385, 219] on button "Save" at bounding box center [378, 227] width 42 height 16
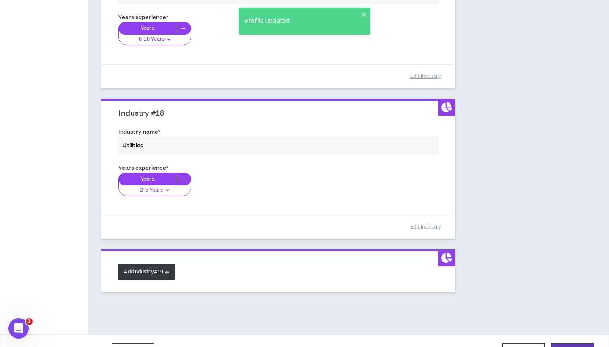
click at [167, 264] on button "Add Industry #19" at bounding box center [146, 272] width 56 height 16
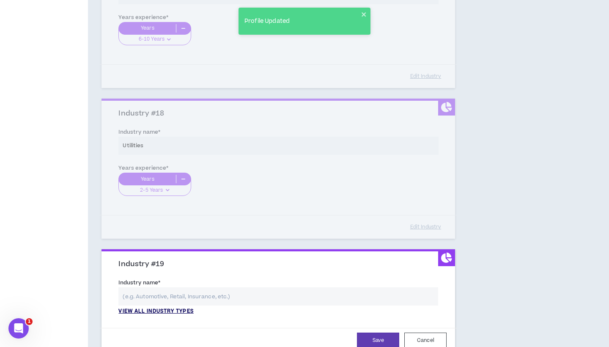
click at [174, 307] on p "View all industry types" at bounding box center [155, 311] width 75 height 8
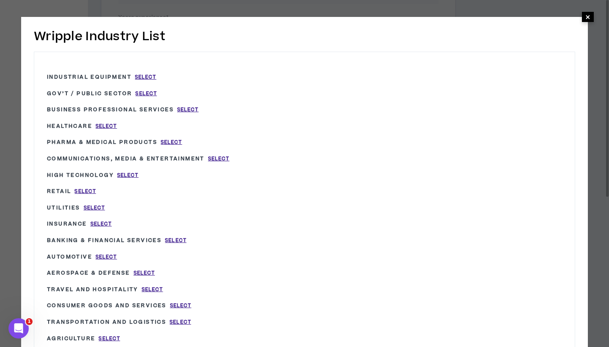
click at [589, 17] on span "×" at bounding box center [587, 17] width 5 height 10
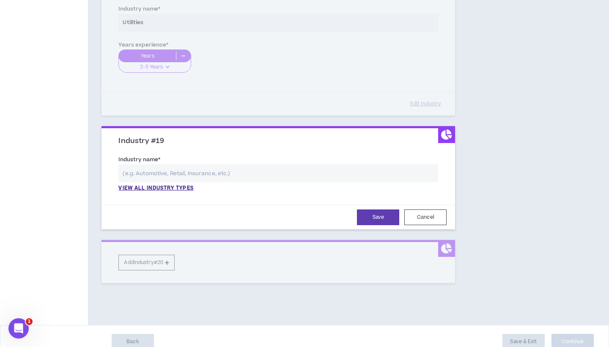
scroll to position [2678, 0]
click at [429, 210] on button "Cancel" at bounding box center [425, 218] width 42 height 16
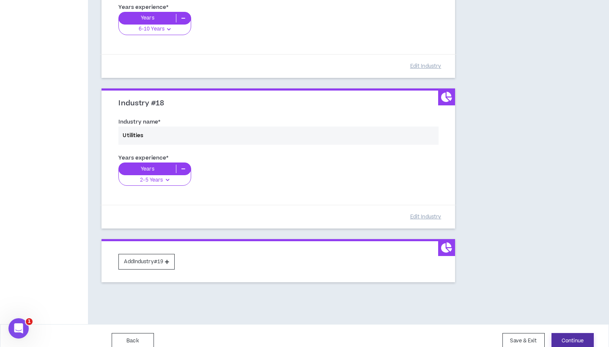
scroll to position [2565, 0]
click at [569, 333] on button "Continue" at bounding box center [572, 341] width 42 height 16
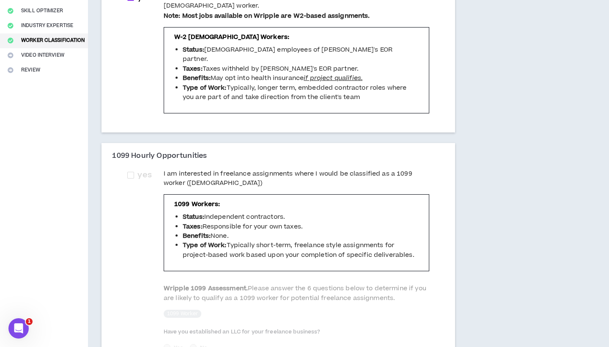
scroll to position [167, 0]
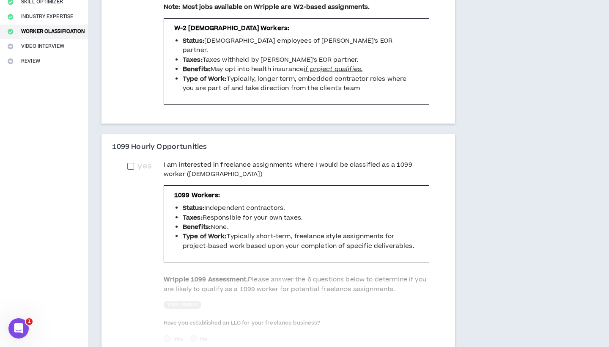
click at [134, 163] on span at bounding box center [130, 166] width 7 height 7
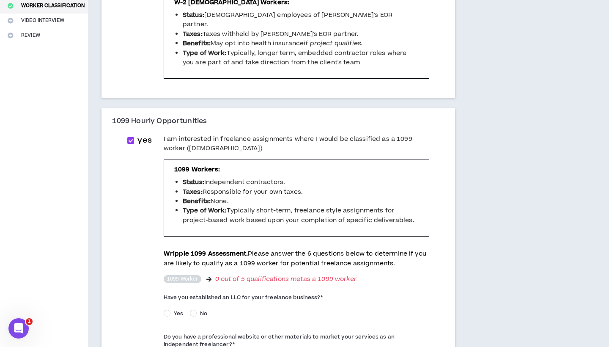
scroll to position [187, 0]
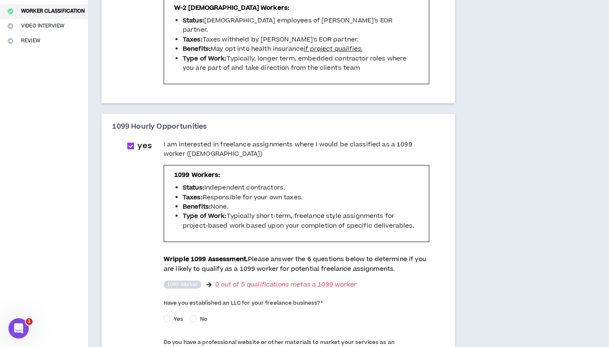
click at [133, 142] on span at bounding box center [130, 145] width 7 height 7
checkbox input "*****"
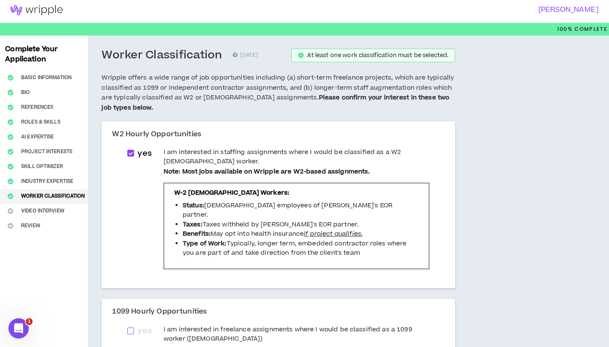
scroll to position [4, 0]
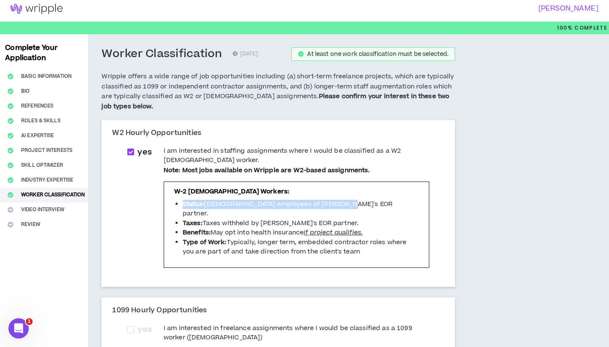
drag, startPoint x: 183, startPoint y: 200, endPoint x: 345, endPoint y: 198, distance: 161.9
click at [345, 199] on ul "Status: [DEMOGRAPHIC_DATA] employees of [PERSON_NAME]'s EOR partner. Taxes: Tax…" at bounding box center [296, 227] width 245 height 57
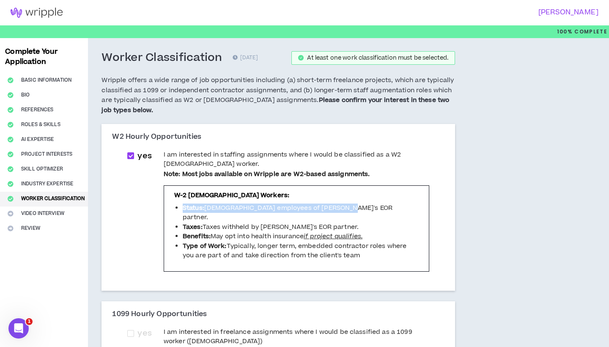
scroll to position [0, 0]
click at [228, 157] on span "I am interested in staffing assignments where I would be classified as a W2 [DE…" at bounding box center [297, 159] width 266 height 19
click at [216, 156] on span "I am interested in staffing assignments where I would be classified as a W2 [DE…" at bounding box center [297, 159] width 266 height 19
checkbox input "****"
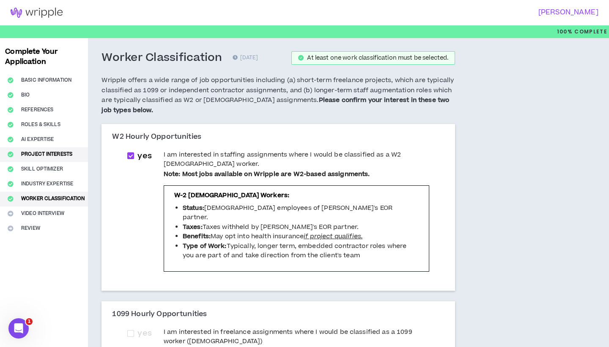
click at [40, 158] on button "Project Interests" at bounding box center [44, 154] width 88 height 15
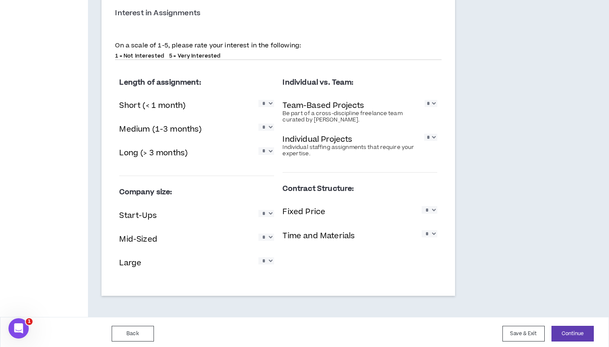
scroll to position [1190, 0]
select select "*"
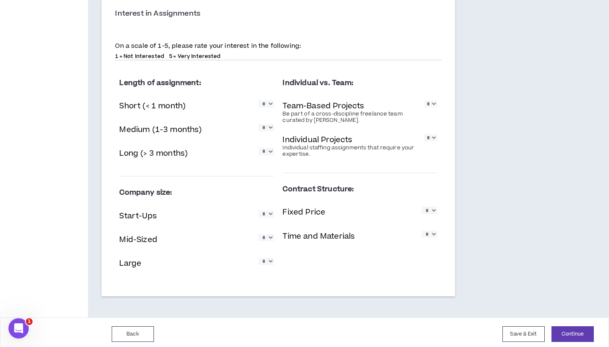
select select "*"
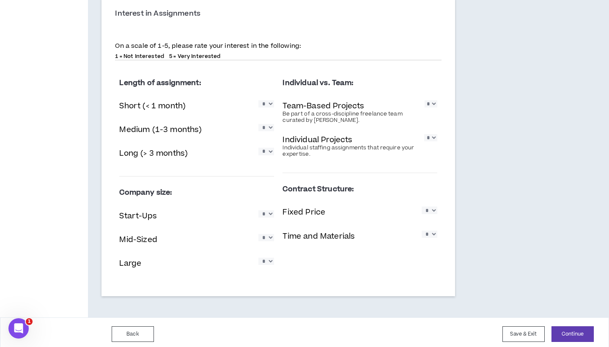
click at [267, 249] on div "Company size: Start-Ups * * * * * Mid-Sized * * * * * Large * * * * *" at bounding box center [196, 231] width 155 height 96
select select "*"
click at [532, 331] on button "Save & Exit" at bounding box center [523, 334] width 42 height 16
select select "*"
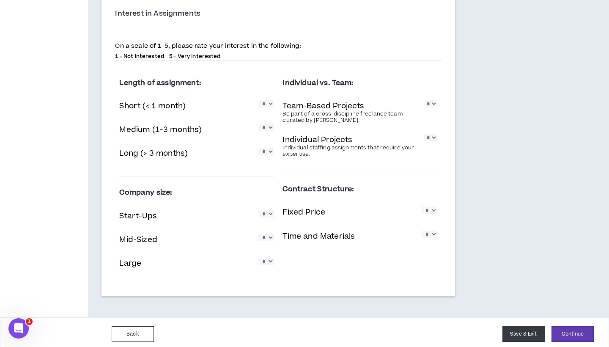
select select "*"
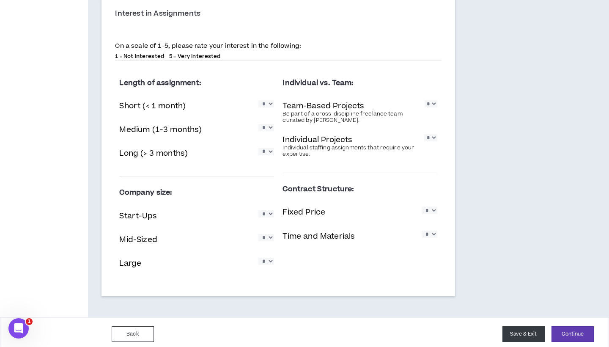
select select "*"
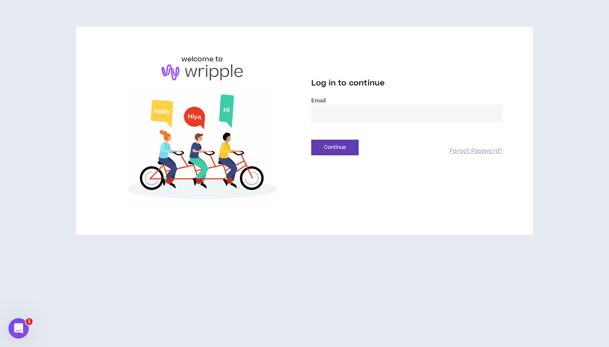
type input "**********"
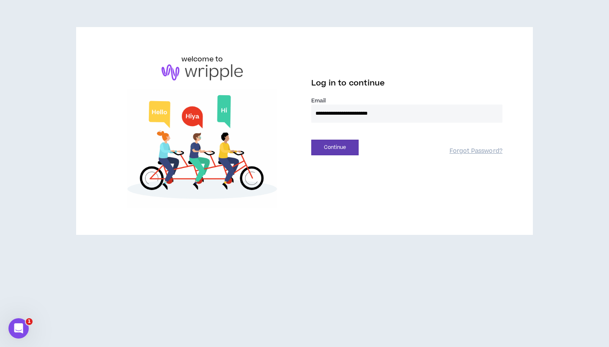
click at [335, 147] on button "Continue" at bounding box center [334, 147] width 47 height 16
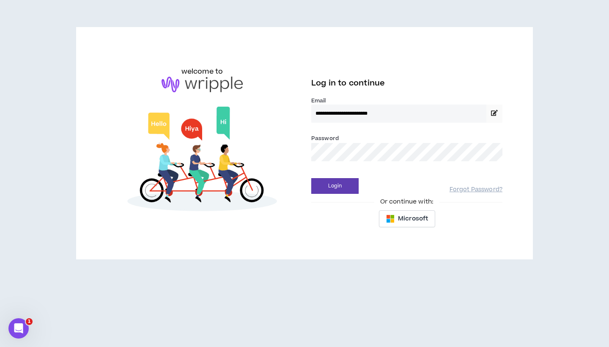
click at [446, 166] on div "Password *" at bounding box center [406, 151] width 191 height 34
click at [335, 186] on button "Login" at bounding box center [334, 186] width 47 height 16
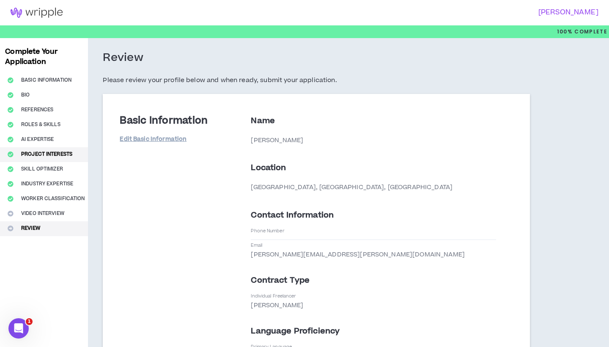
click at [61, 156] on button "Project Interests" at bounding box center [44, 154] width 88 height 15
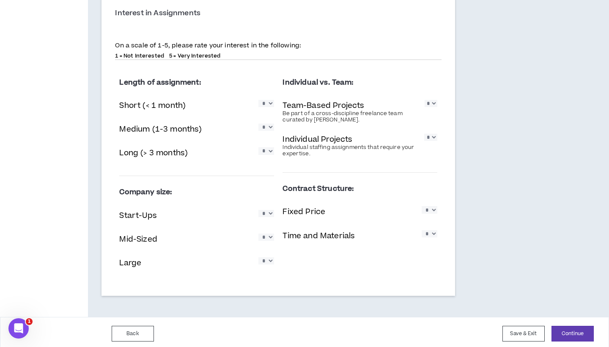
scroll to position [1190, 0]
select select "*"
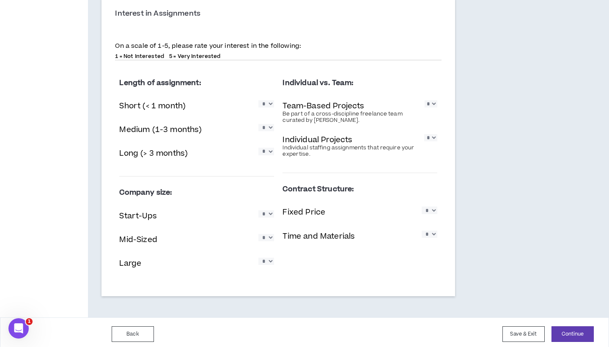
select select "*"
click at [428, 132] on div "Individual Projects Individual staffing assignments that require your expertise…" at bounding box center [359, 145] width 155 height 27
select select "*"
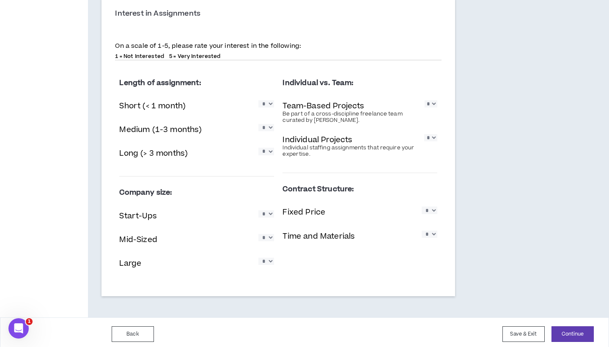
select select "*"
click at [562, 330] on button "Continue" at bounding box center [572, 334] width 42 height 16
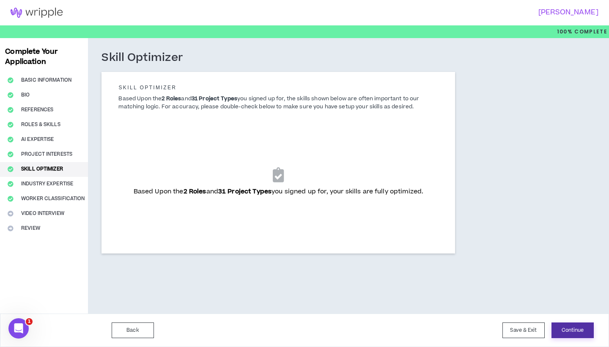
click at [581, 328] on button "Continue" at bounding box center [572, 330] width 42 height 16
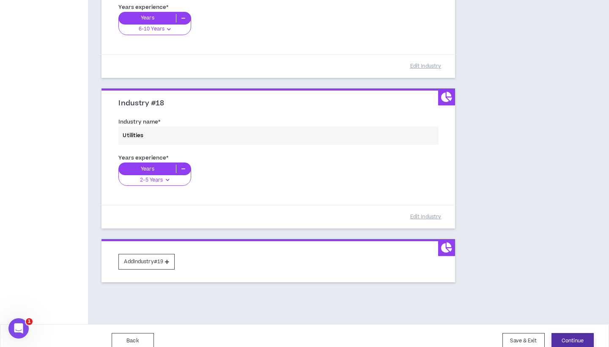
scroll to position [2565, 0]
click at [562, 333] on button "Continue" at bounding box center [572, 341] width 42 height 16
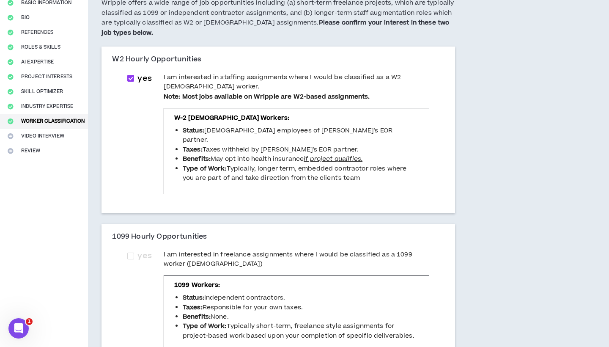
scroll to position [78, 0]
click at [331, 154] on icon "if project qualifies." at bounding box center [332, 158] width 59 height 9
drag, startPoint x: 236, startPoint y: 165, endPoint x: 347, endPoint y: 165, distance: 110.3
click at [347, 165] on li "Type of Work: Typically, longer term, embedded contractor roles where you are p…" at bounding box center [301, 173] width 236 height 19
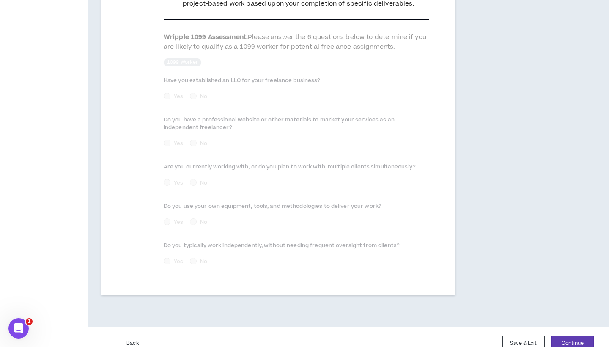
scroll to position [409, 0]
click at [560, 336] on button "Continue" at bounding box center [572, 344] width 42 height 16
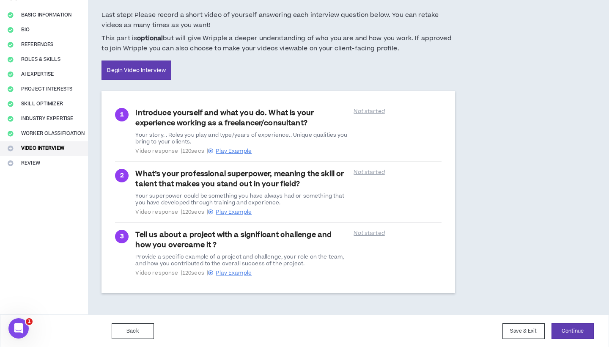
scroll to position [64, 0]
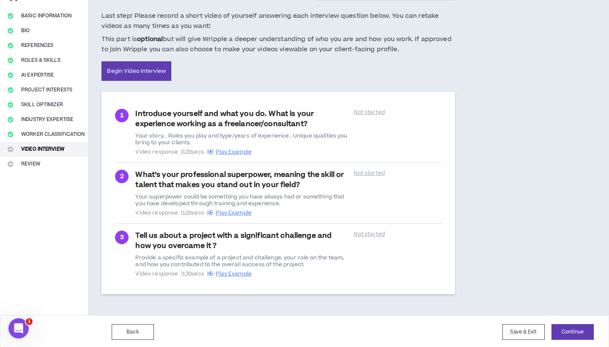
click at [41, 166] on div "Complete Your Application Basic Information Bio References Roles & Skills AI Ex…" at bounding box center [44, 144] width 88 height 341
click at [34, 165] on div "Complete Your Application Basic Information Bio References Roles & Skills AI Ex…" at bounding box center [44, 144] width 88 height 341
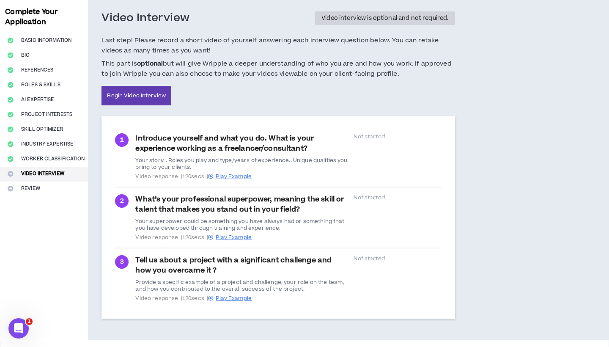
scroll to position [40, 0]
click at [237, 173] on span "Play Example" at bounding box center [234, 176] width 36 height 8
click at [224, 236] on span "Play Example" at bounding box center [234, 237] width 36 height 8
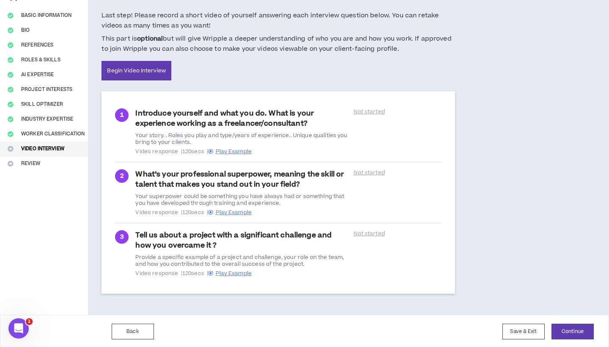
scroll to position [64, 0]
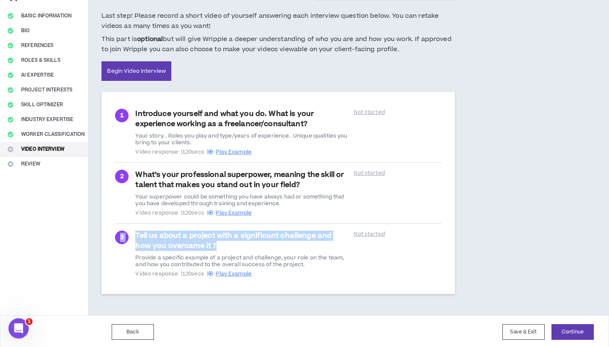
drag, startPoint x: 221, startPoint y: 244, endPoint x: 117, endPoint y: 231, distance: 103.9
click at [117, 231] on div "3 Tell us about a project with a significant challenge and how you overcame it …" at bounding box center [278, 253] width 326 height 46
click at [235, 272] on span "Play Example" at bounding box center [234, 274] width 36 height 8
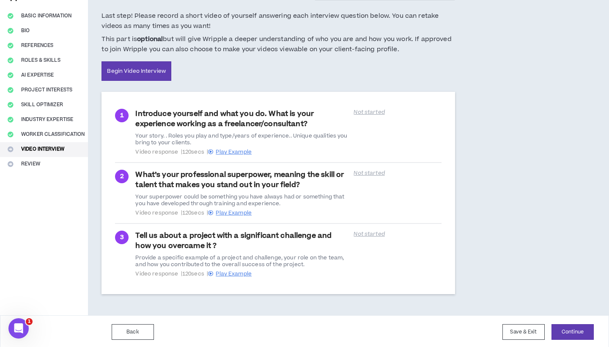
click at [16, 161] on div "Complete Your Application Basic Information Bio References Roles & Skills AI Ex…" at bounding box center [44, 144] width 88 height 341
click at [32, 164] on div "Complete Your Application Basic Information Bio References Roles & Skills AI Ex…" at bounding box center [44, 144] width 88 height 341
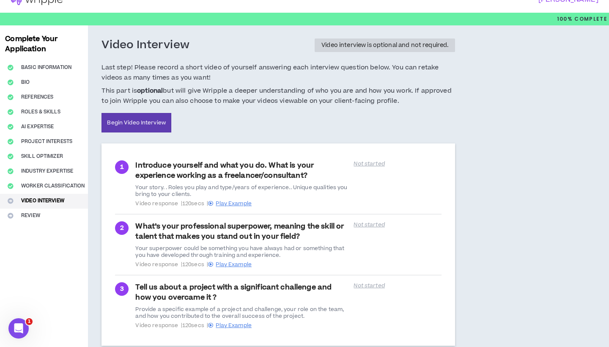
scroll to position [12, 0]
drag, startPoint x: 448, startPoint y: 49, endPoint x: 295, endPoint y: 45, distance: 153.9
click at [295, 45] on div "Video Interview Video interview is optional and not required." at bounding box center [277, 45] width 353 height 14
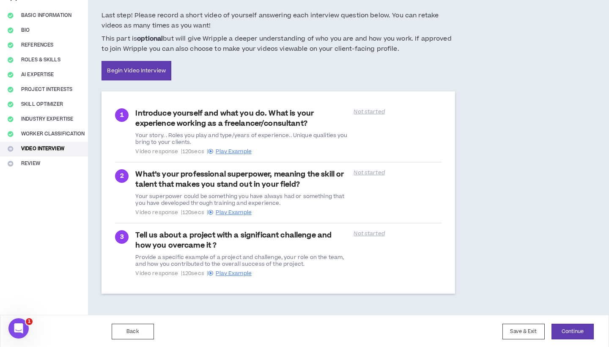
scroll to position [64, 0]
click at [570, 332] on button "Continue" at bounding box center [572, 332] width 42 height 16
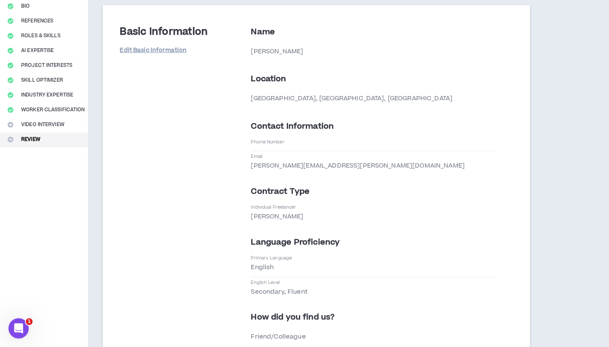
scroll to position [90, 0]
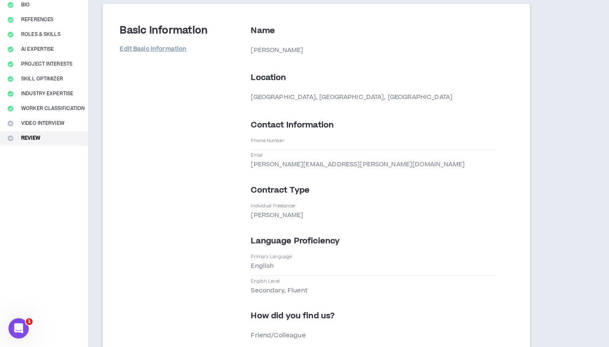
click at [281, 141] on p "Phone Number" at bounding box center [267, 140] width 33 height 6
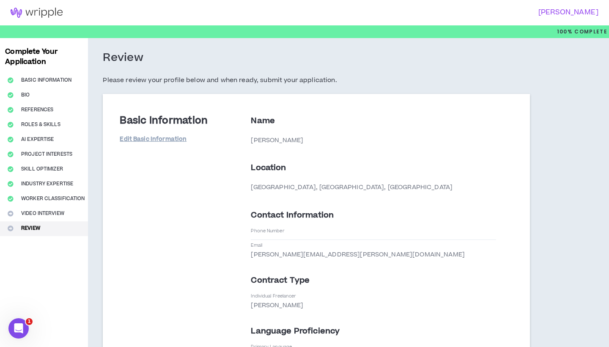
scroll to position [0, 0]
click at [164, 139] on link "Edit Basic Information" at bounding box center [153, 139] width 67 height 15
select select "*"
select select "PT"
select select "*******"
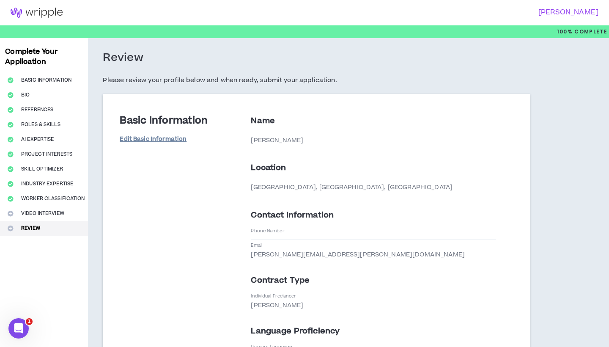
select select "*"
select select "**********"
select select "*****"
select select "**********"
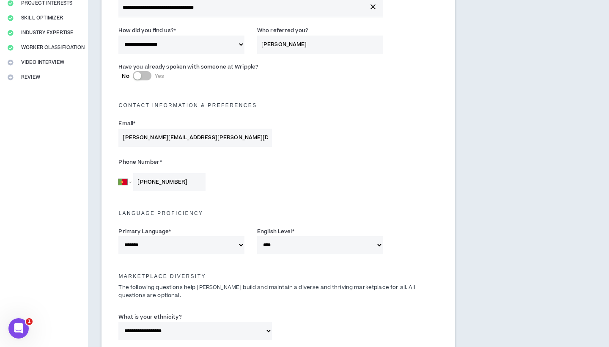
scroll to position [152, 0]
select select "*****"
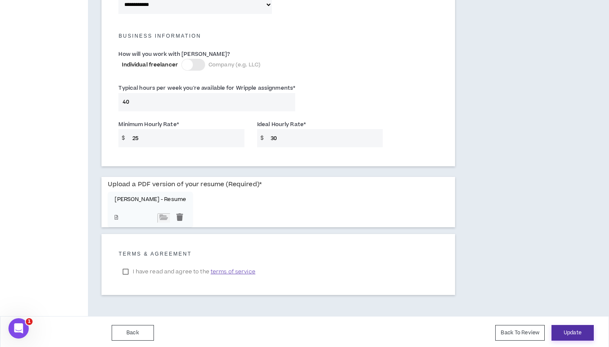
scroll to position [584, 0]
click at [568, 334] on button "Update" at bounding box center [572, 333] width 42 height 16
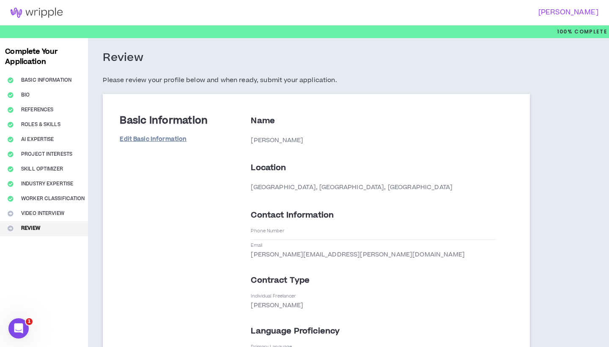
click at [151, 138] on link "Edit Basic Information" at bounding box center [153, 139] width 67 height 15
select select "*"
select select "PT"
select select "*****"
select select "*"
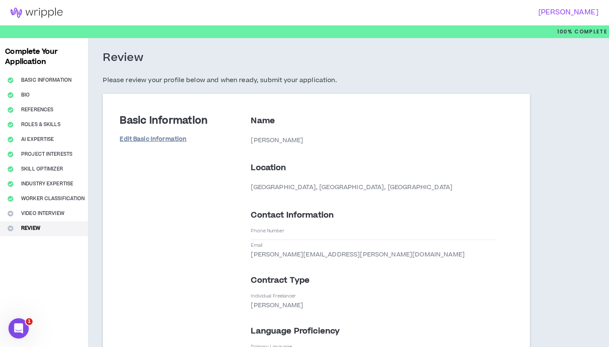
select select "**********"
select select "*****"
select select "**********"
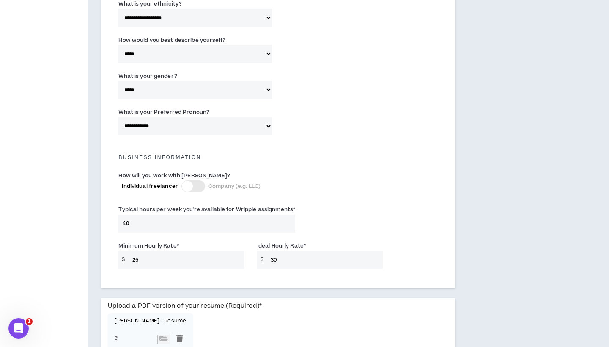
scroll to position [464, 0]
click at [187, 183] on div at bounding box center [187, 185] width 11 height 11
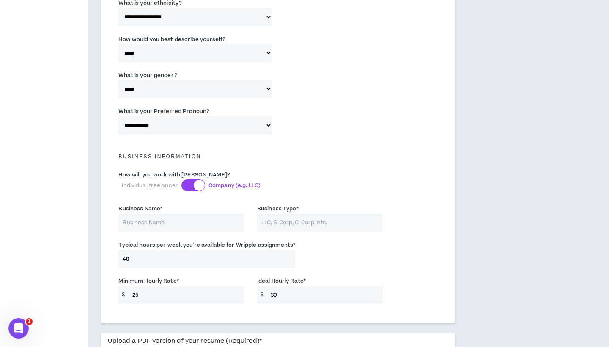
click at [187, 183] on div at bounding box center [193, 185] width 24 height 12
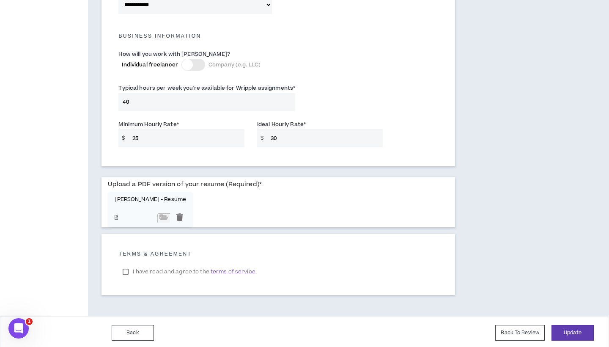
scroll to position [584, 0]
click at [596, 331] on div "Back Back To Review Update Back To Review" at bounding box center [304, 332] width 609 height 33
click at [574, 331] on button "Update" at bounding box center [572, 333] width 42 height 16
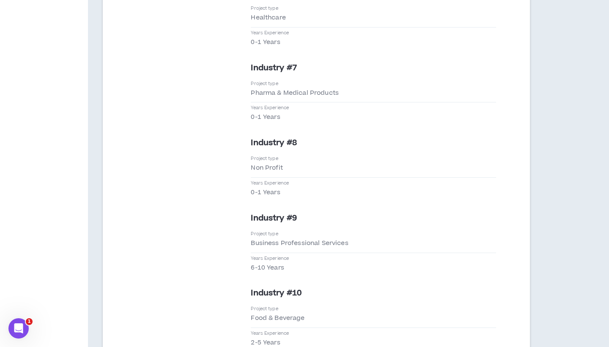
scroll to position [2550, 0]
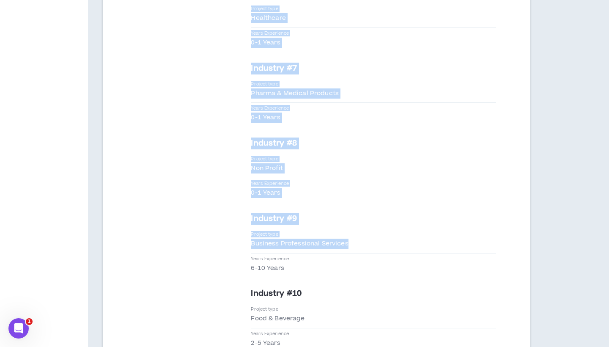
drag, startPoint x: 249, startPoint y: 191, endPoint x: 350, endPoint y: 194, distance: 100.6
click at [350, 194] on div "Industry Expertise Edit Industry Expertise Industry #1 Project type Constructio…" at bounding box center [316, 280] width 406 height 1362
click at [350, 231] on div "Project type Business Professional Services" at bounding box center [373, 242] width 245 height 22
